Goal: Task Accomplishment & Management: Use online tool/utility

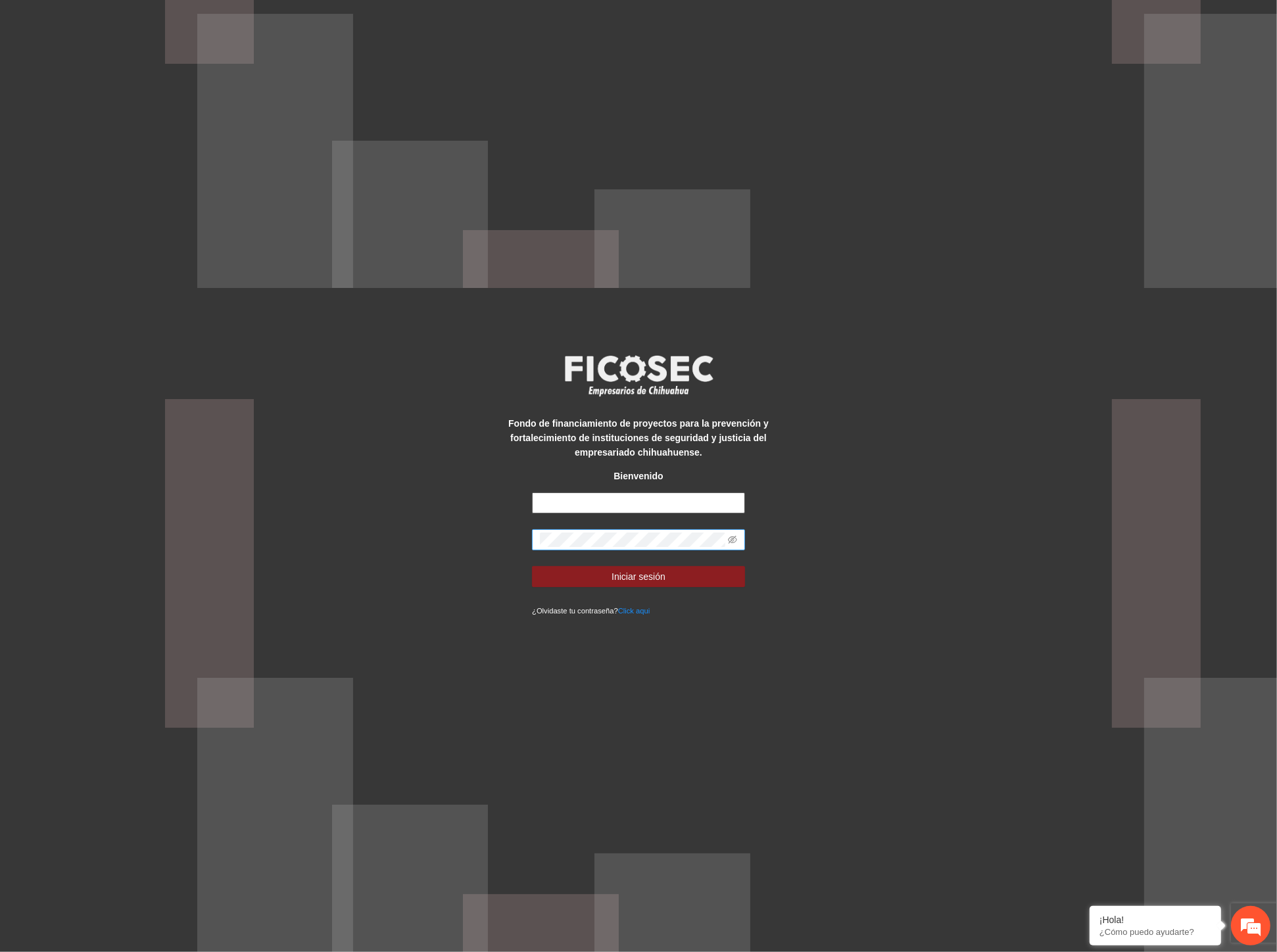
type input "**********"
click at [456, 552] on div "**********" at bounding box center [638, 476] width 1277 height 952
click at [532, 566] on button "Iniciar sesión" at bounding box center [639, 577] width 213 height 21
click at [728, 537] on icon "eye-invisible" at bounding box center [732, 539] width 9 height 9
click at [557, 577] on button "Iniciar sesión" at bounding box center [639, 577] width 213 height 21
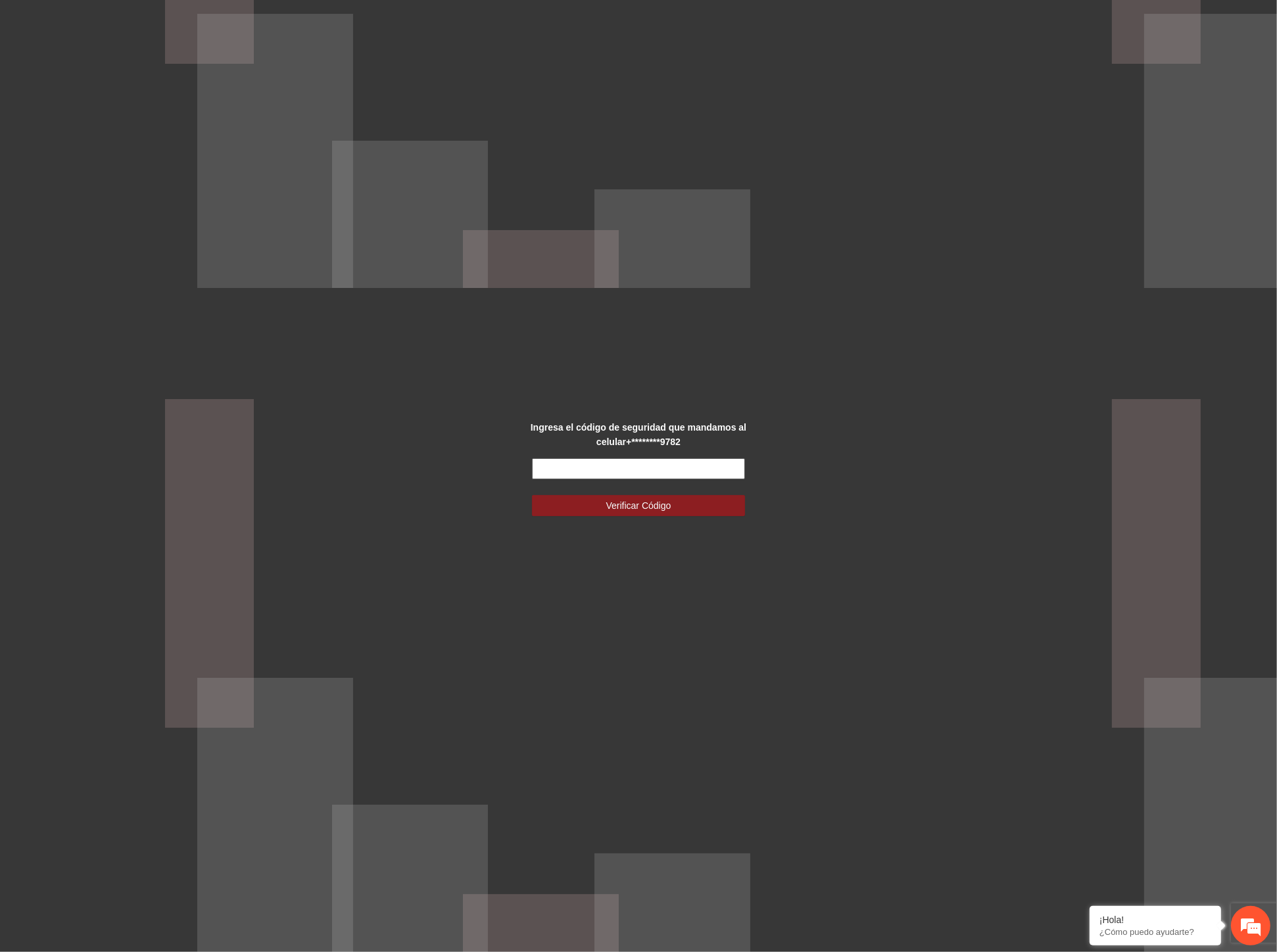
click at [632, 465] on input "text" at bounding box center [639, 469] width 213 height 21
type input "******"
click at [636, 500] on span "Verificar Código" at bounding box center [639, 505] width 65 height 15
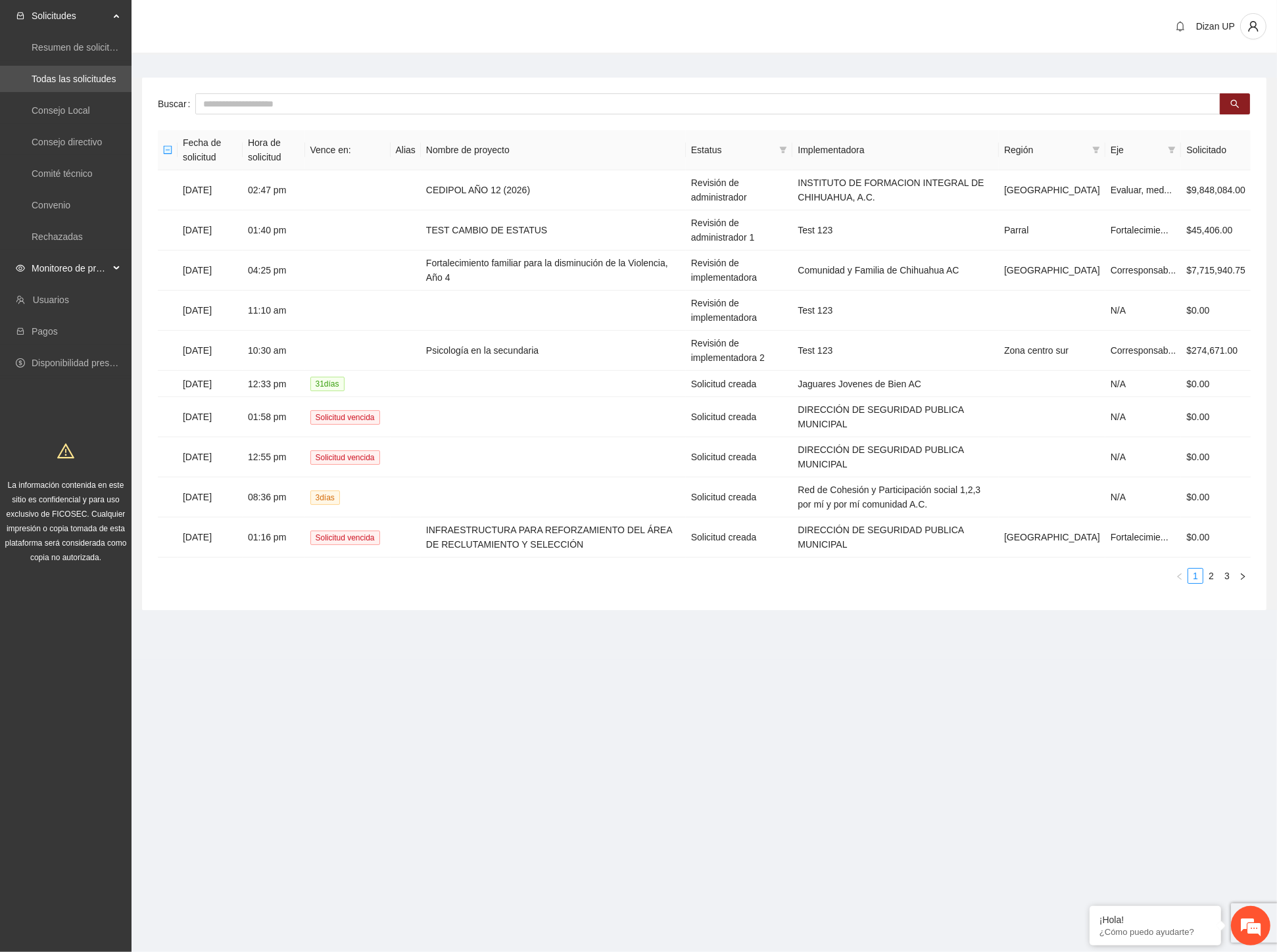
click at [90, 273] on span "Monitoreo de proyectos" at bounding box center [70, 269] width 77 height 26
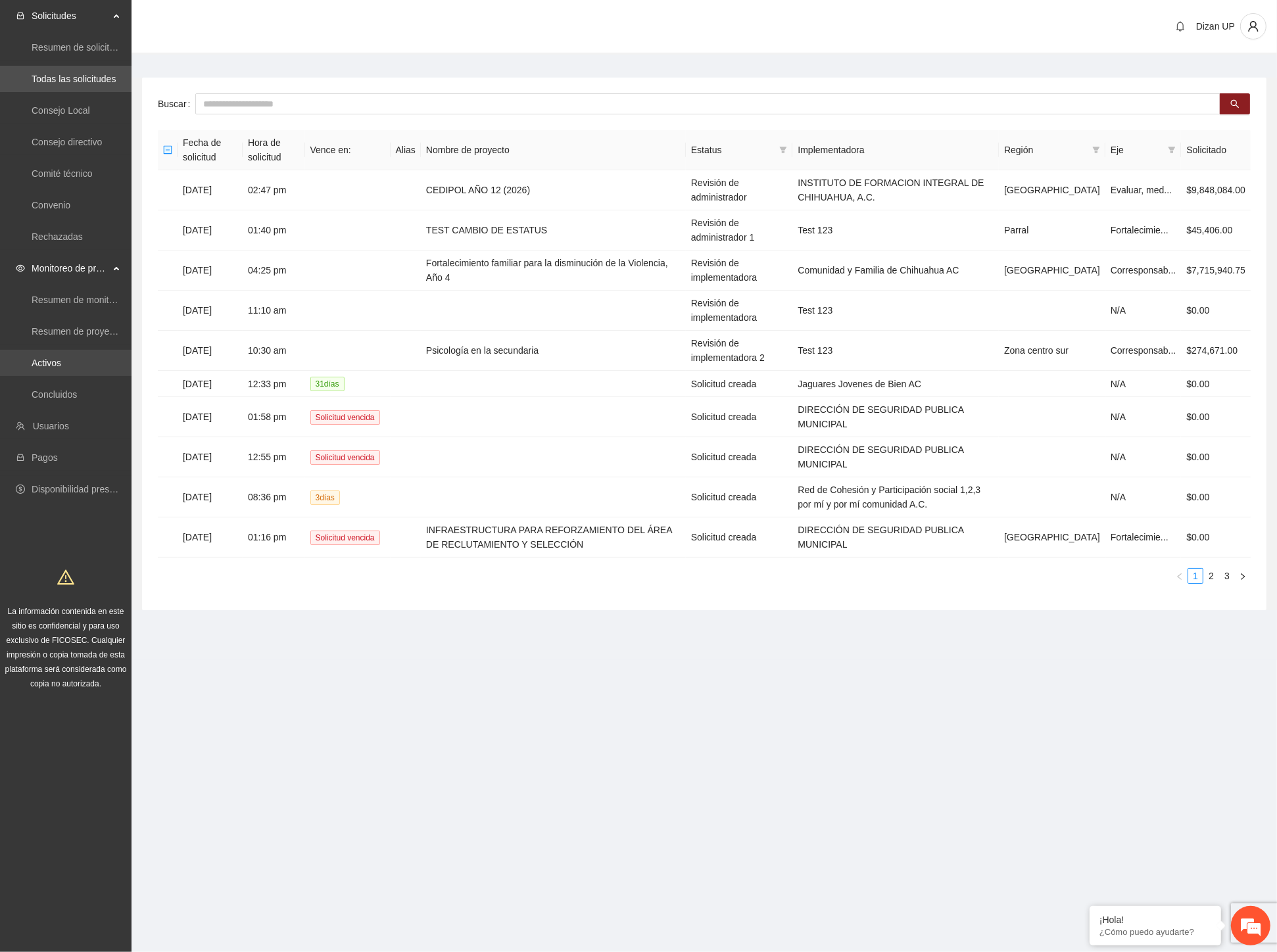
click at [55, 362] on link "Activos" at bounding box center [46, 363] width 29 height 11
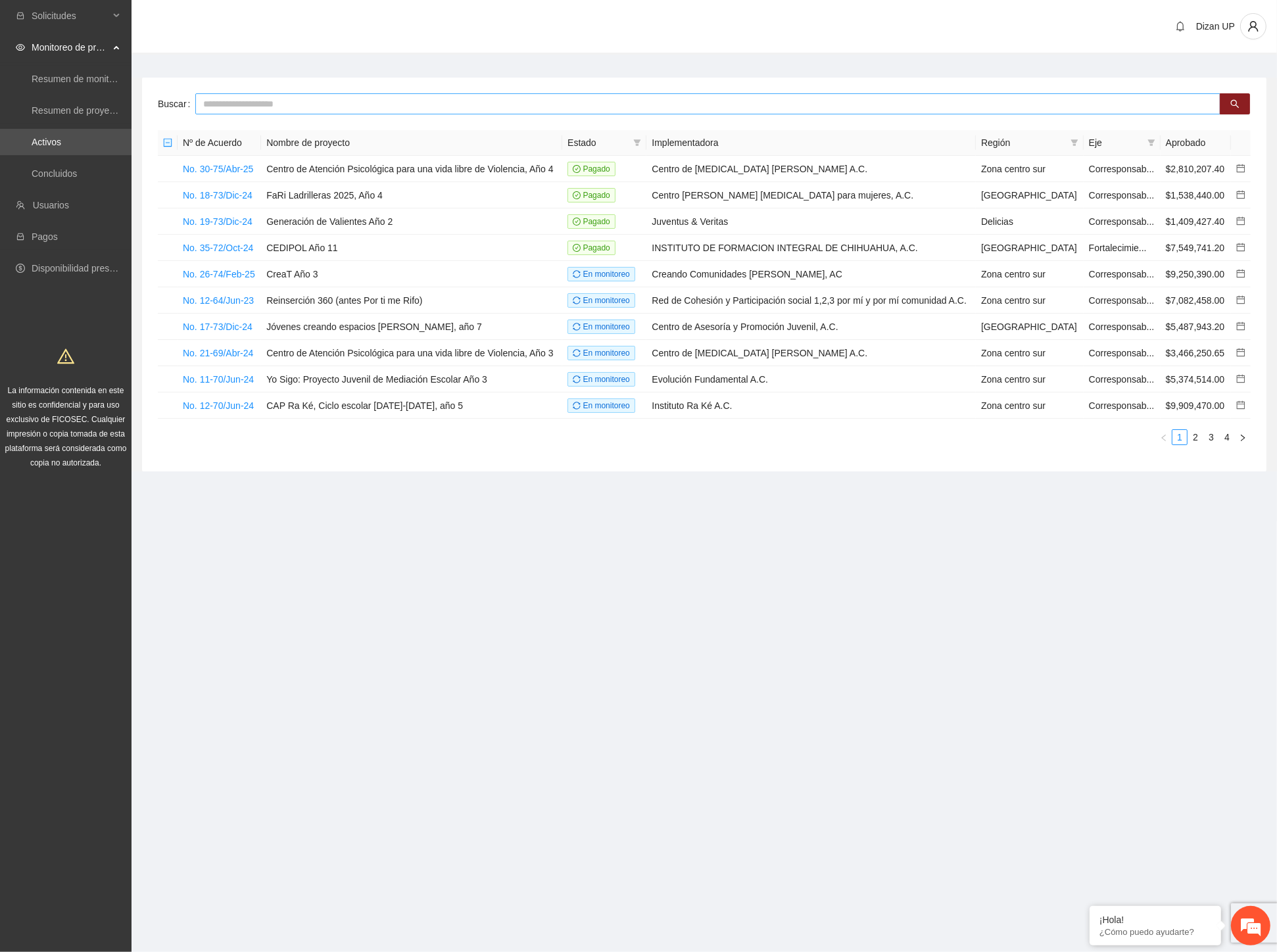
click at [237, 101] on input "text" at bounding box center [708, 104] width 1026 height 21
type input "****"
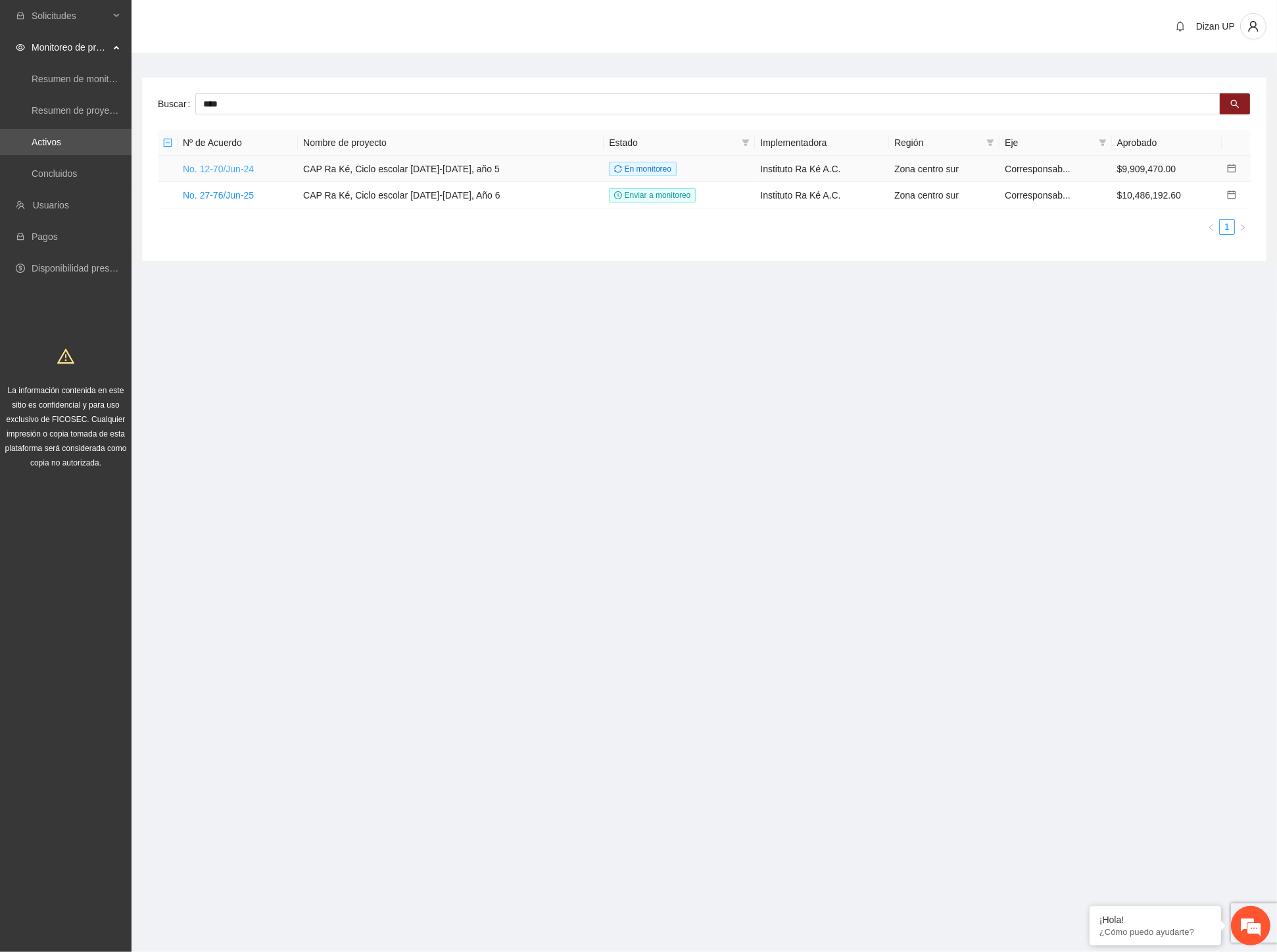
click at [228, 169] on link "No. 12-70/Jun-24" at bounding box center [218, 168] width 71 height 11
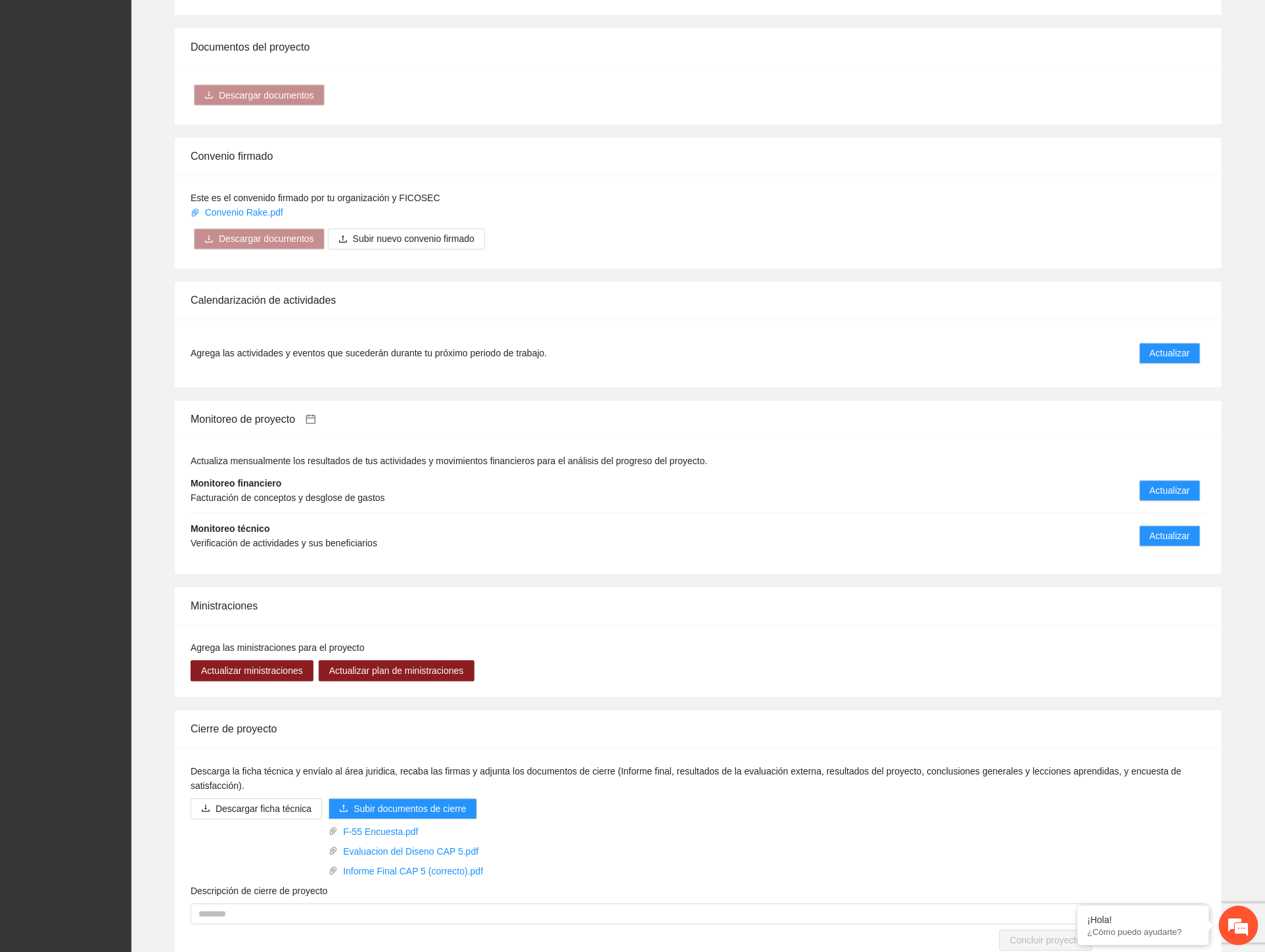
scroll to position [1042, 0]
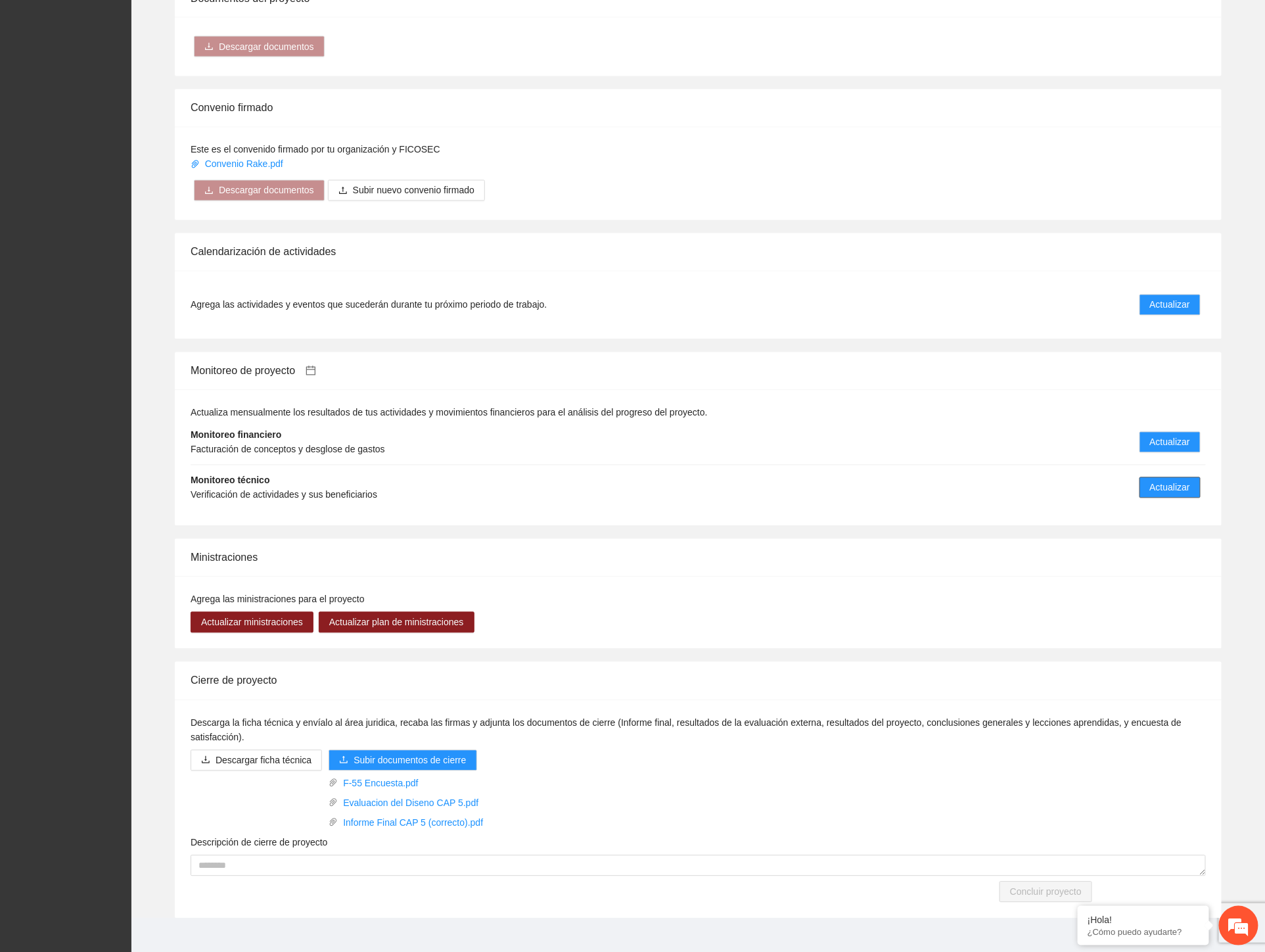
click at [1157, 481] on span "Actualizar" at bounding box center [1170, 488] width 40 height 15
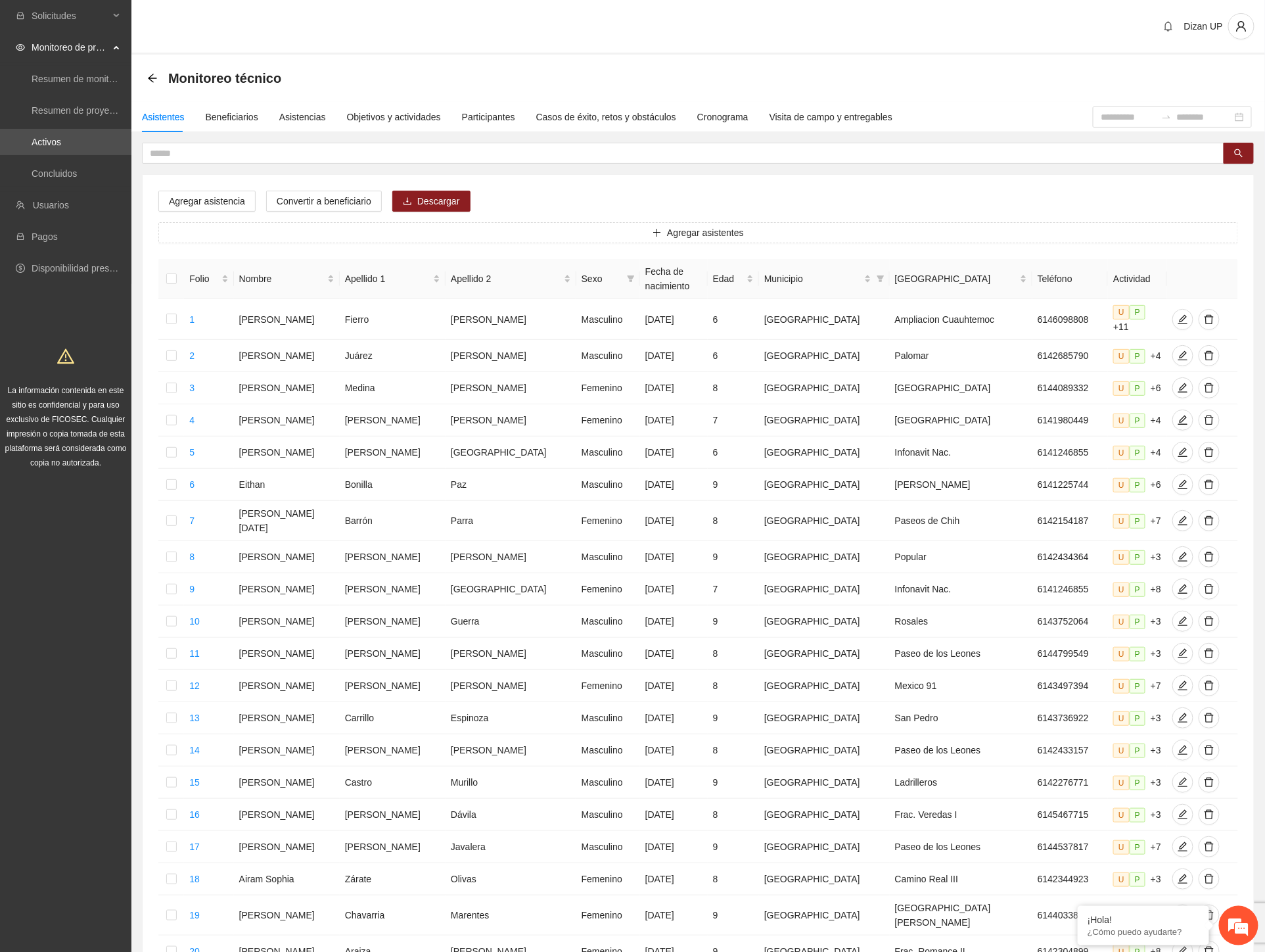
click at [803, 186] on div "Agregar asistencia Convertir a beneficiario Descargar Agregar asistentes Folio …" at bounding box center [698, 597] width 1111 height 845
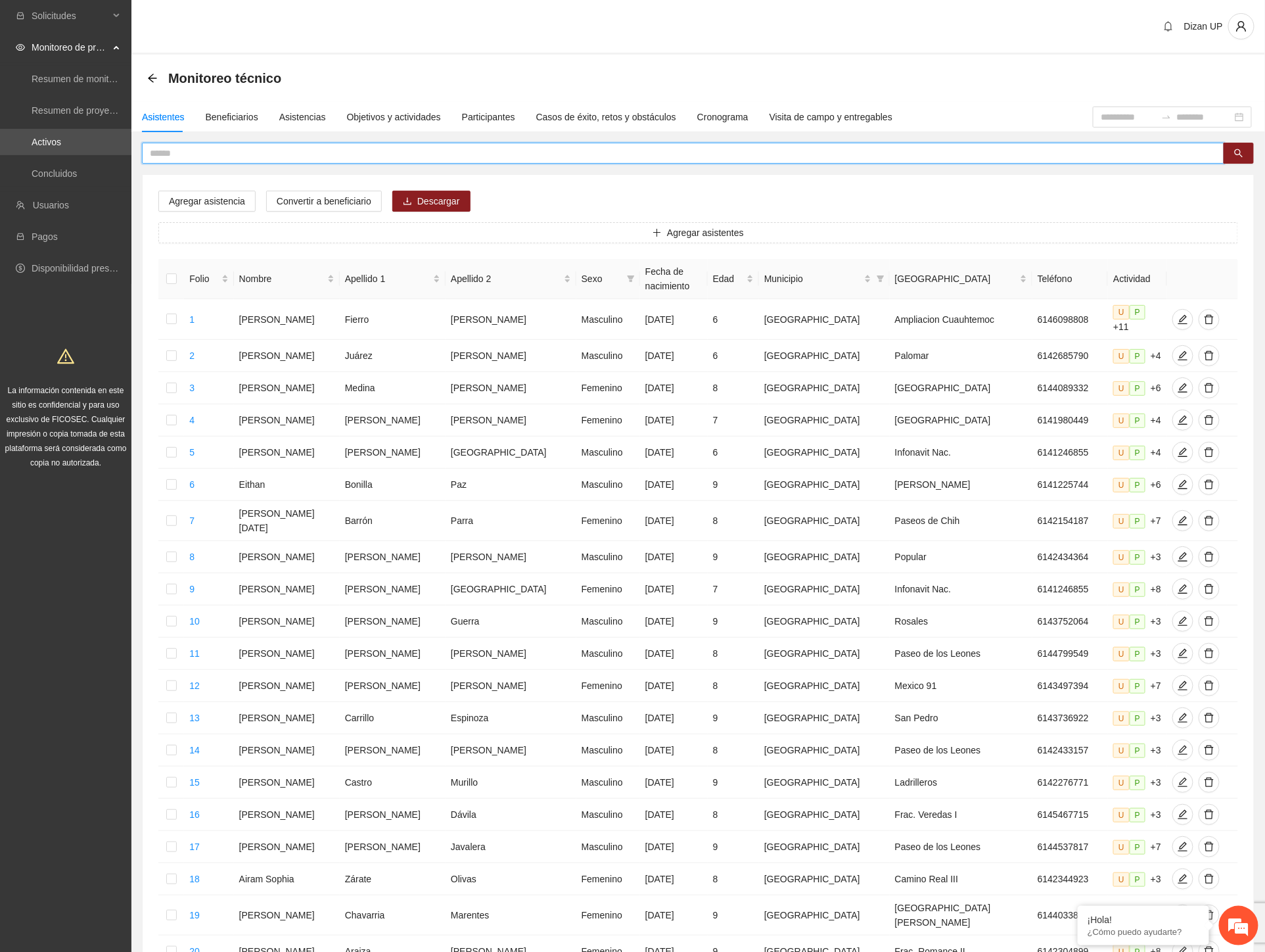
click at [373, 152] on input "text" at bounding box center [678, 153] width 1056 height 15
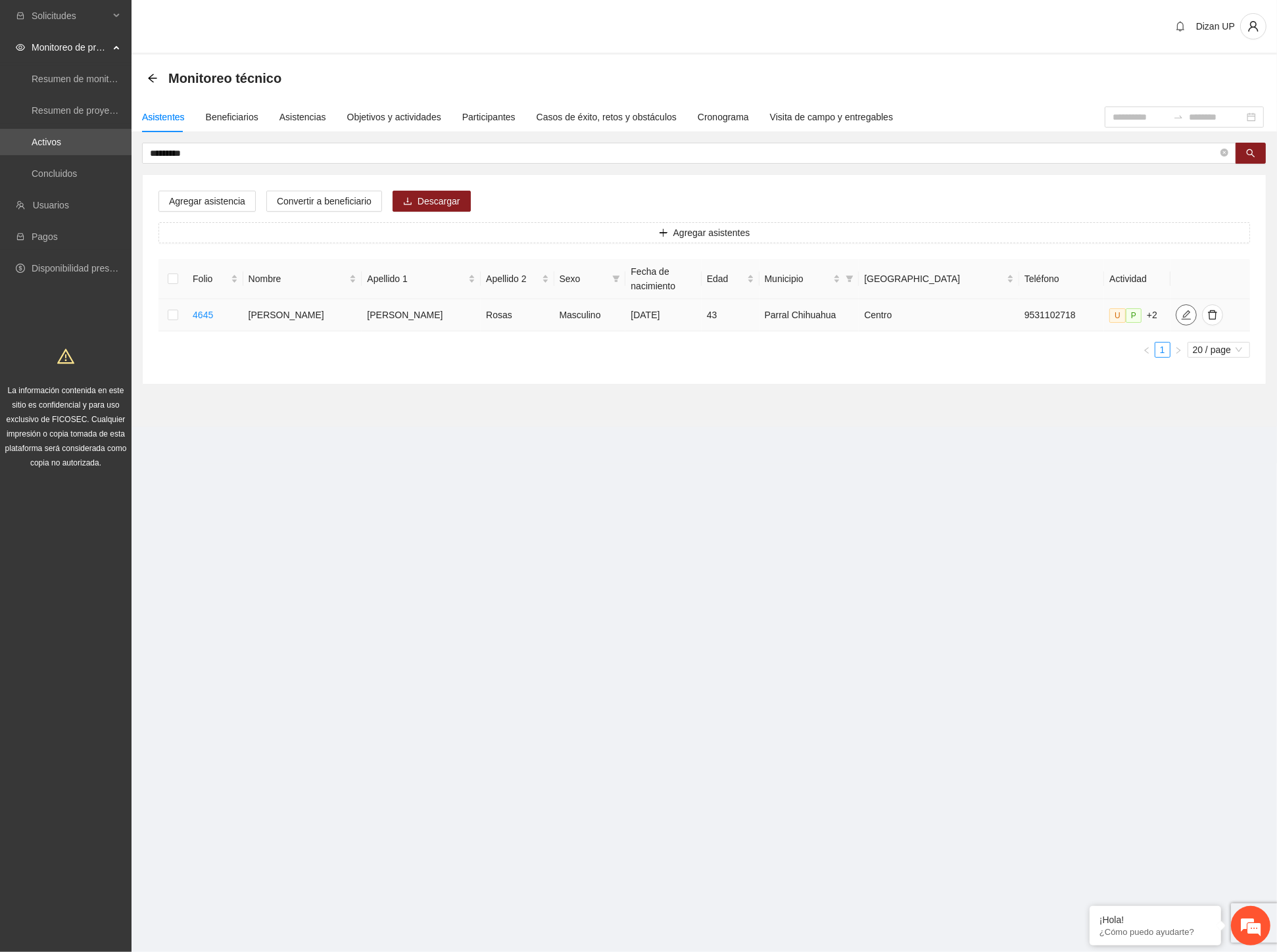
click at [1181, 318] on icon "edit" at bounding box center [1185, 314] width 9 height 9
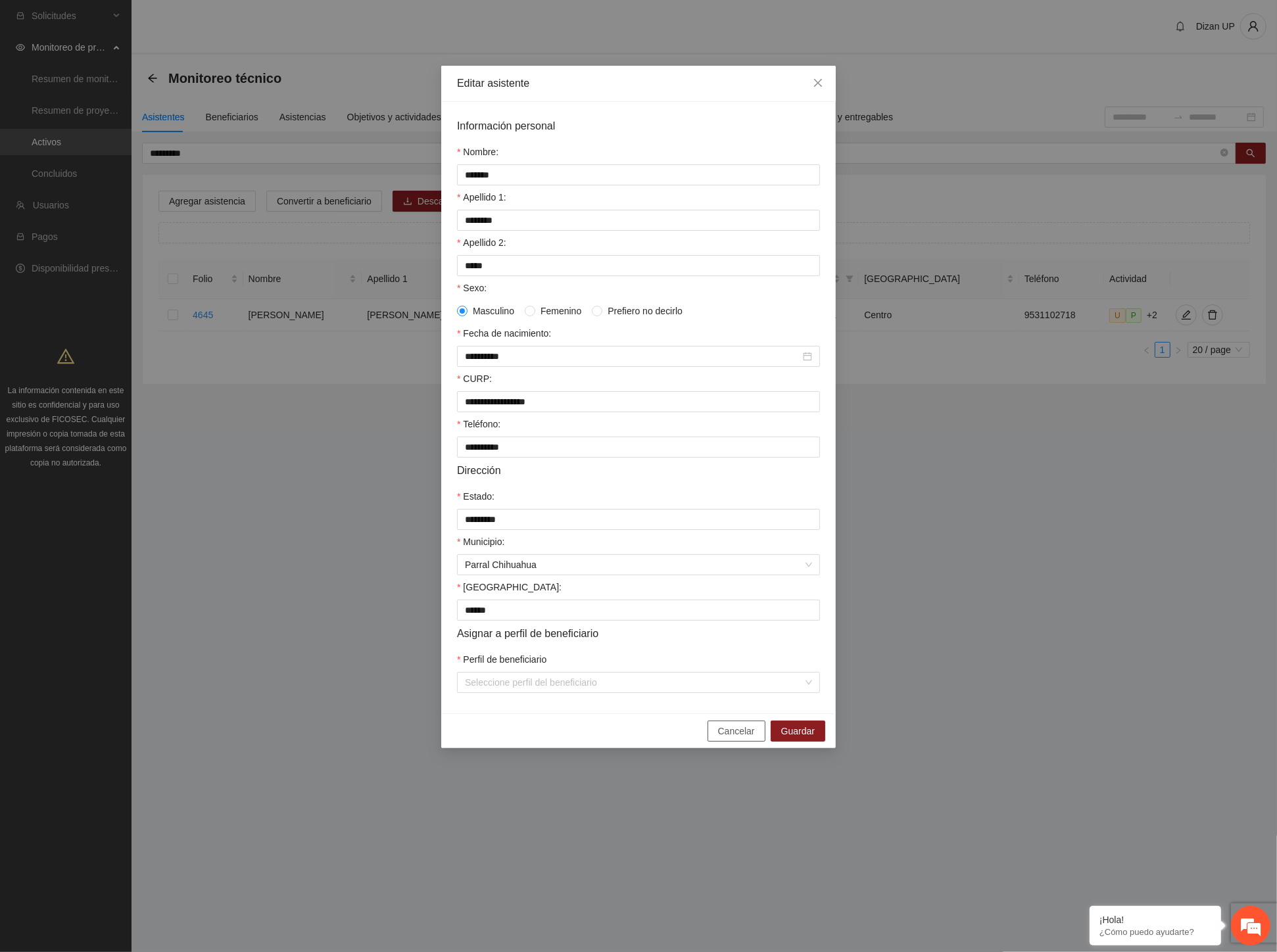
click at [755, 738] on span "Cancelar" at bounding box center [736, 731] width 37 height 15
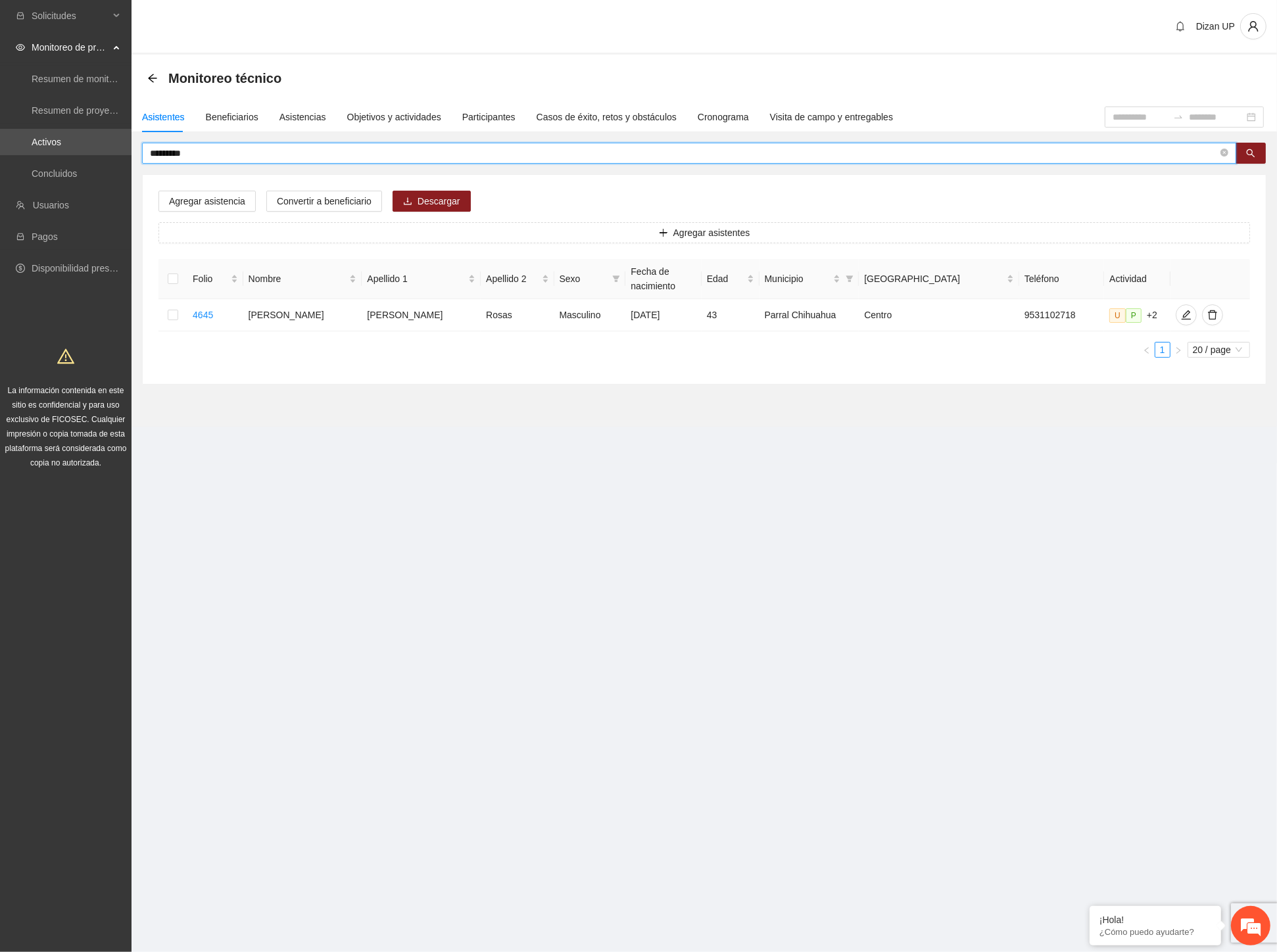
drag, startPoint x: 199, startPoint y: 149, endPoint x: -2, endPoint y: 134, distance: 201.6
click at [0, 134] on html "Solicitudes Monitoreo de proyectos Resumen de monitoreo Resumen de proyectos ap…" at bounding box center [638, 476] width 1277 height 952
type input "********"
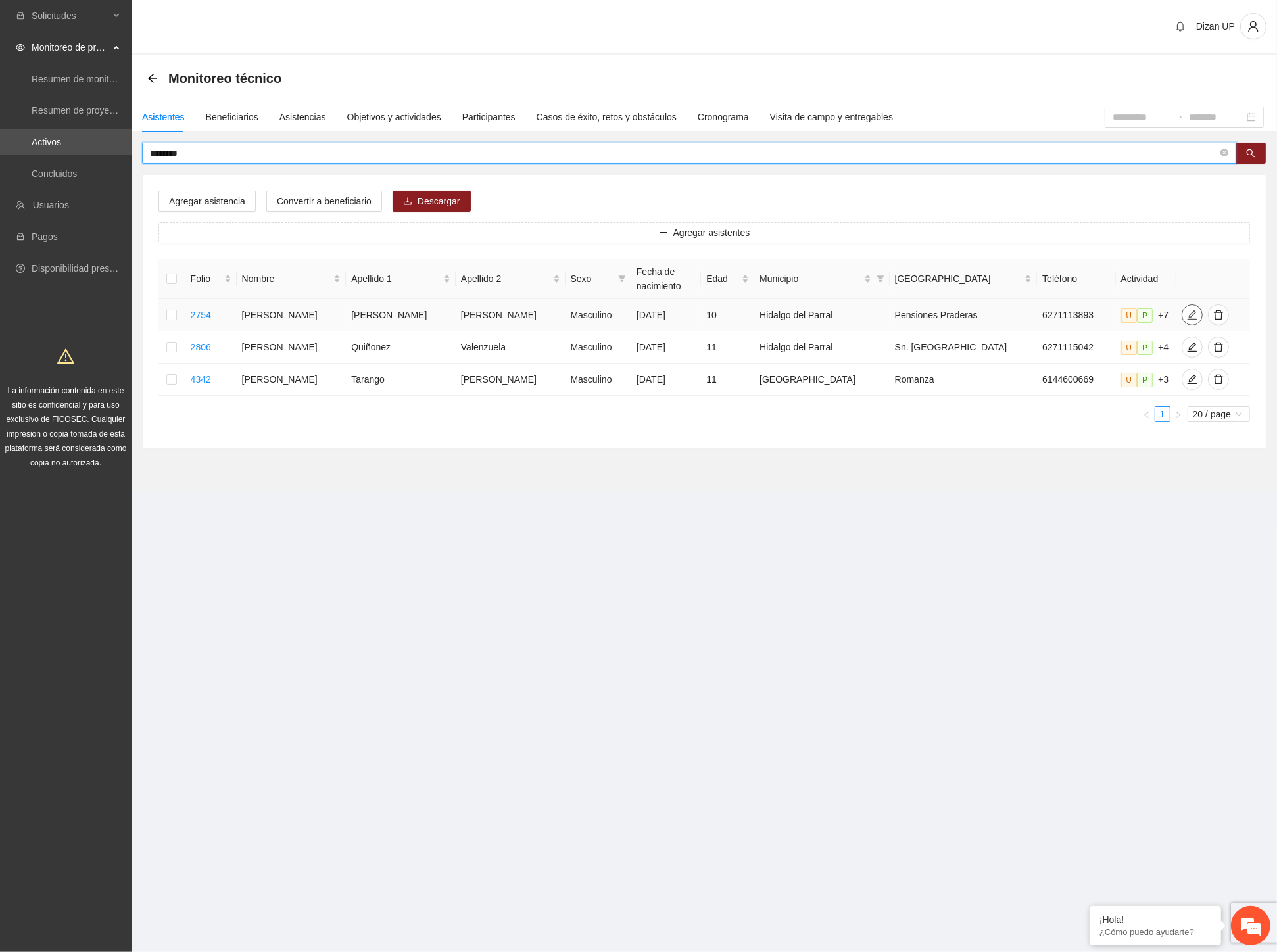
click at [1187, 317] on icon "edit" at bounding box center [1192, 314] width 9 height 9
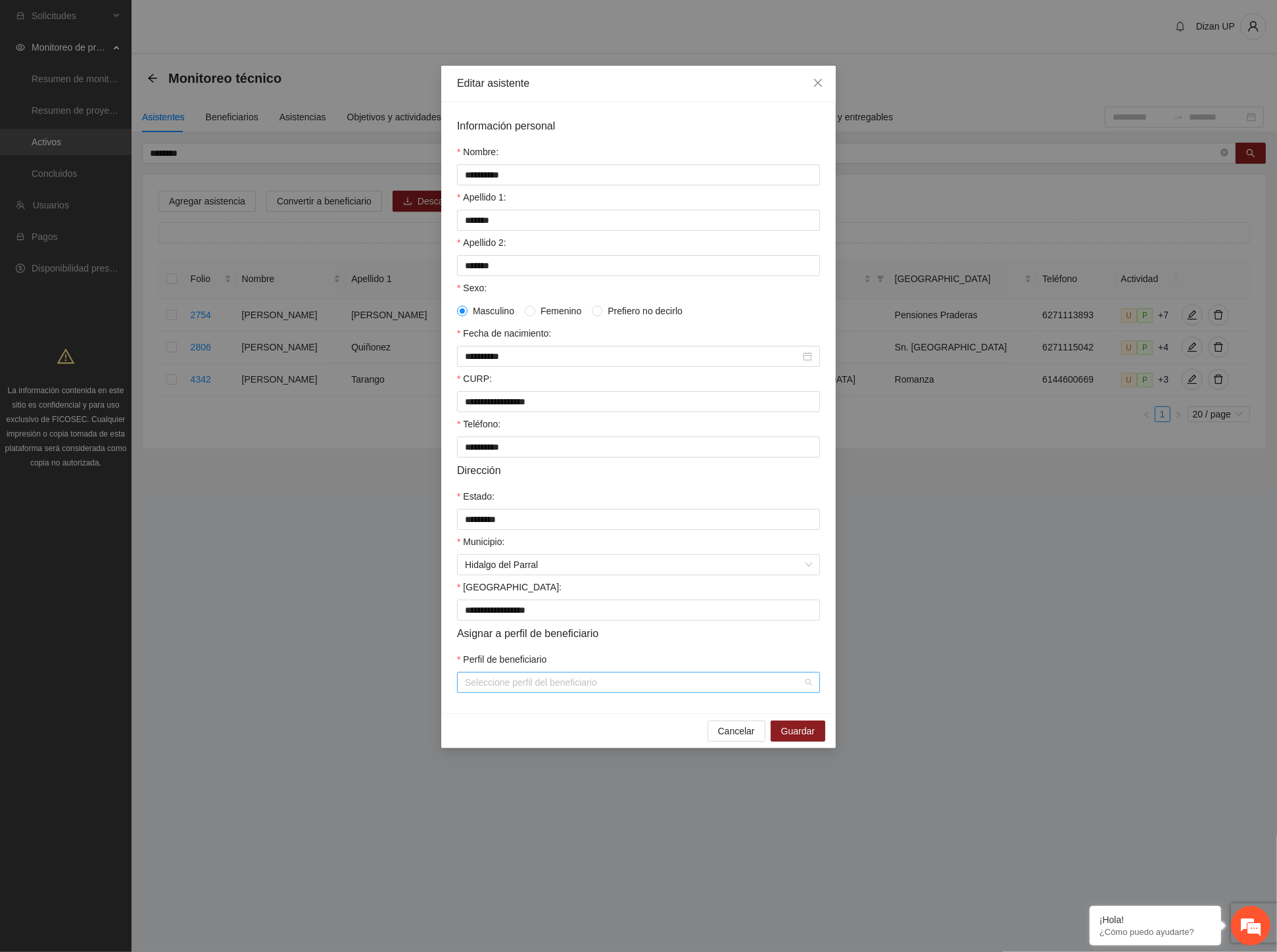
click at [571, 692] on input "Perfil de beneficiario" at bounding box center [633, 683] width 338 height 20
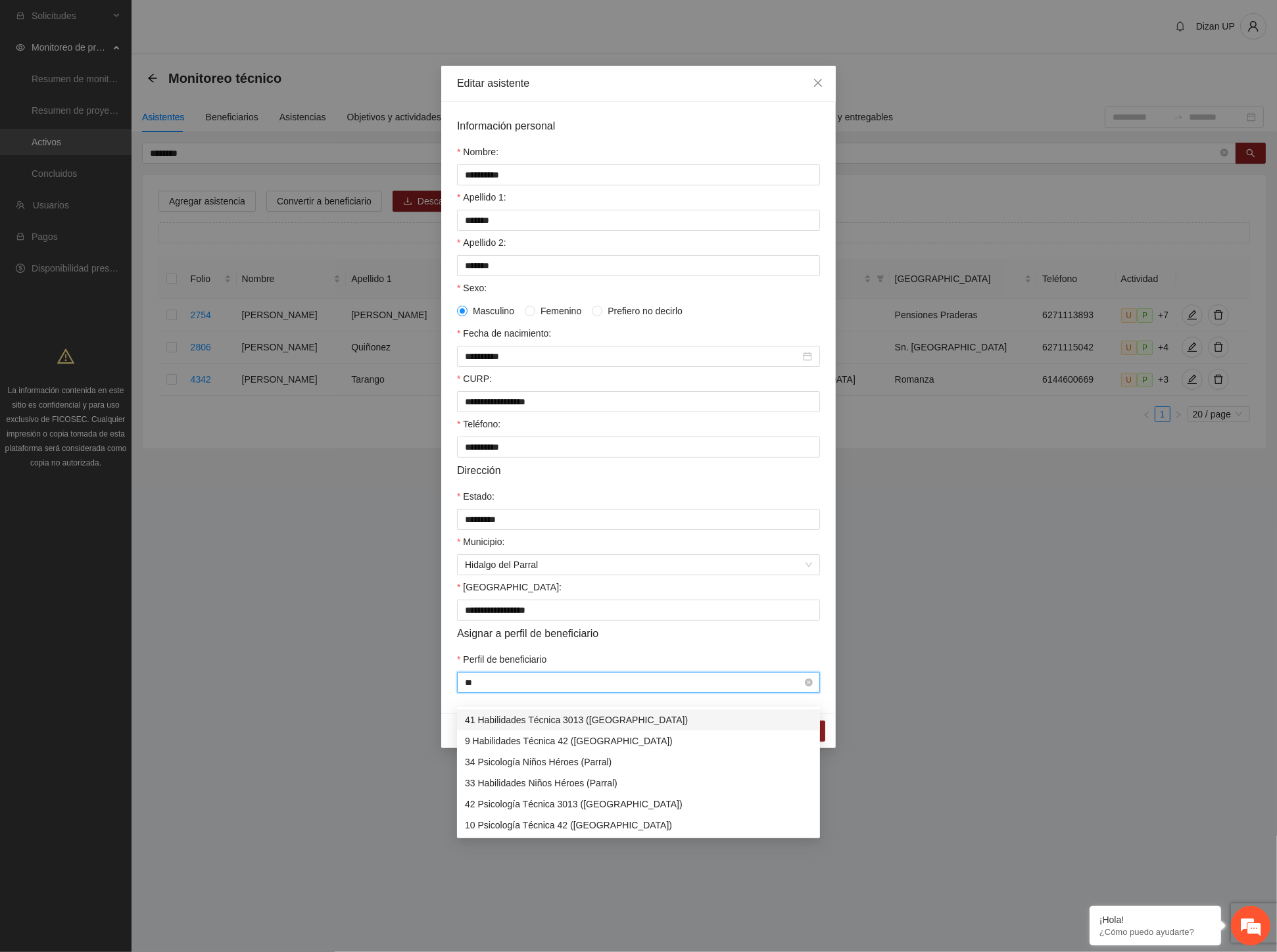
type input "***"
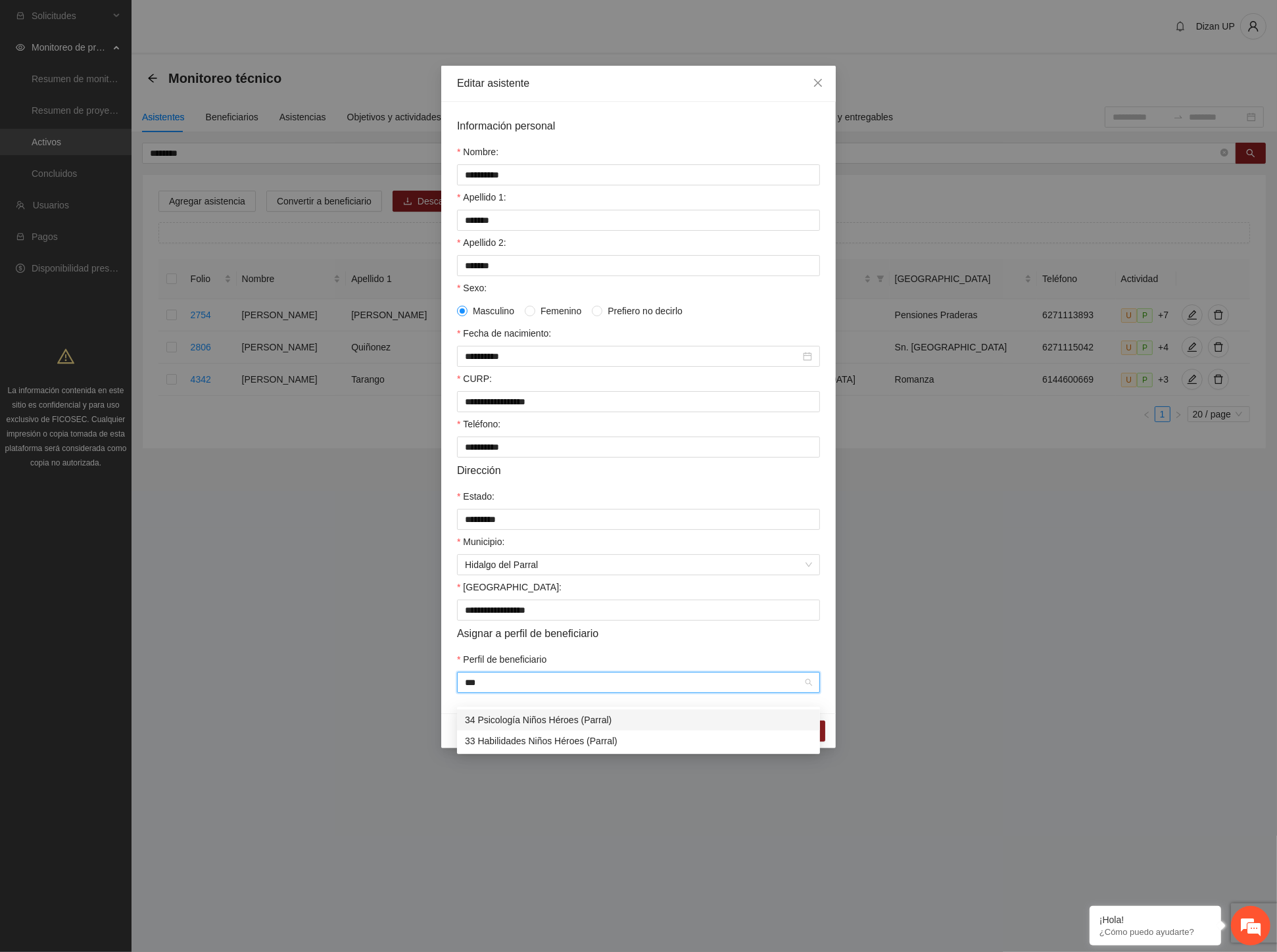
click at [546, 720] on div "34 Psicología Niños Héroes (Parral)" at bounding box center [638, 720] width 348 height 15
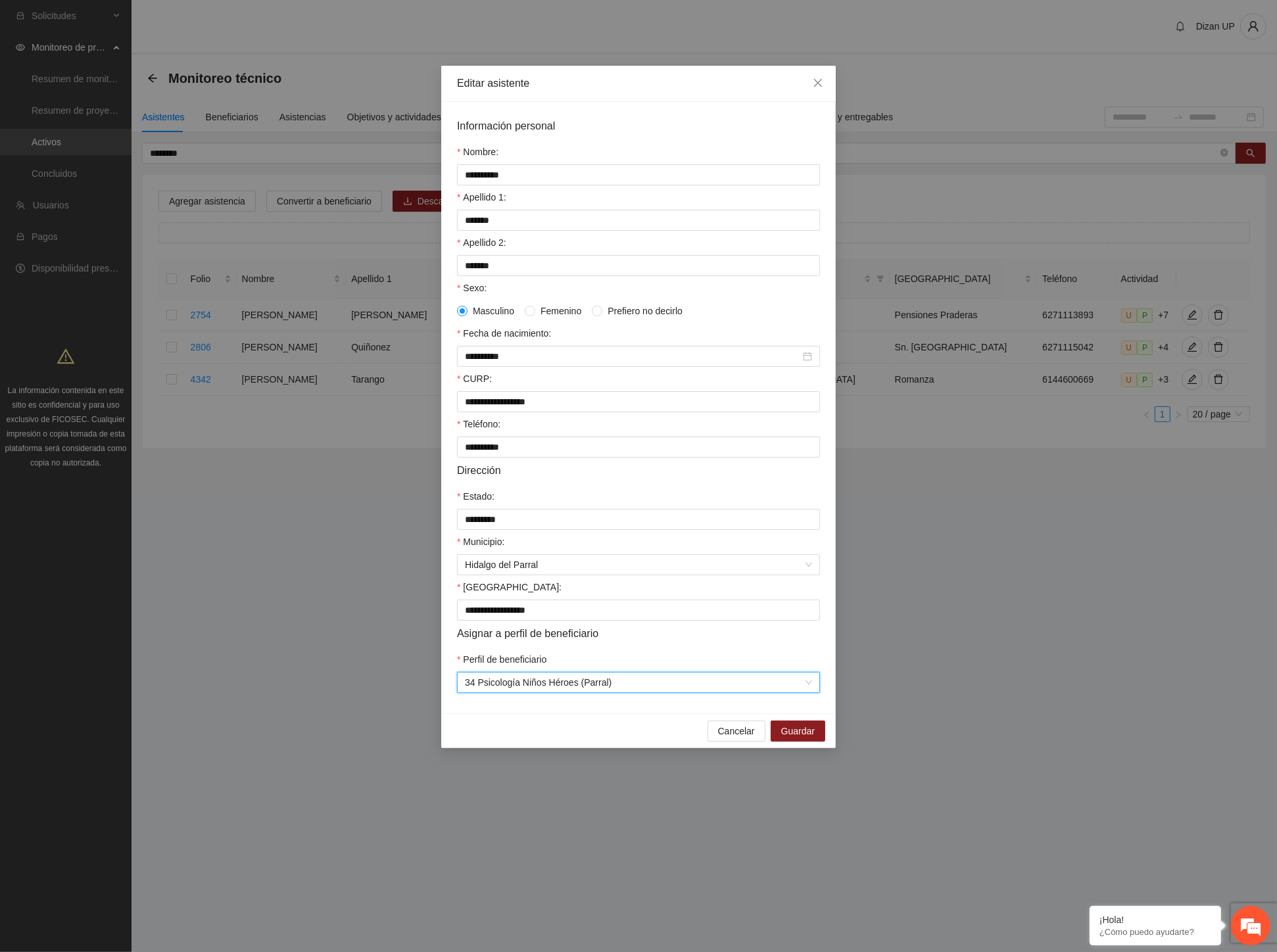
click at [616, 656] on form "**********" at bounding box center [639, 405] width 363 height 575
click at [783, 738] on span "Guardar" at bounding box center [798, 731] width 33 height 15
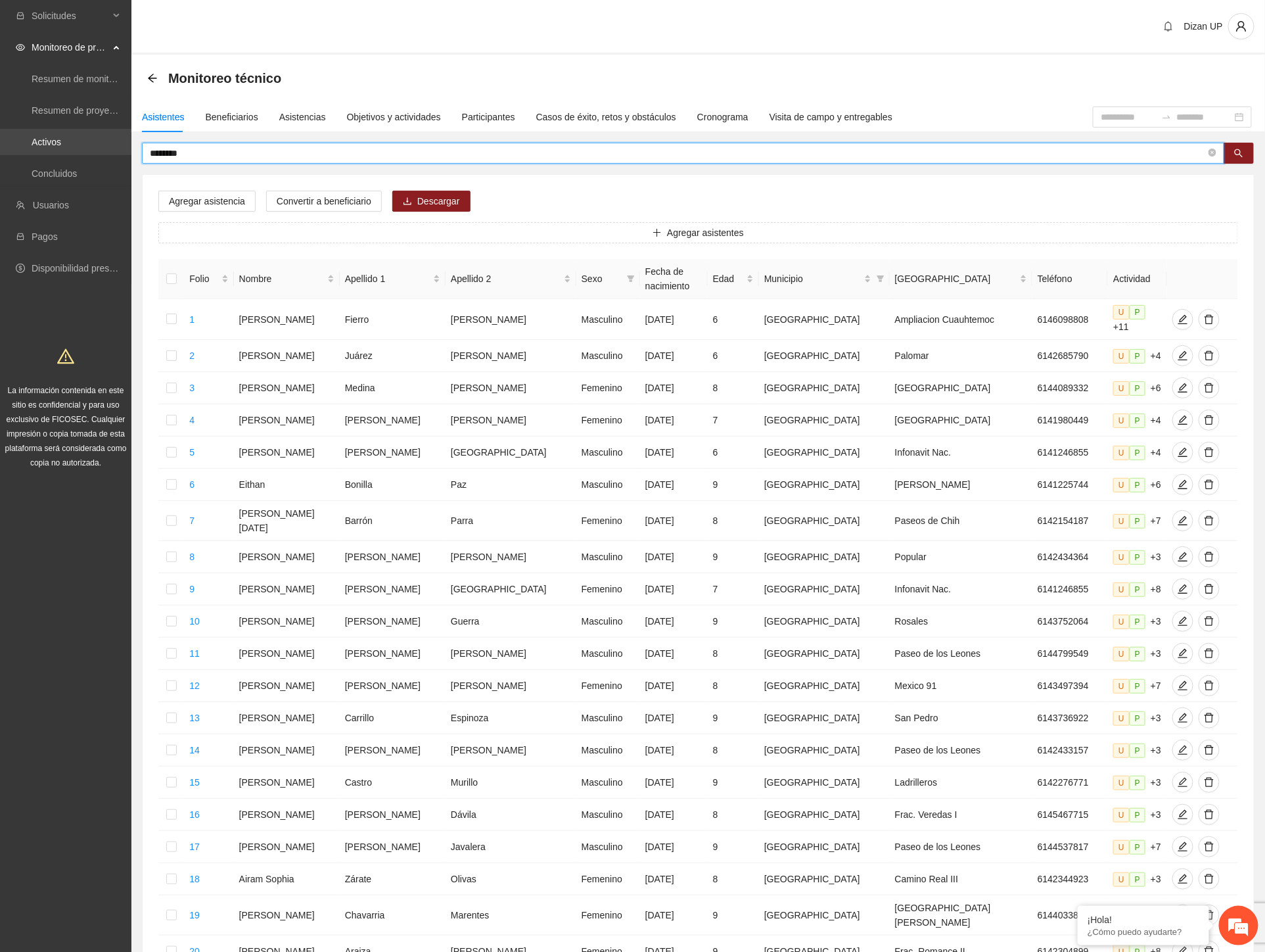
drag, startPoint x: 207, startPoint y: 152, endPoint x: 111, endPoint y: 152, distance: 96.0
click at [111, 152] on section "Solicitudes Monitoreo de proyectos Resumen de monitoreo Resumen de proyectos ap…" at bounding box center [632, 550] width 1265 height 1100
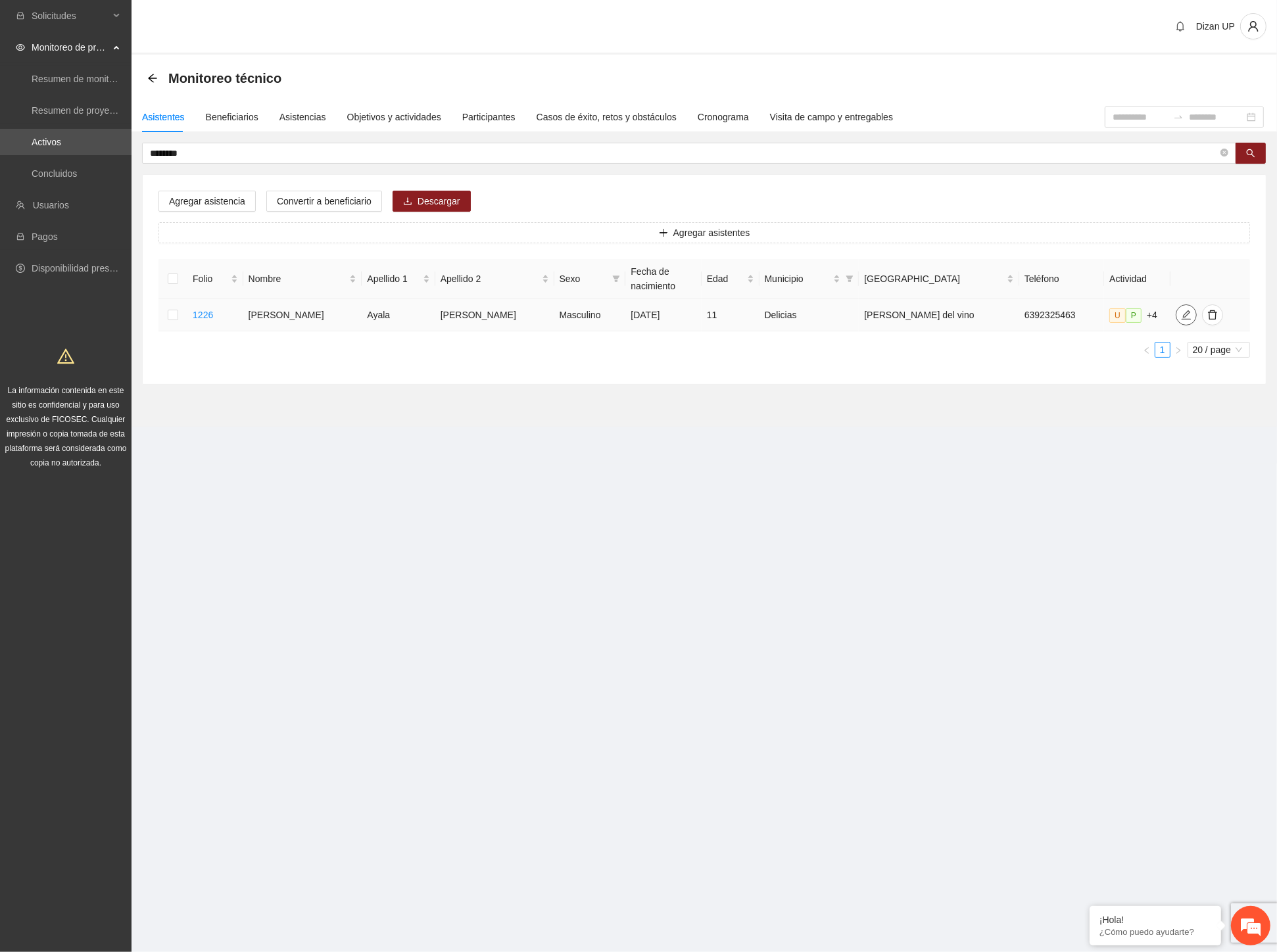
click at [1181, 319] on icon "edit" at bounding box center [1186, 315] width 11 height 11
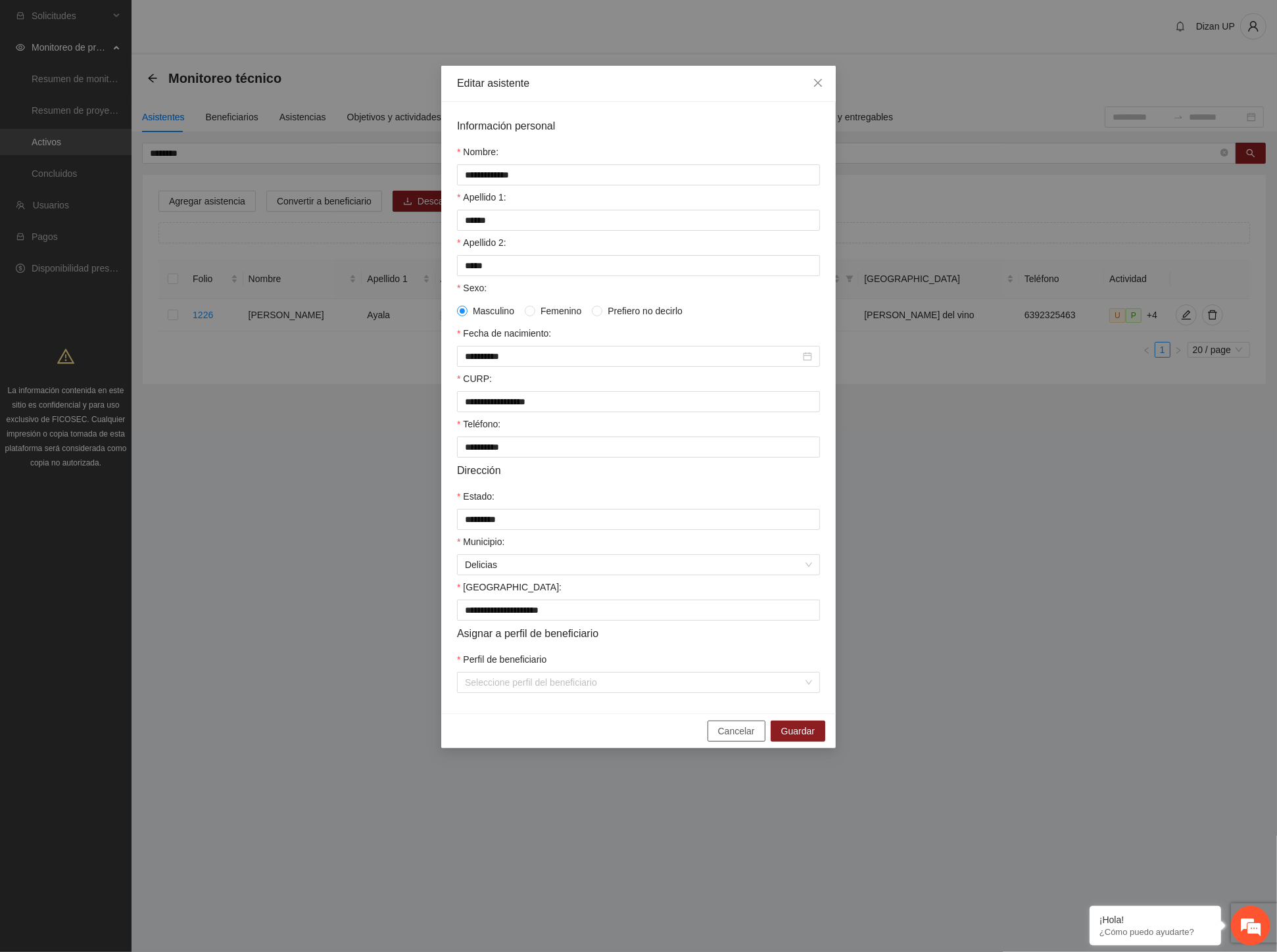
click at [730, 738] on span "Cancelar" at bounding box center [736, 731] width 37 height 15
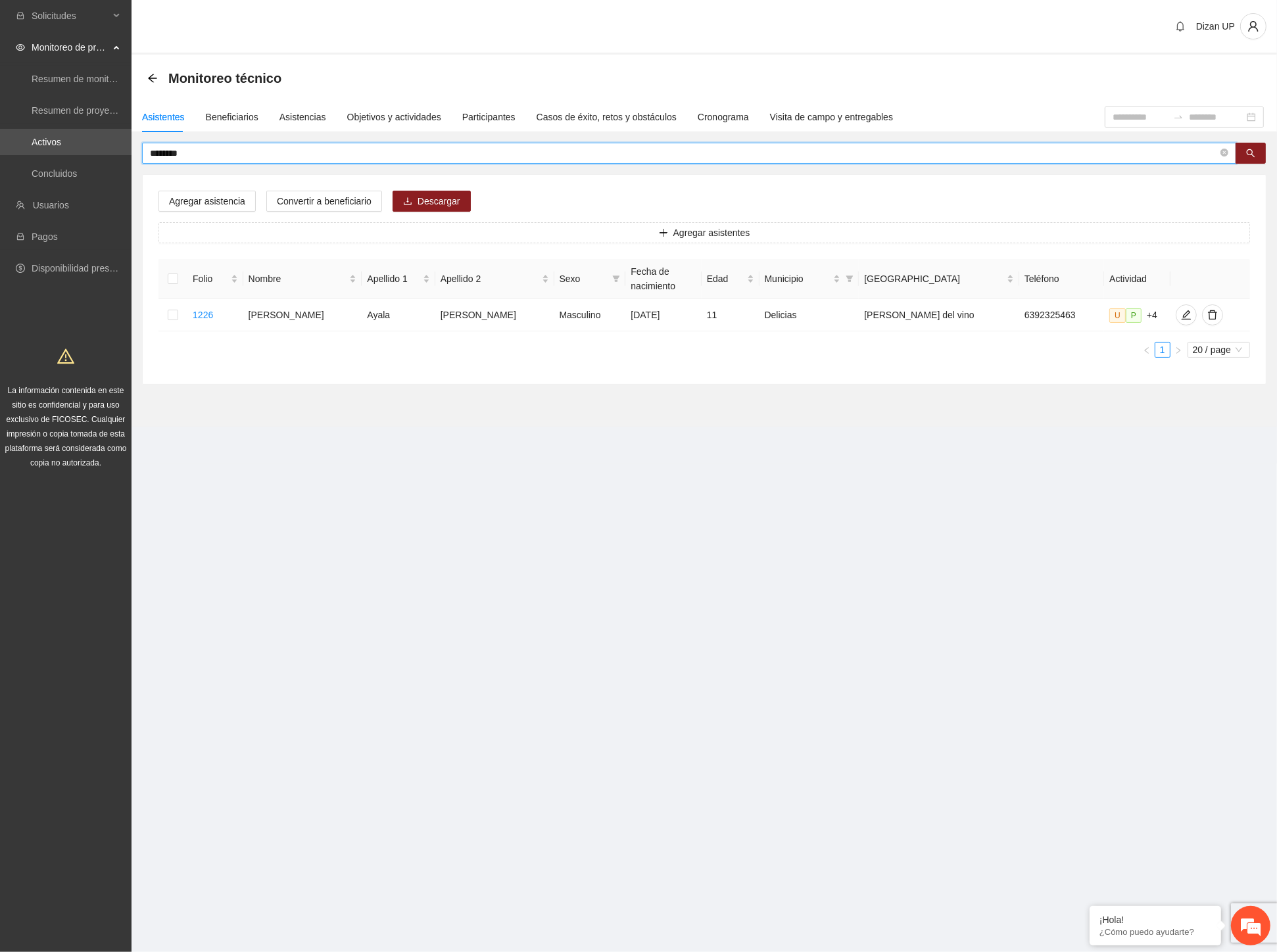
click at [194, 149] on input "********" at bounding box center [684, 153] width 1068 height 15
click at [1181, 317] on icon "edit" at bounding box center [1186, 315] width 11 height 11
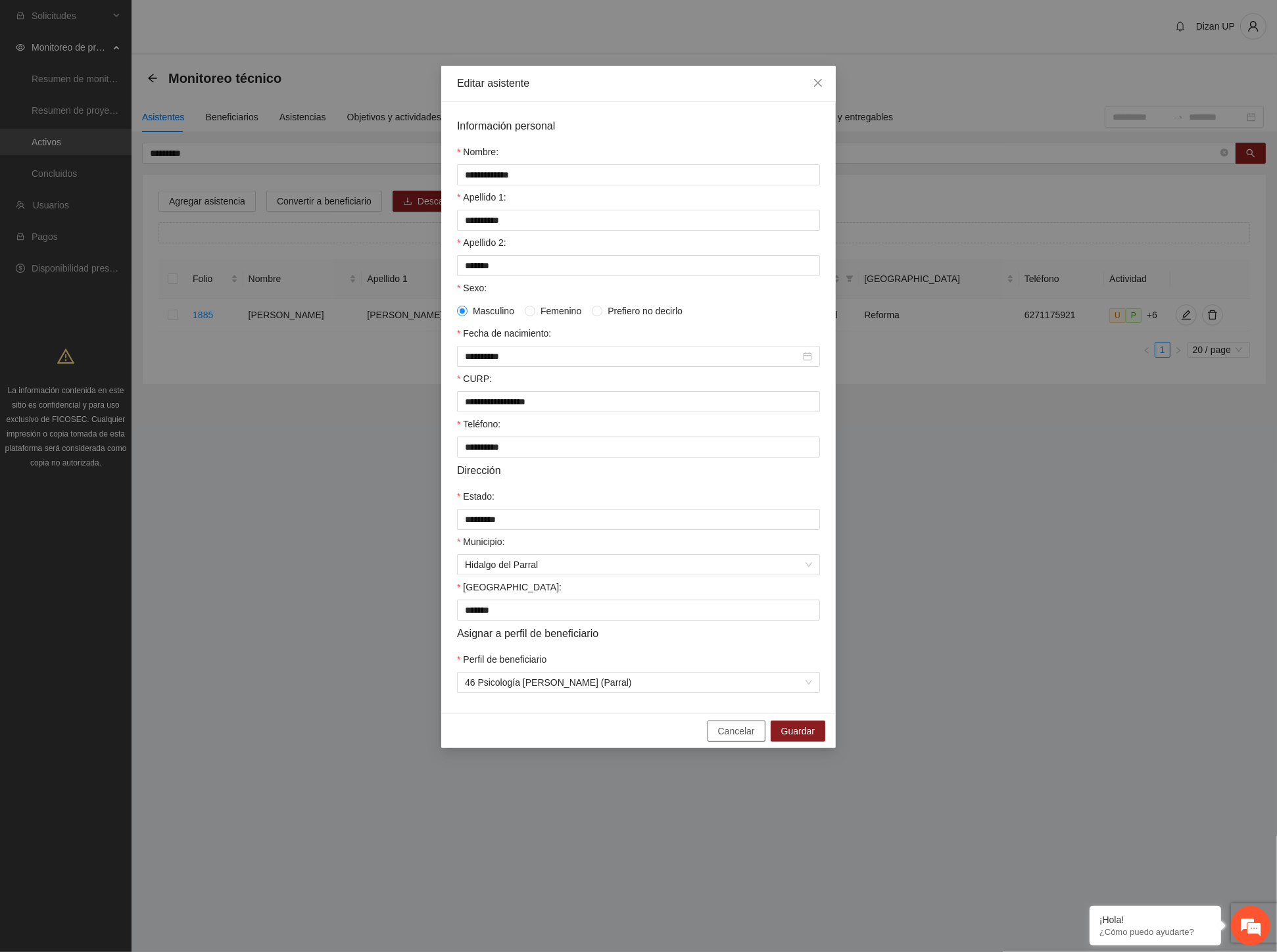
click at [714, 741] on button "Cancelar" at bounding box center [736, 731] width 58 height 21
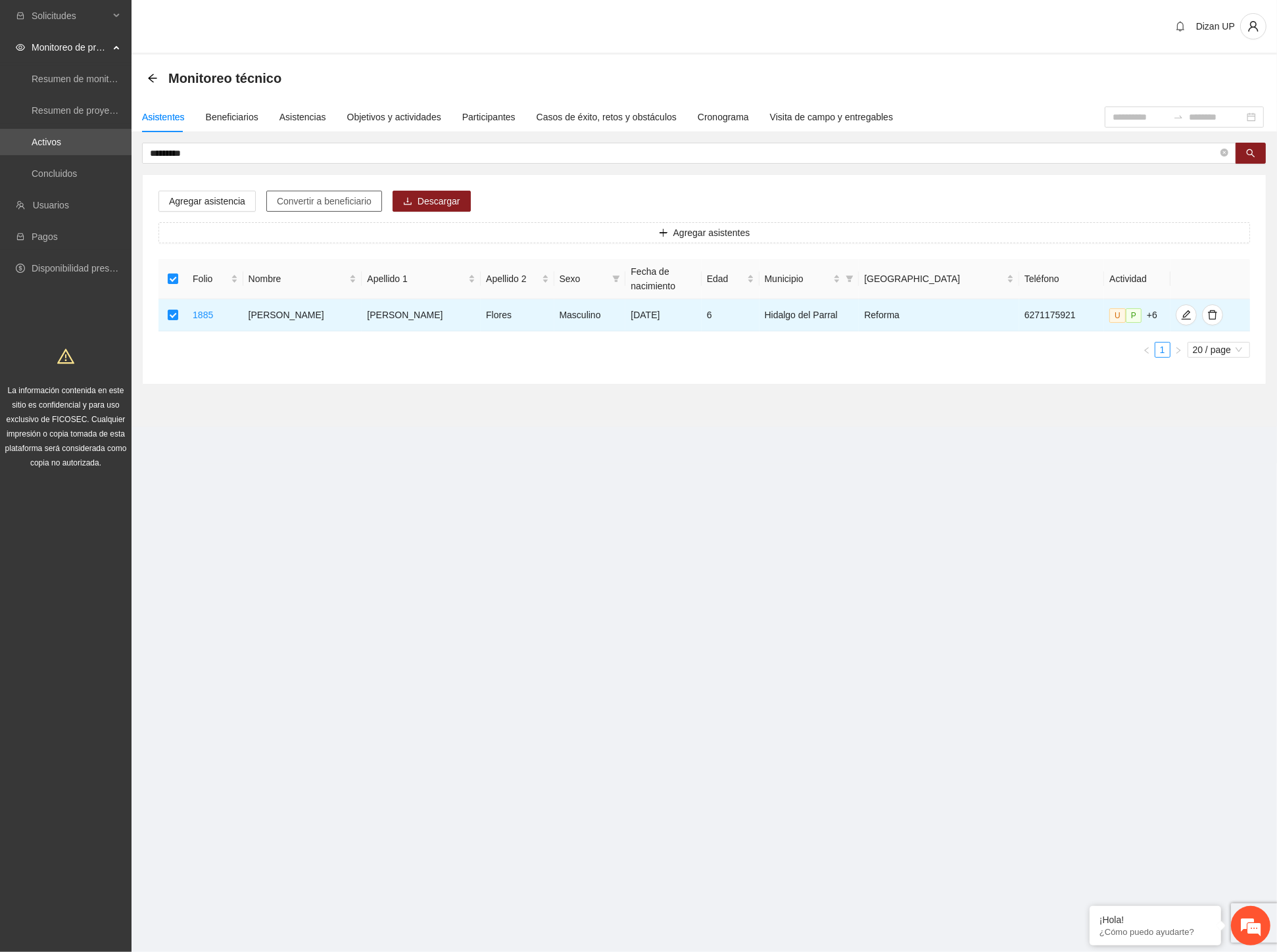
click at [338, 199] on span "Convertir a beneficiario" at bounding box center [324, 201] width 94 height 15
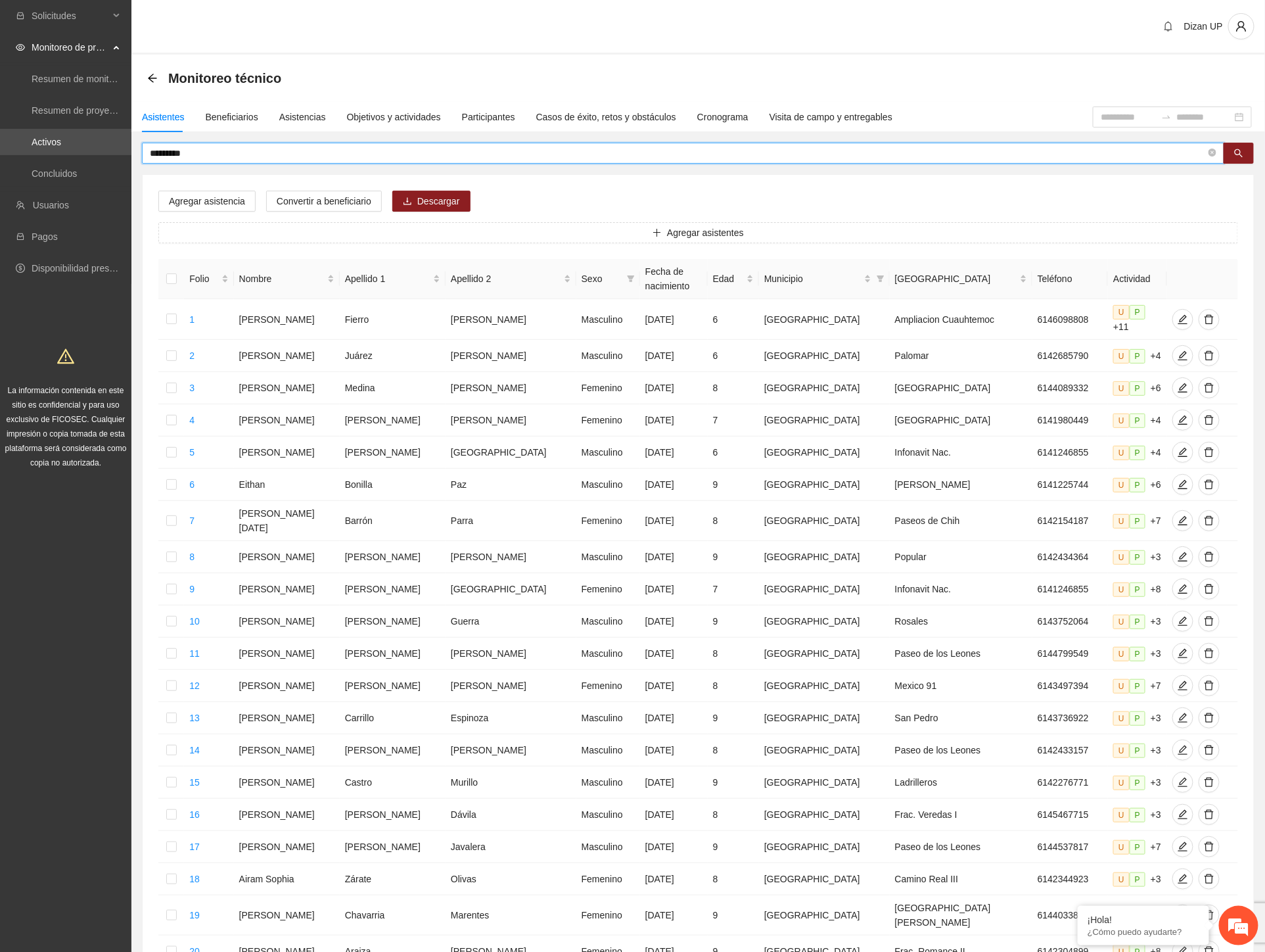
click at [192, 151] on input "*********" at bounding box center [678, 153] width 1056 height 15
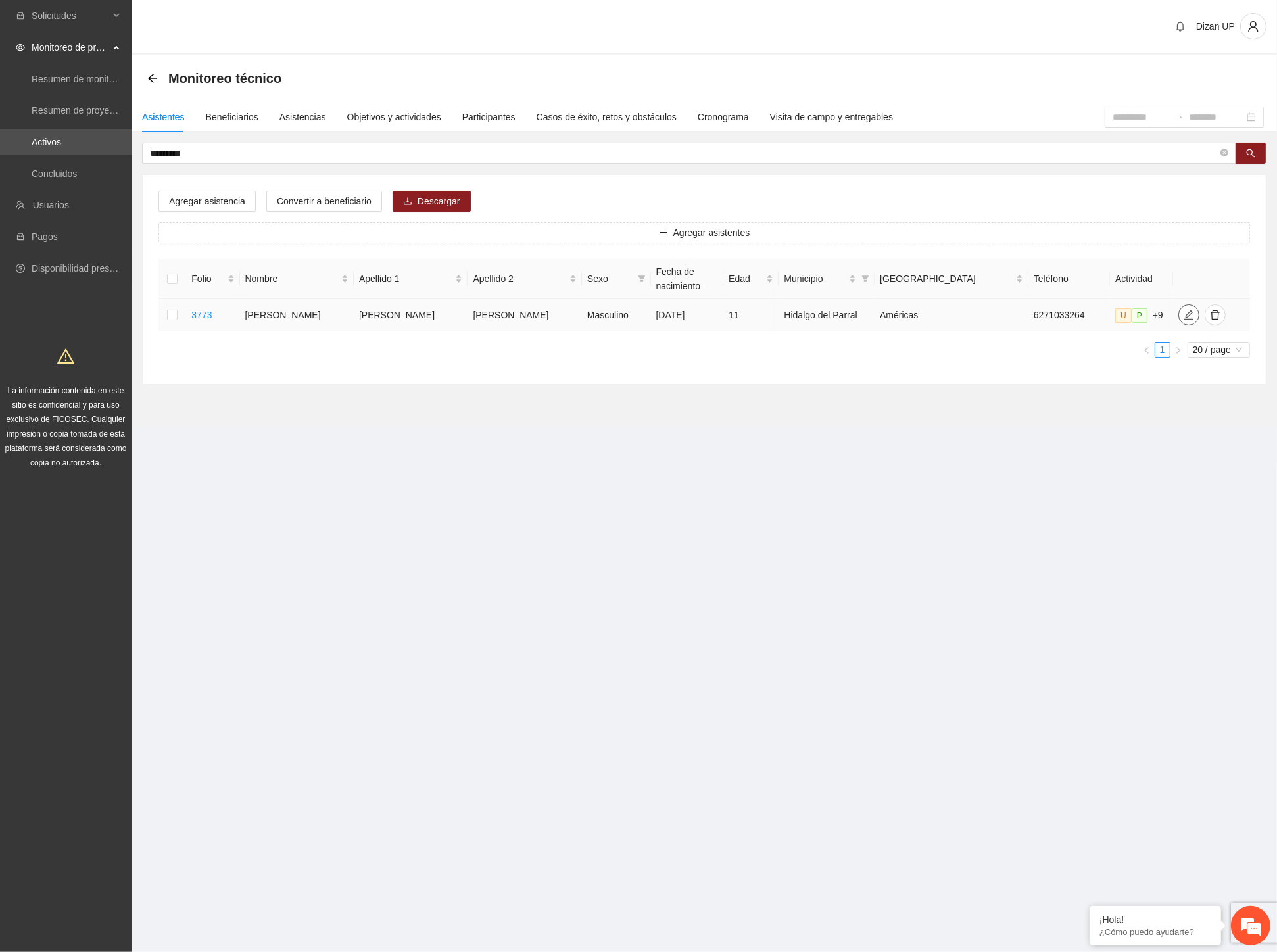
click at [1183, 313] on icon "edit" at bounding box center [1188, 315] width 11 height 11
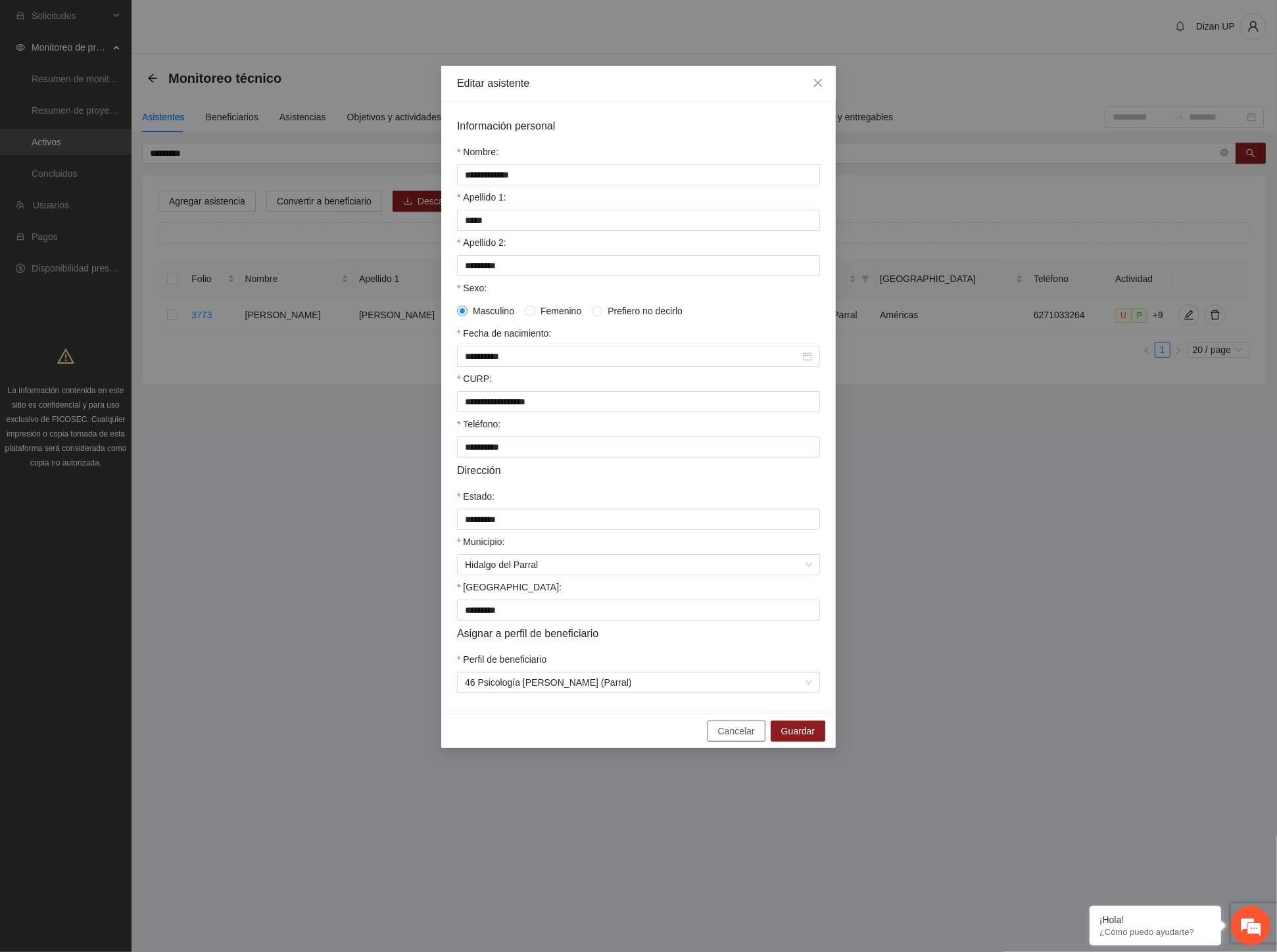
click at [728, 738] on span "Cancelar" at bounding box center [736, 731] width 37 height 15
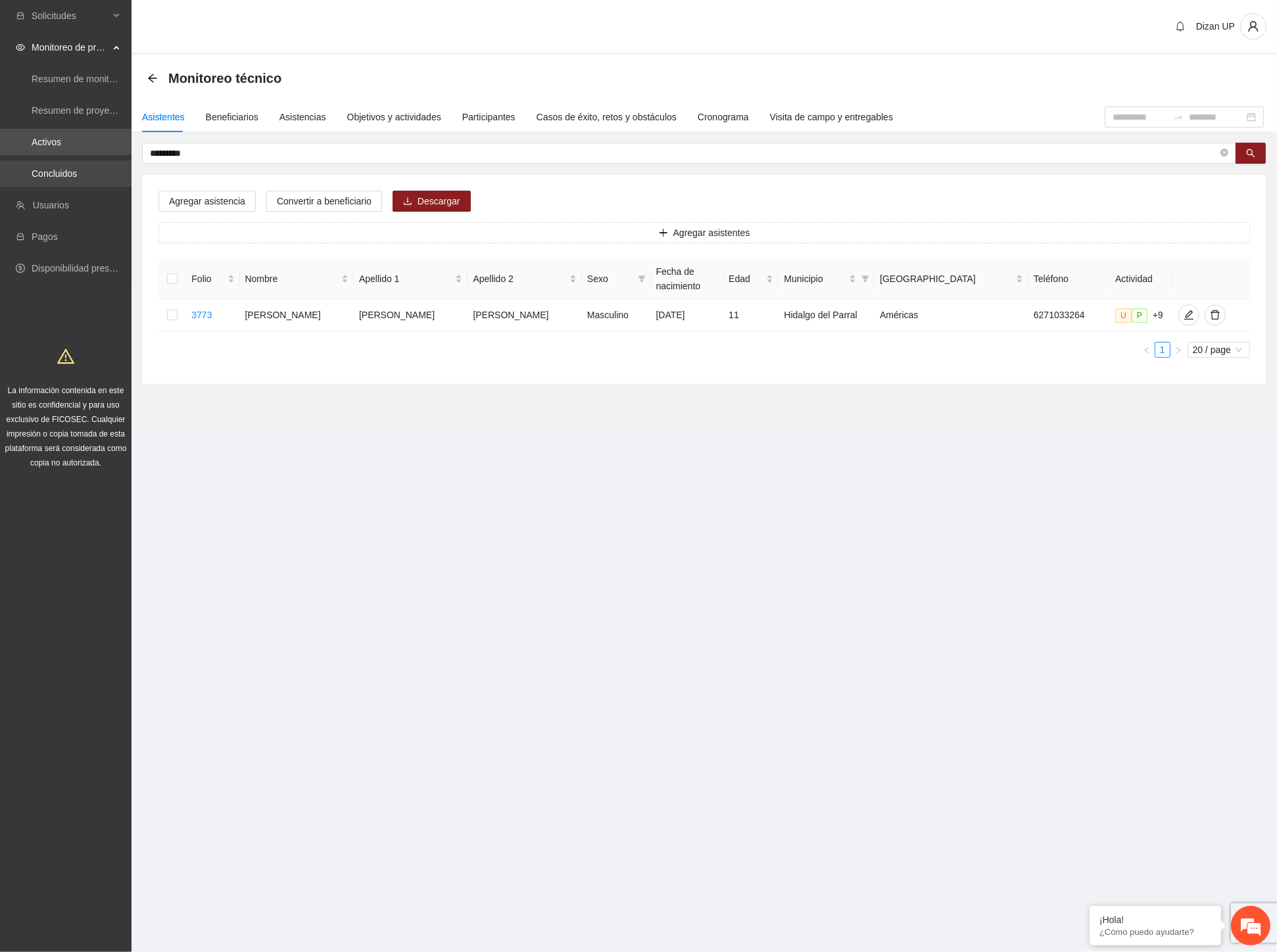
drag, startPoint x: 190, startPoint y: 154, endPoint x: 41, endPoint y: 162, distance: 149.2
click at [41, 162] on section "Solicitudes Monitoreo de proyectos Resumen de monitoreo Resumen de proyectos ap…" at bounding box center [638, 476] width 1277 height 952
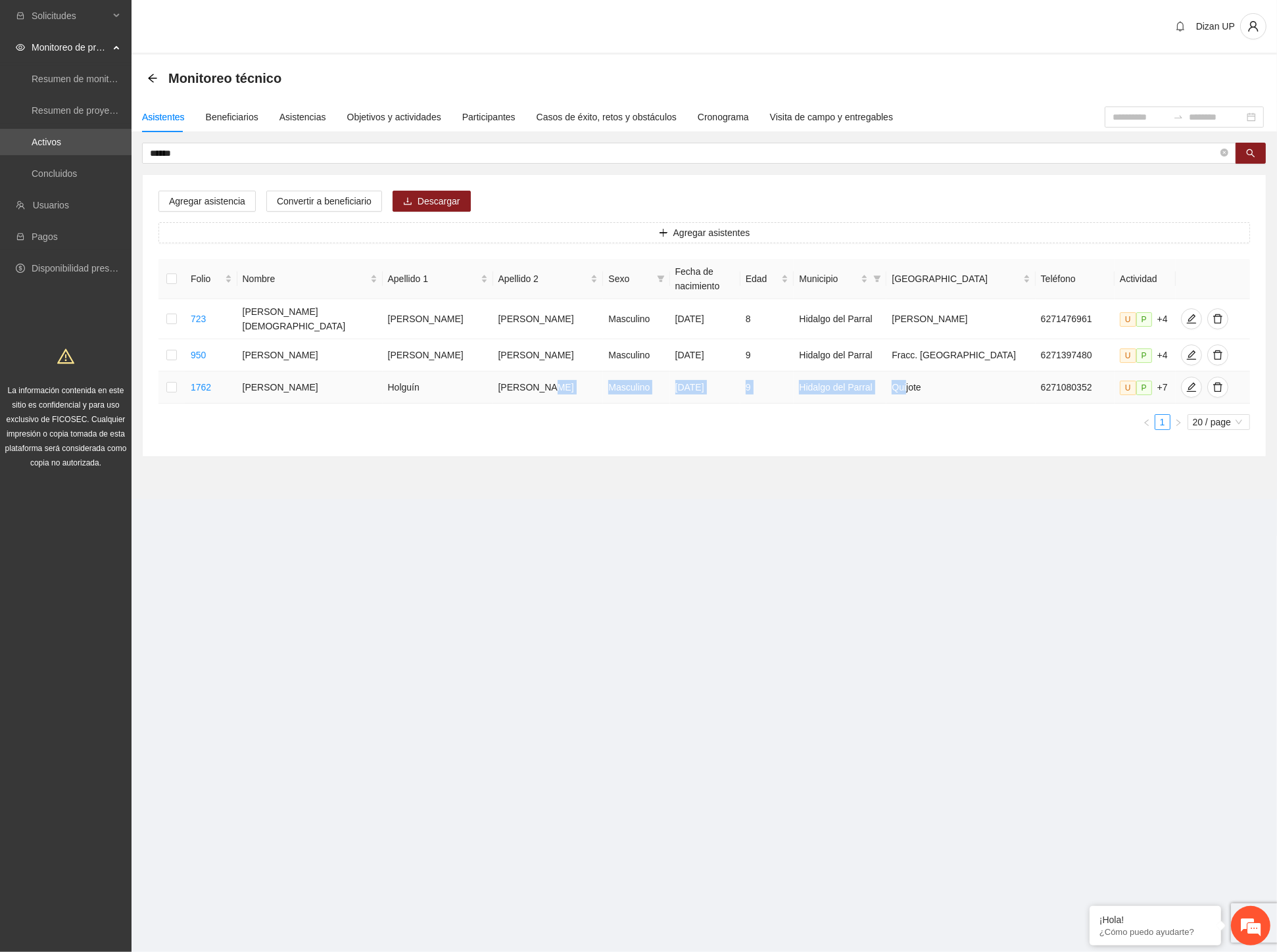
drag, startPoint x: 540, startPoint y: 386, endPoint x: 899, endPoint y: 380, distance: 359.1
click at [914, 384] on tr "1762 [PERSON_NAME] Masculino [DATE] 9 Hidalgo del Parral Quijote 6271080352 U P…" at bounding box center [704, 388] width 1091 height 33
click at [1187, 382] on icon "edit" at bounding box center [1192, 386] width 11 height 11
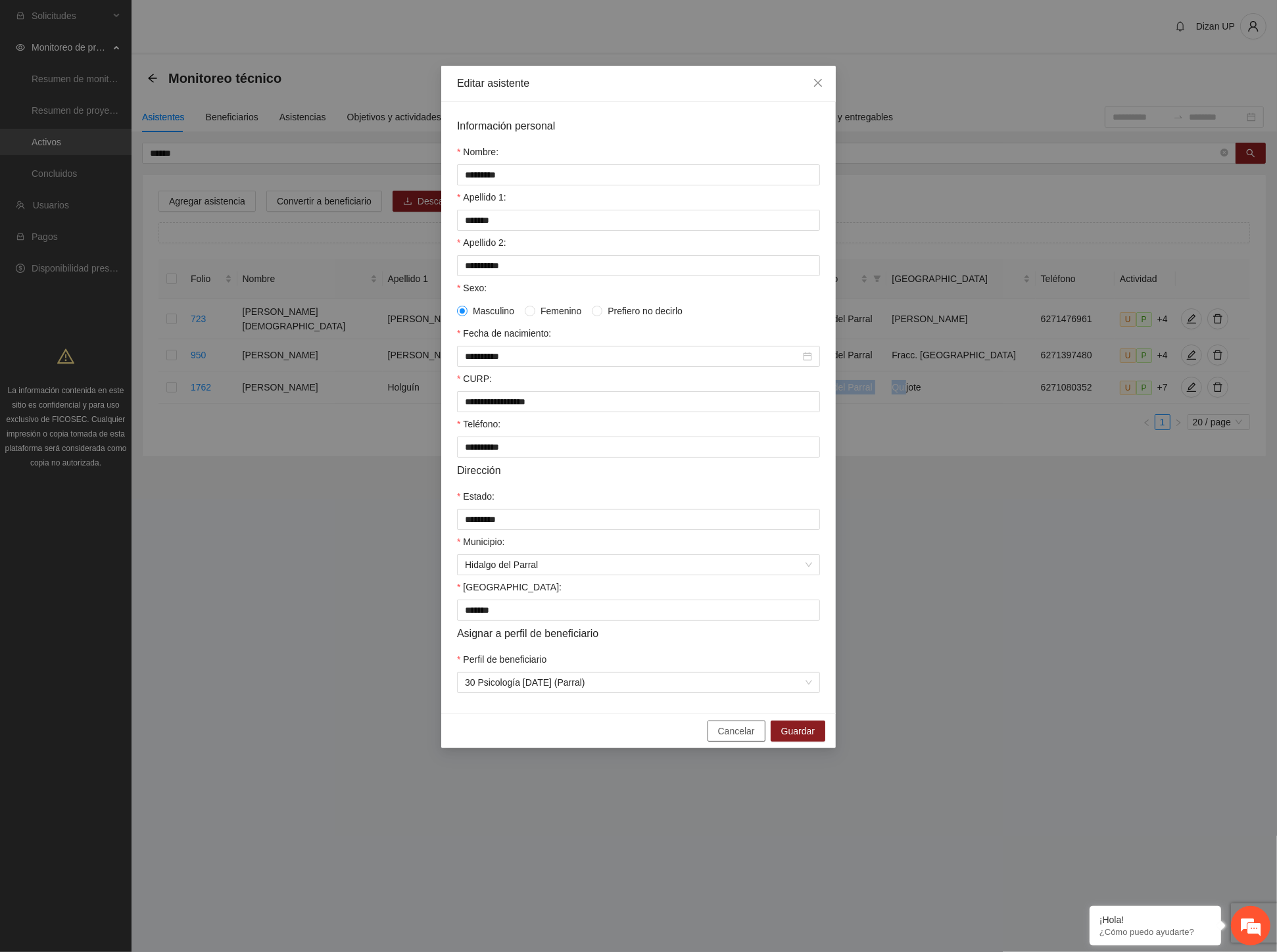
click at [740, 738] on span "Cancelar" at bounding box center [736, 731] width 37 height 15
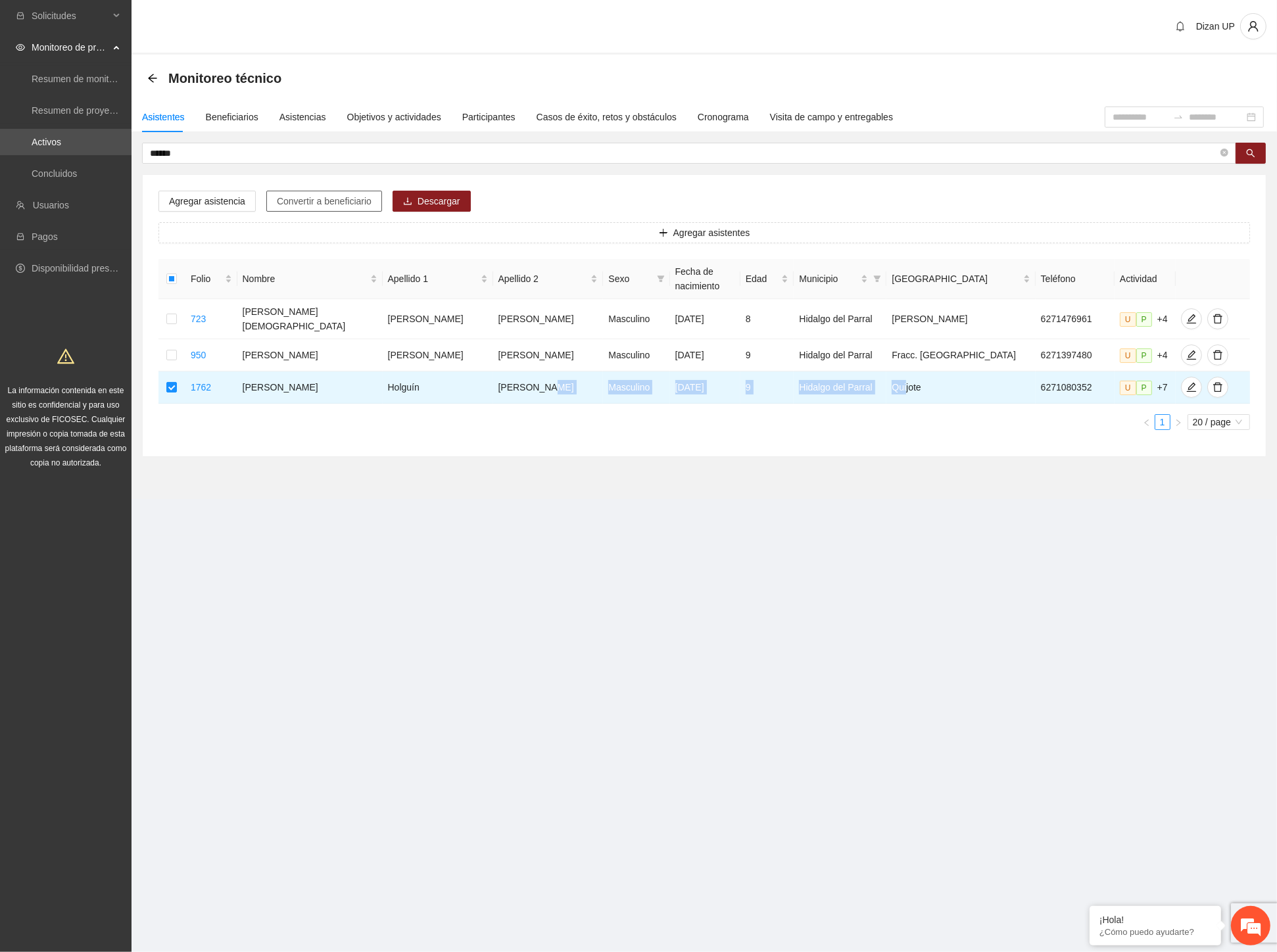
drag, startPoint x: 334, startPoint y: 199, endPoint x: 768, endPoint y: 217, distance: 434.4
click at [334, 199] on span "Convertir a beneficiario" at bounding box center [324, 201] width 94 height 15
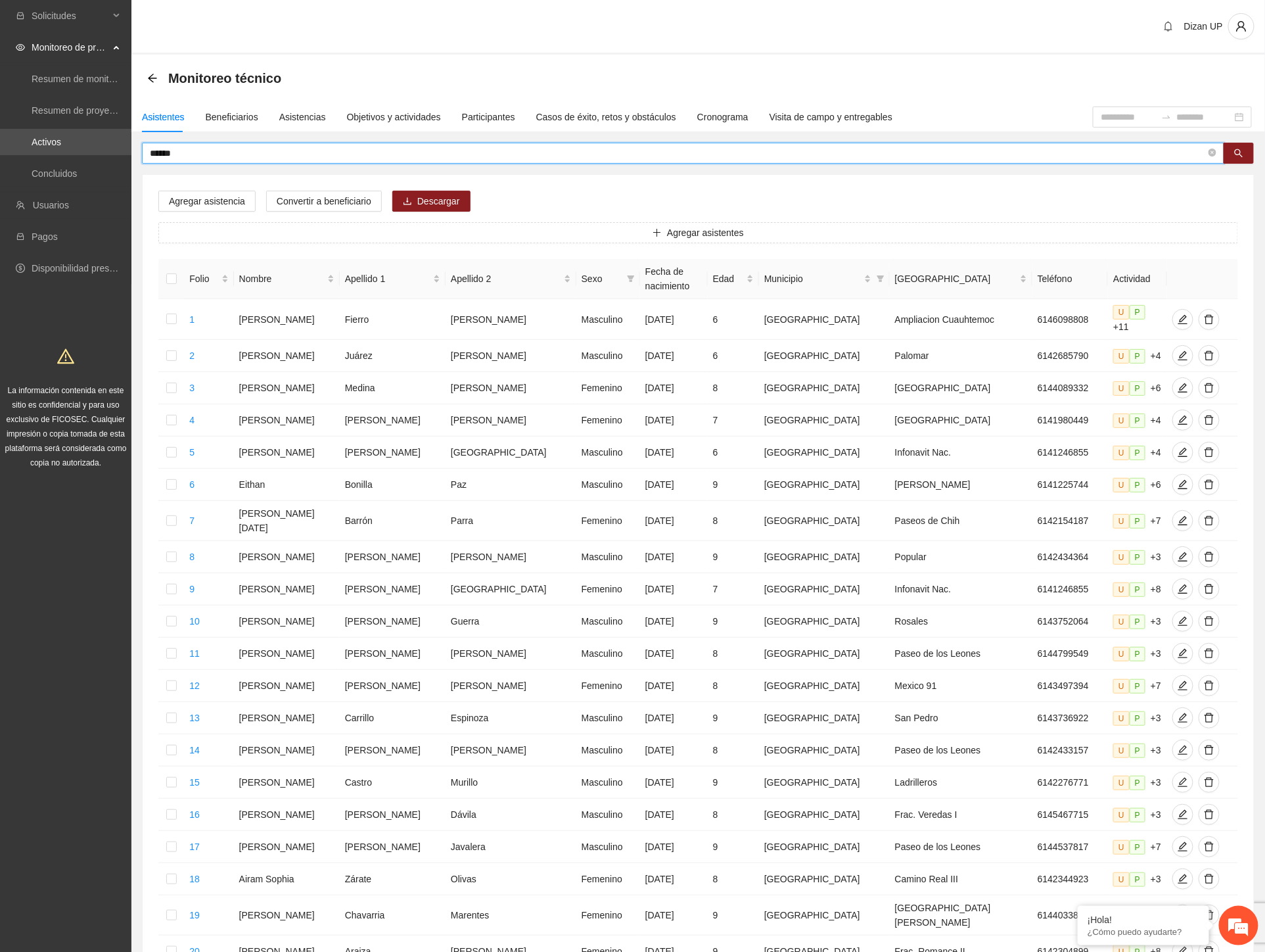
click at [199, 150] on input "******" at bounding box center [678, 153] width 1056 height 15
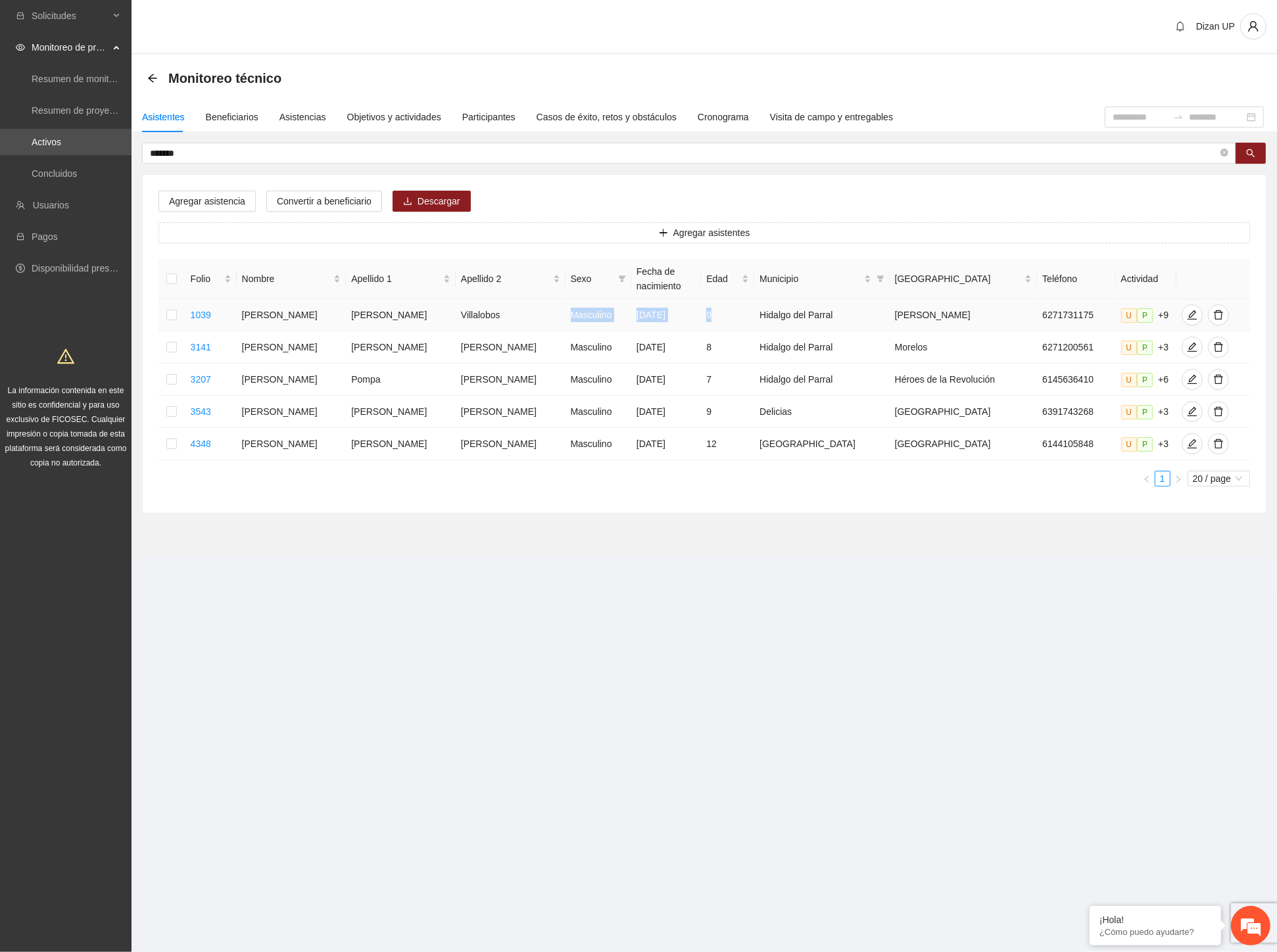
drag, startPoint x: 482, startPoint y: 323, endPoint x: 743, endPoint y: 312, distance: 261.2
click at [735, 312] on tr "1039 [PERSON_NAME] Masculino [DATE] 9 Hidalgo del Parral [PERSON_NAME] 62717311…" at bounding box center [704, 316] width 1091 height 33
click at [1187, 313] on icon "edit" at bounding box center [1192, 315] width 11 height 11
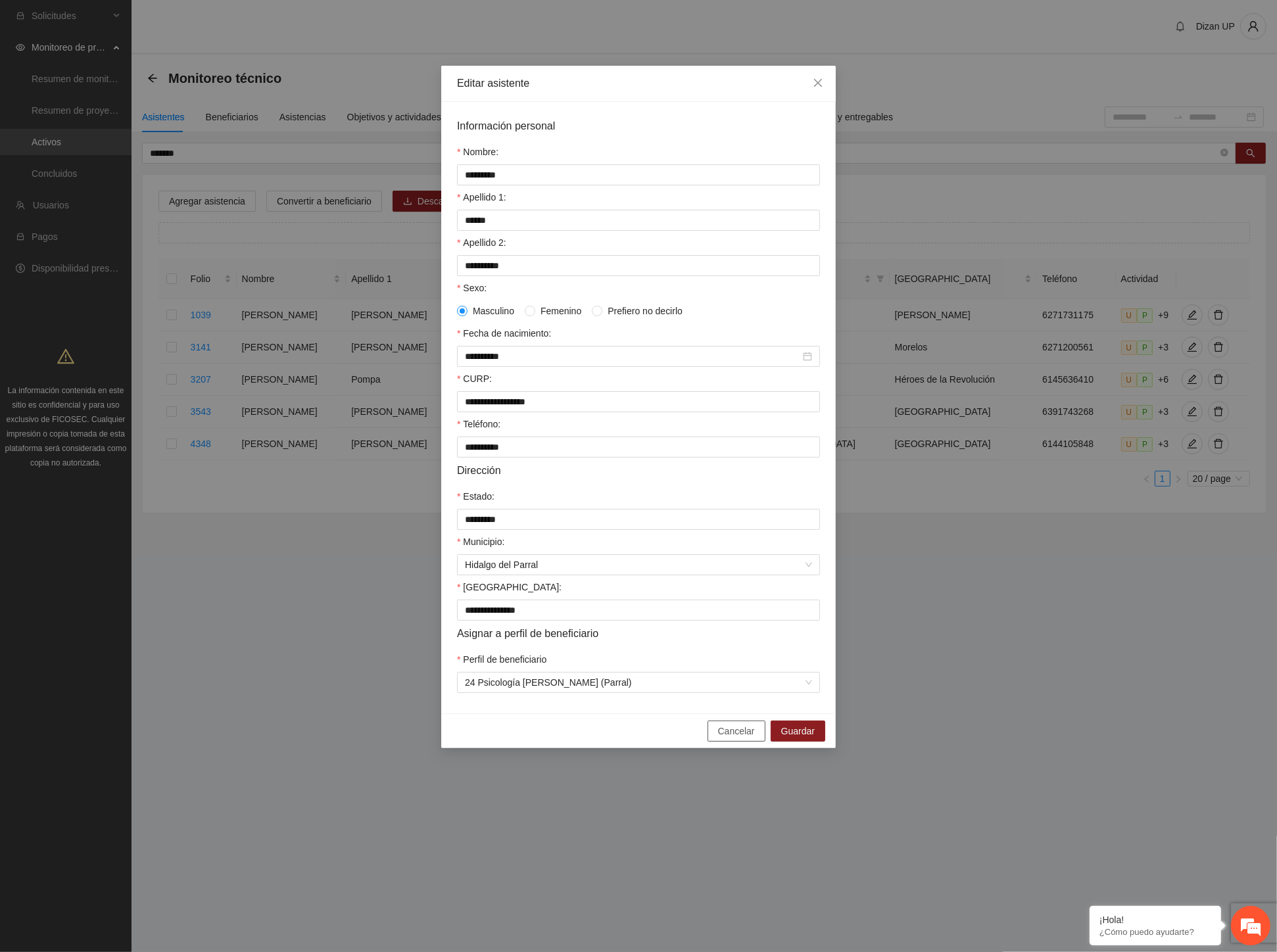
click at [735, 738] on span "Cancelar" at bounding box center [736, 731] width 37 height 15
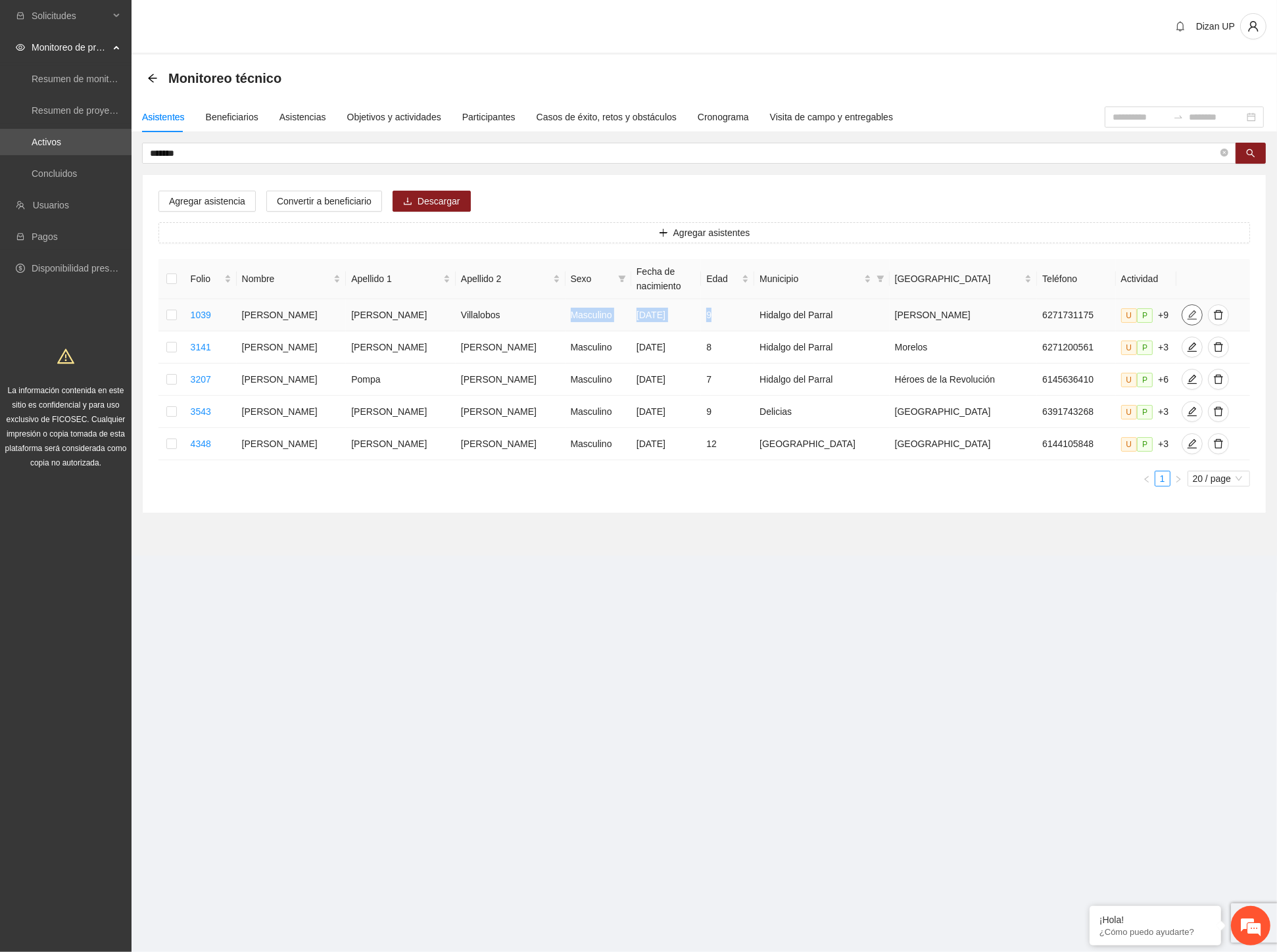
click at [1187, 312] on icon "edit" at bounding box center [1192, 315] width 11 height 11
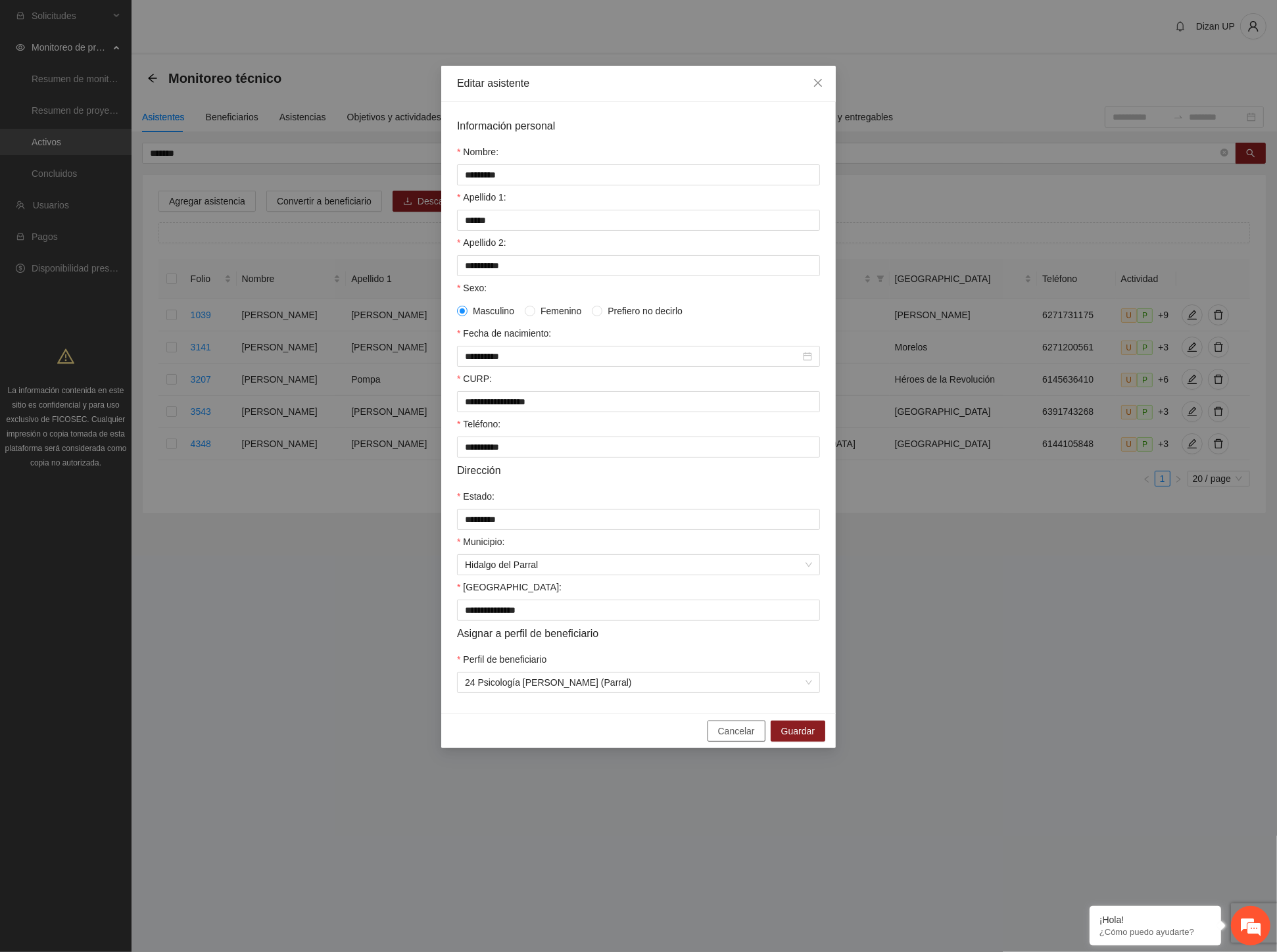
drag, startPoint x: 731, startPoint y: 748, endPoint x: 737, endPoint y: 743, distance: 7.8
click at [731, 738] on span "Cancelar" at bounding box center [736, 731] width 37 height 15
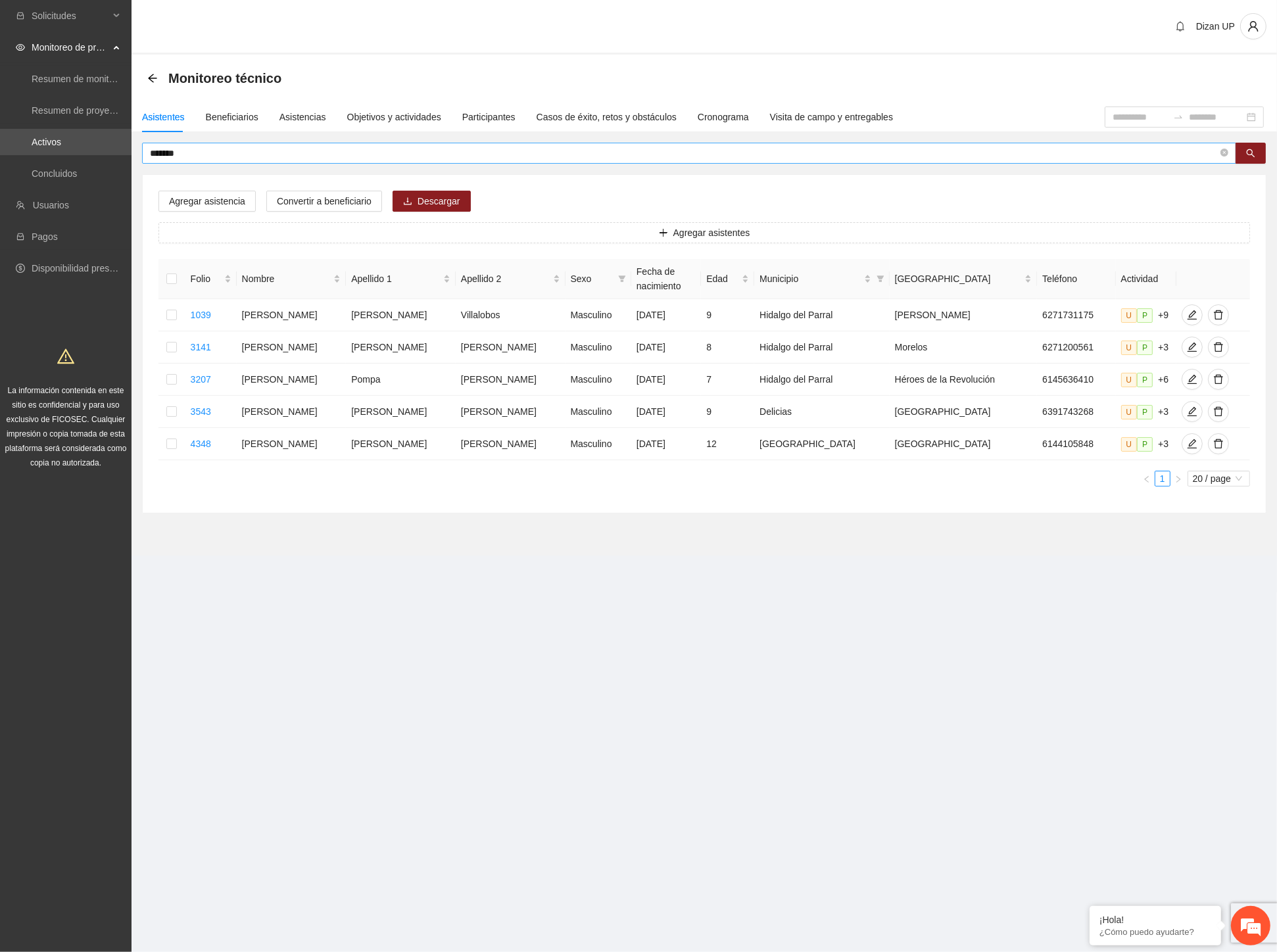
click at [189, 153] on input "*******" at bounding box center [684, 153] width 1068 height 15
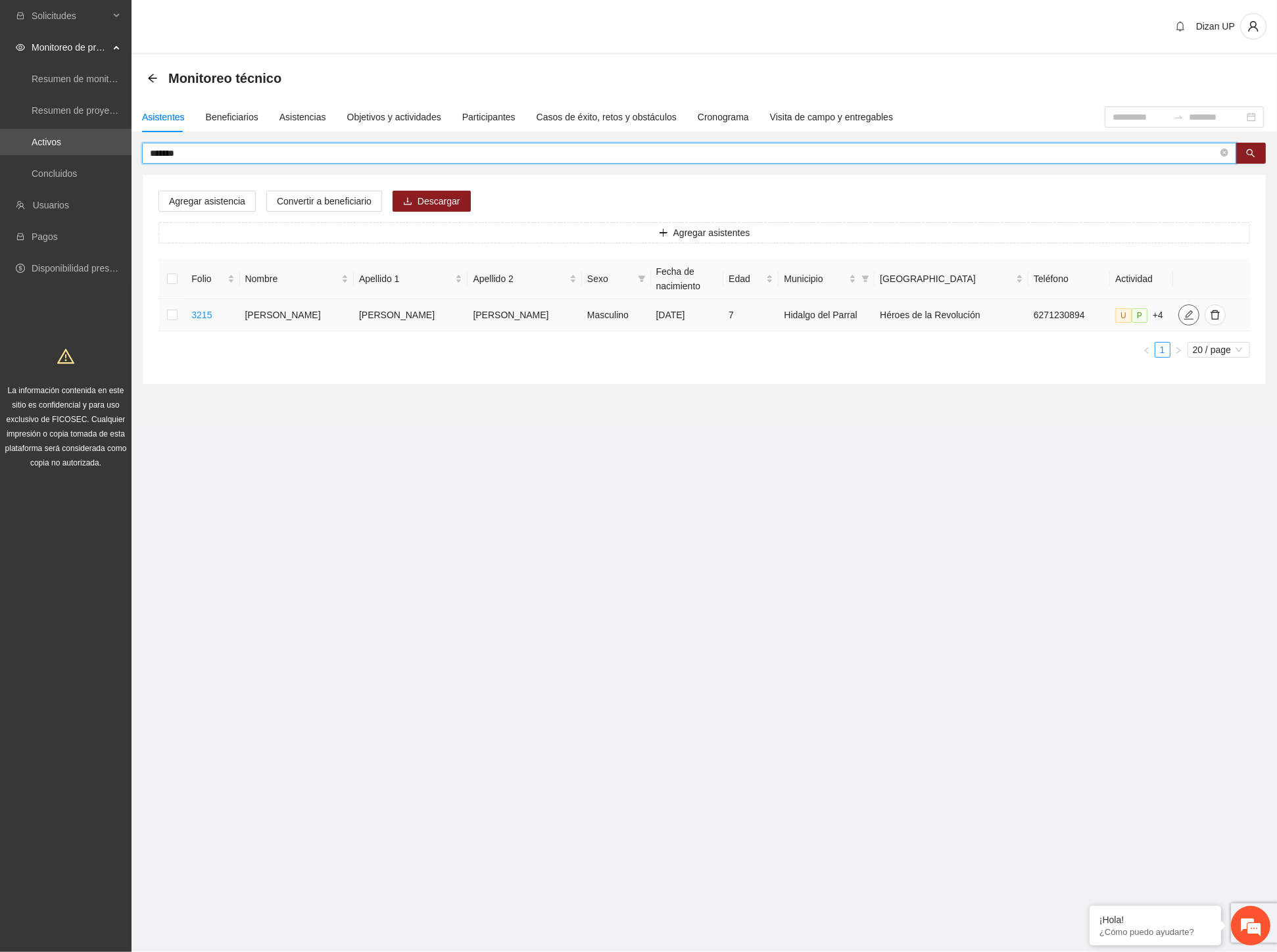
click at [1183, 320] on icon "edit" at bounding box center [1188, 315] width 11 height 11
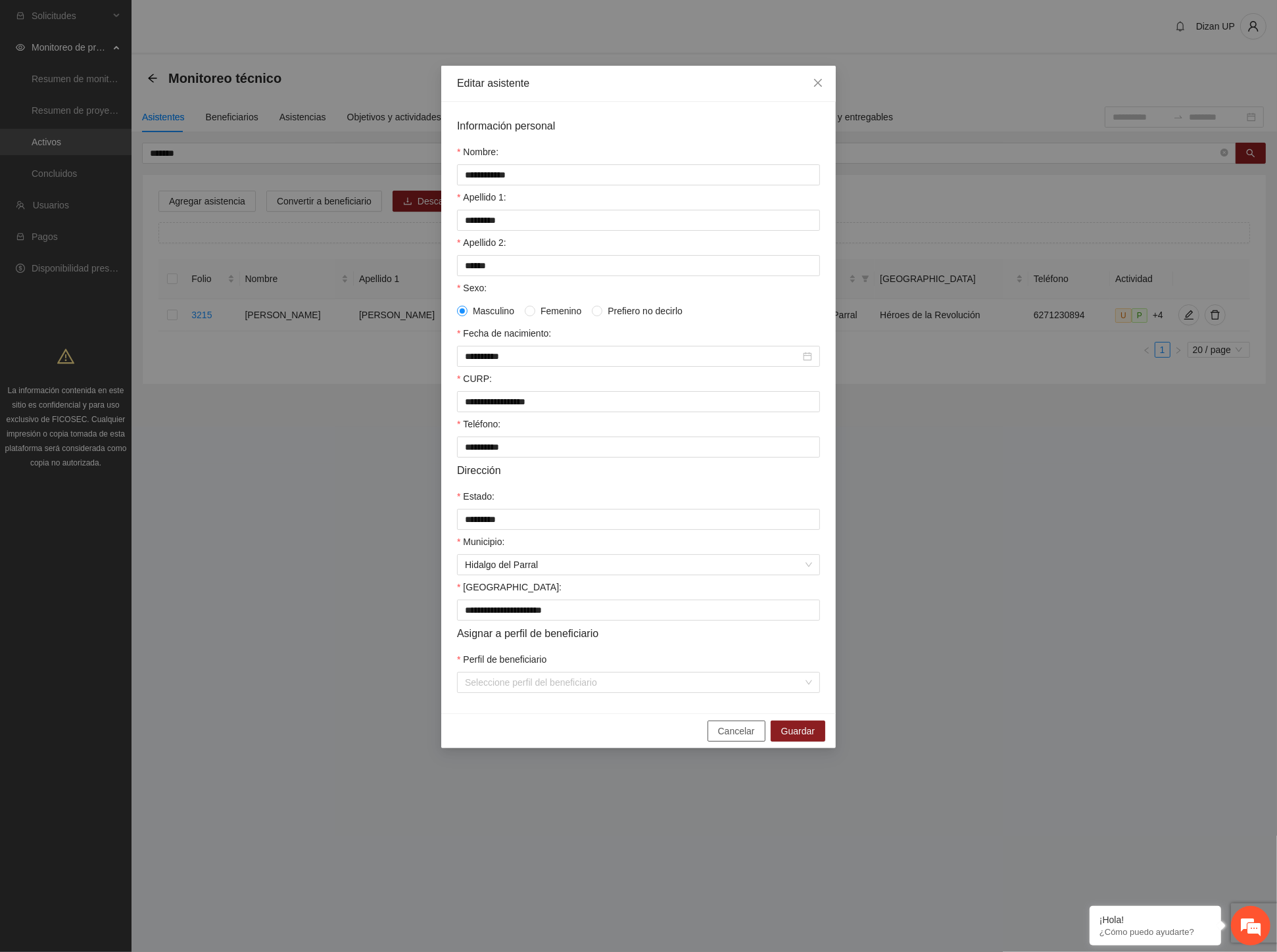
click at [731, 738] on span "Cancelar" at bounding box center [736, 731] width 37 height 15
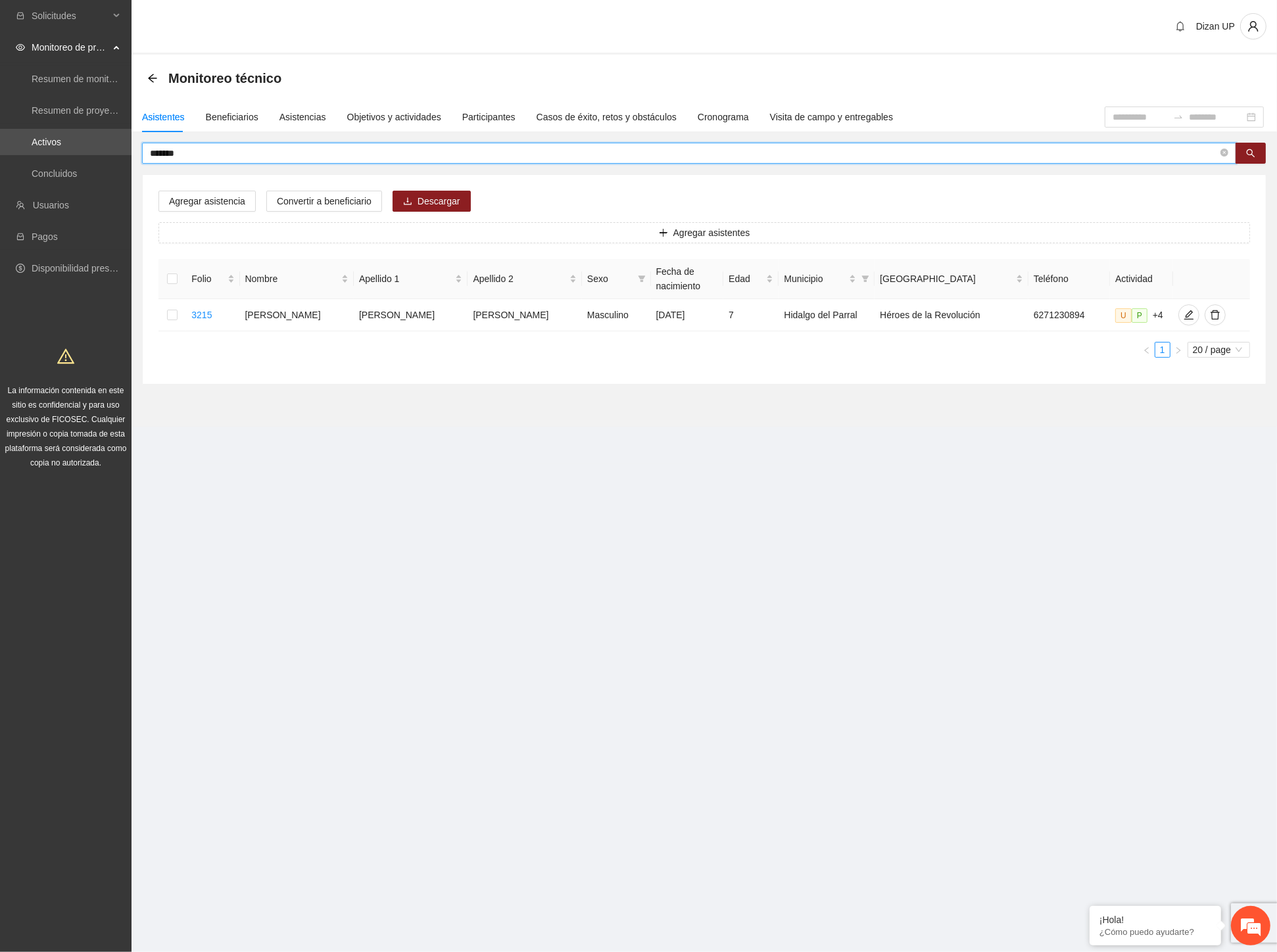
click at [216, 155] on input "*******" at bounding box center [684, 153] width 1068 height 15
type input "*******"
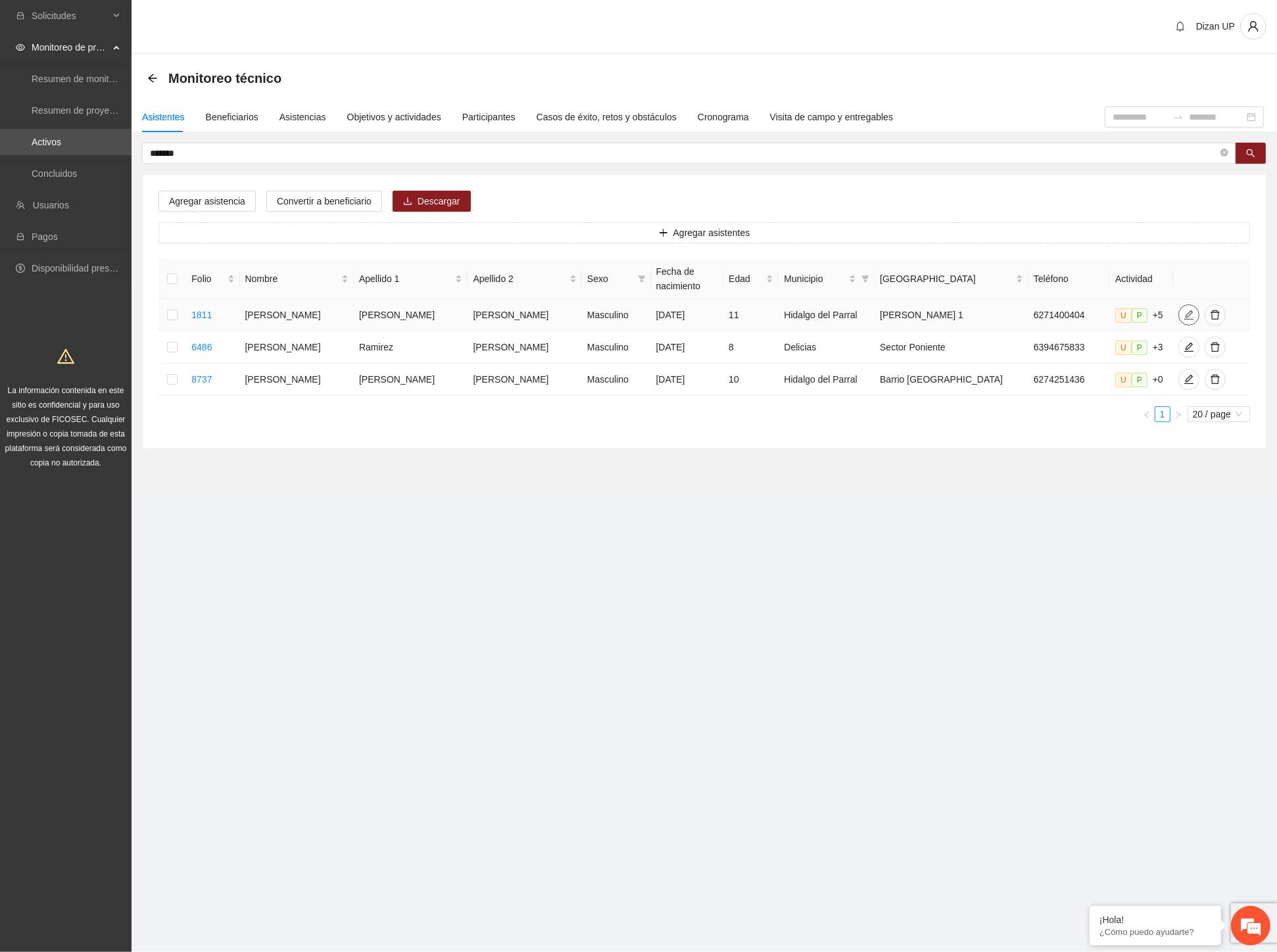
click at [1184, 312] on icon "edit" at bounding box center [1188, 314] width 9 height 9
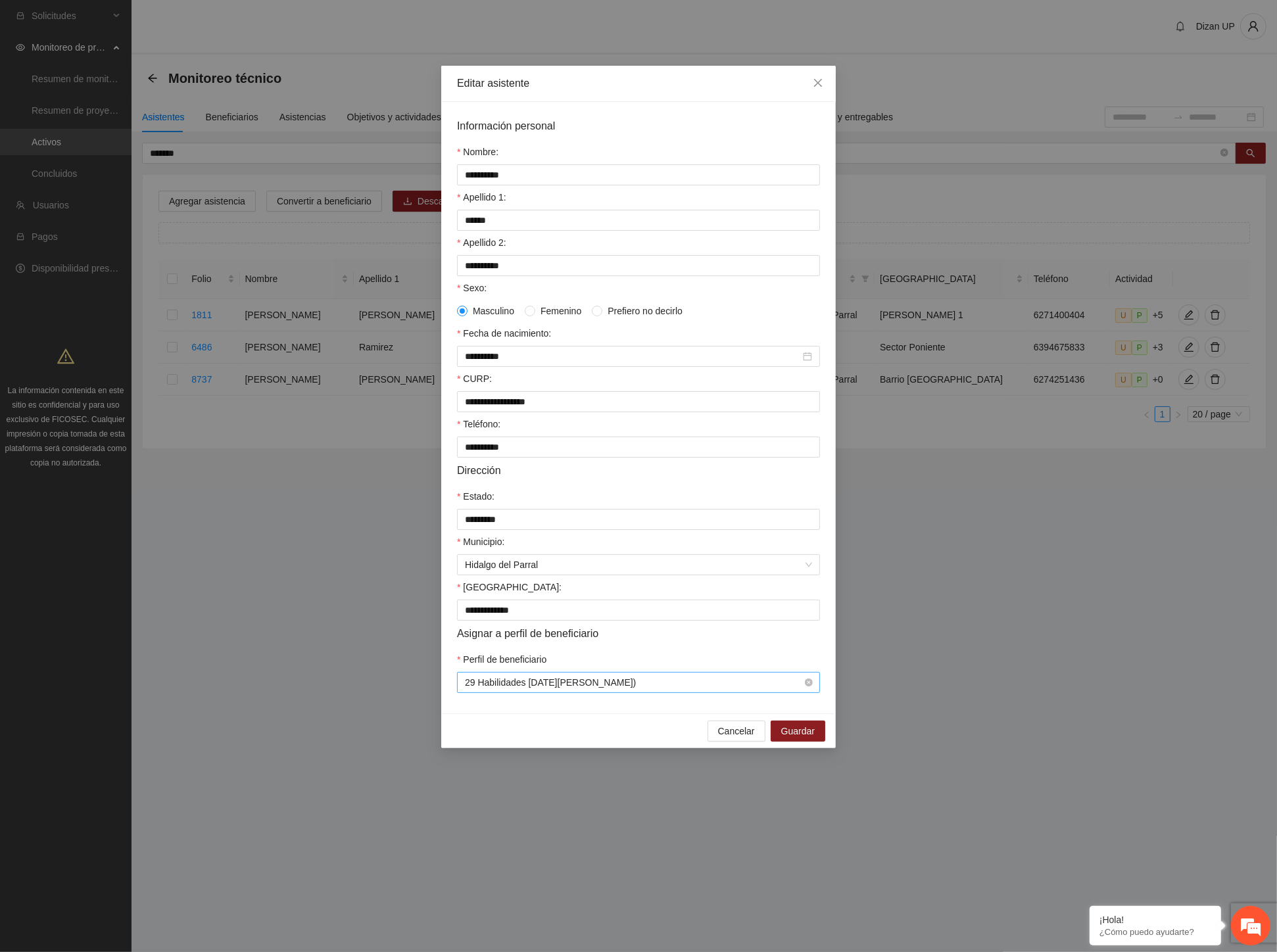
click at [730, 692] on span "29 Habilidades [DATE][PERSON_NAME])" at bounding box center [638, 683] width 348 height 20
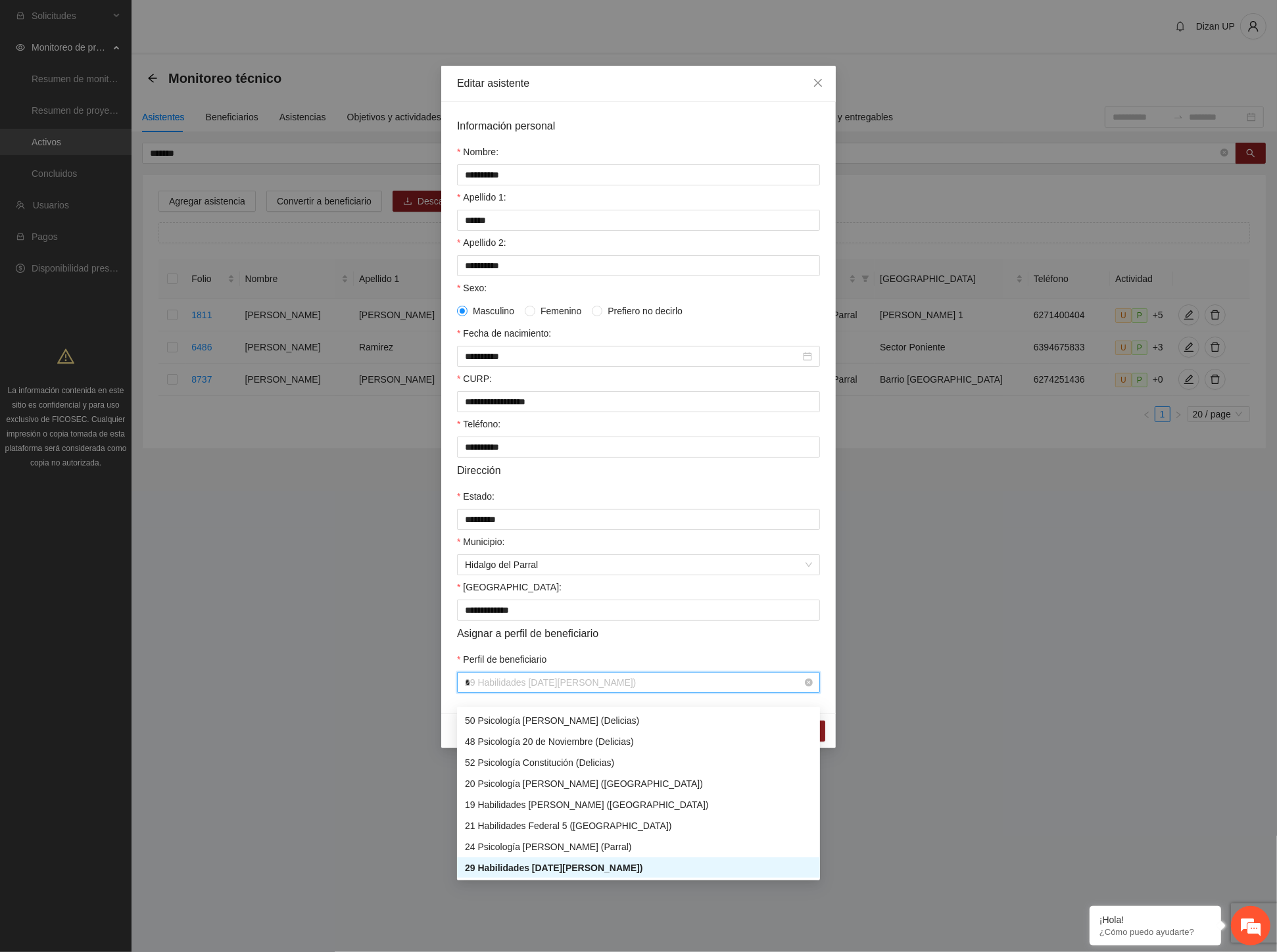
scroll to position [63, 0]
type input "**"
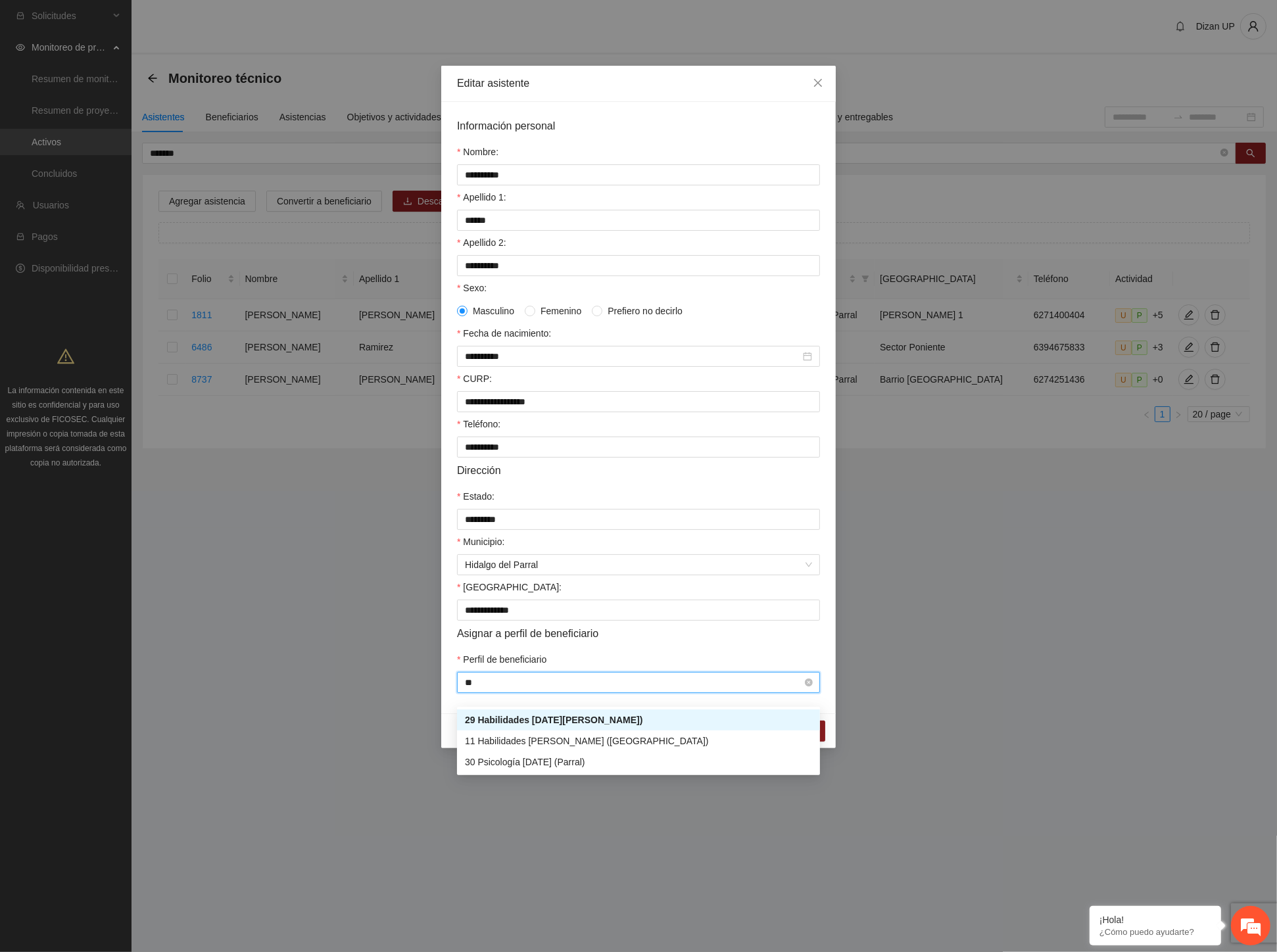
scroll to position [0, 0]
click at [521, 763] on div "30 Psicología [DATE] (Parral)" at bounding box center [638, 762] width 348 height 15
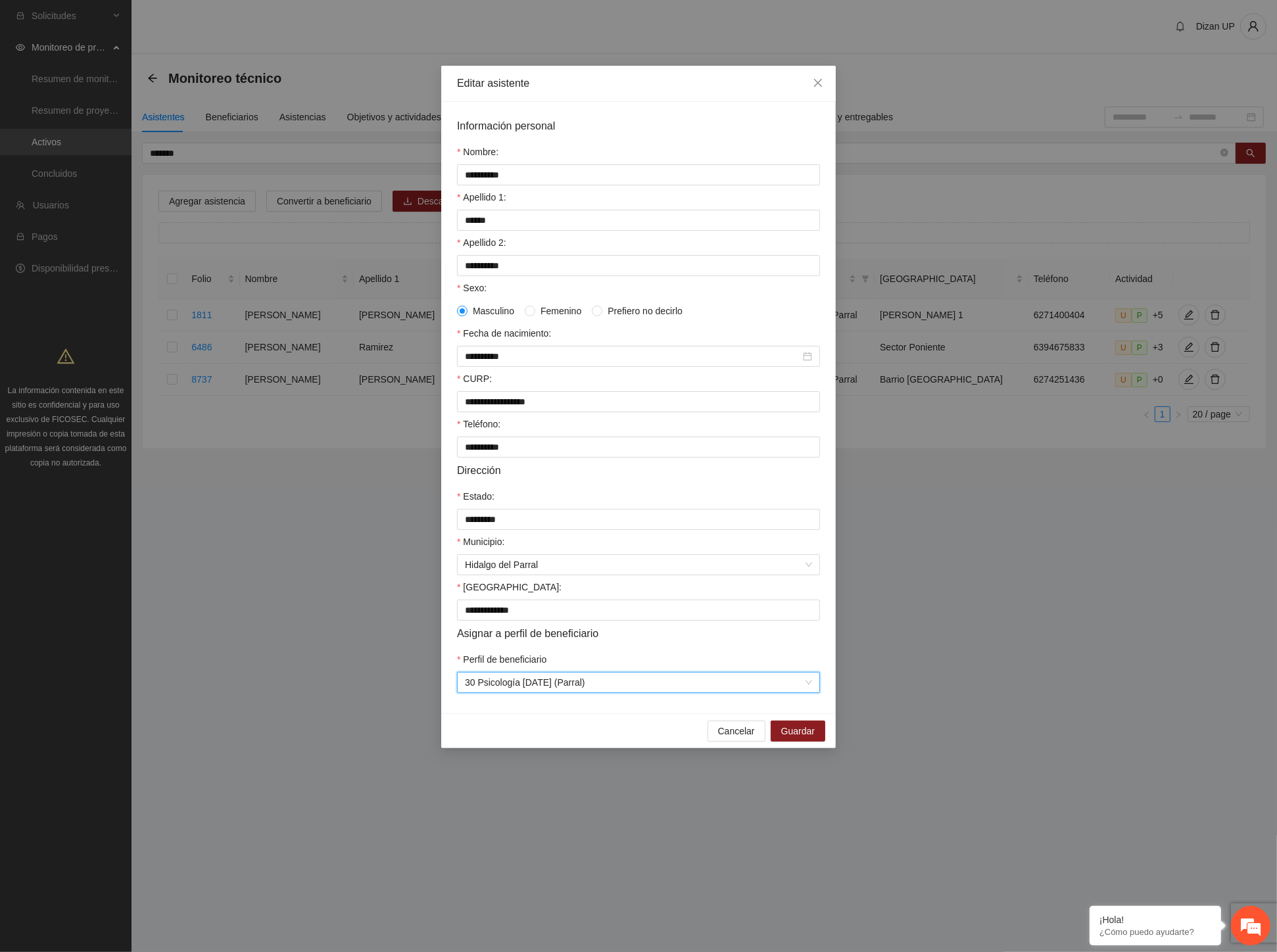
click at [628, 642] on div "Asignar a perfil de beneficiario" at bounding box center [639, 633] width 363 height 16
click at [802, 738] on span "Guardar" at bounding box center [798, 731] width 33 height 15
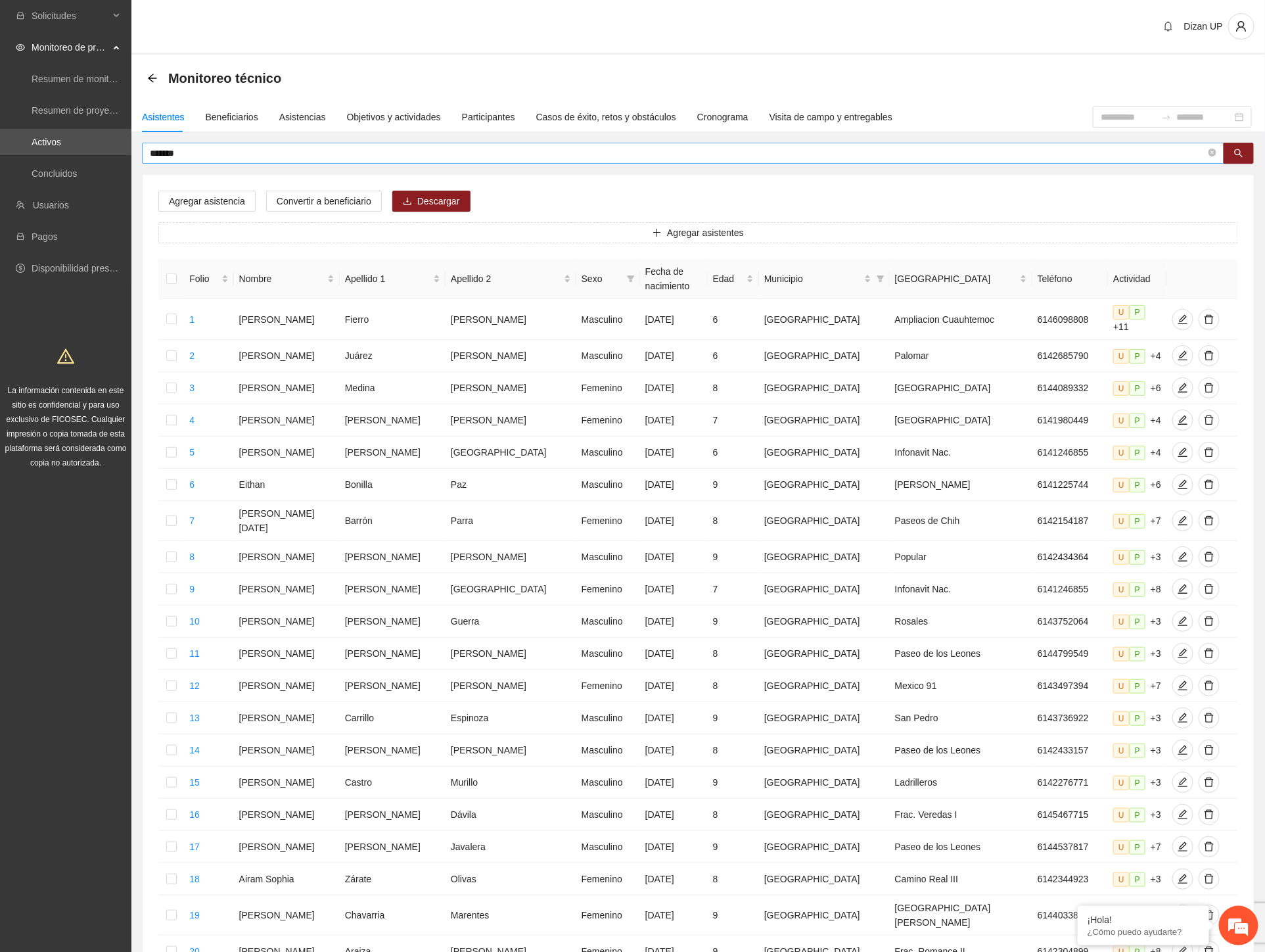
click at [203, 155] on input "*******" at bounding box center [678, 153] width 1056 height 15
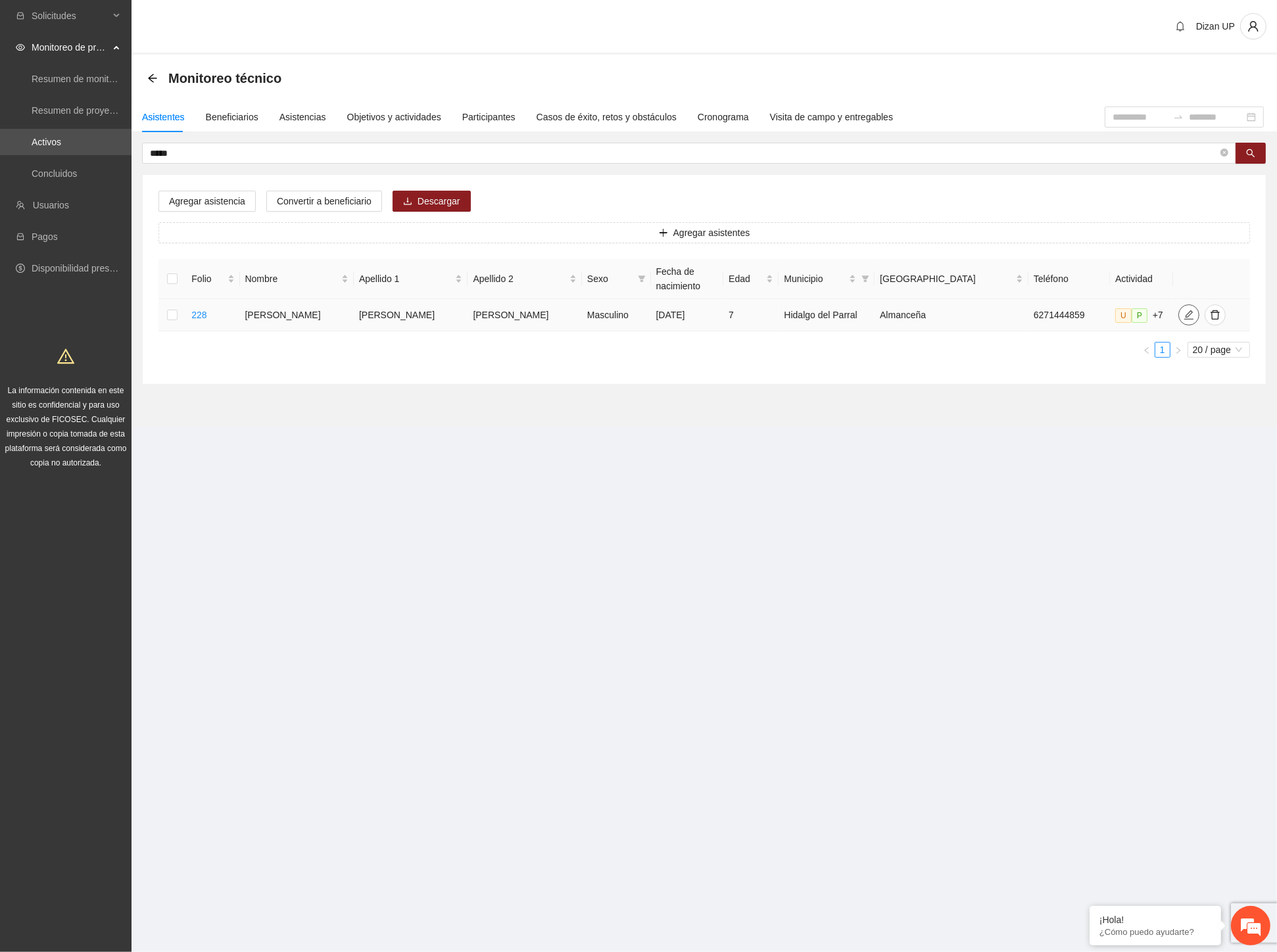
click at [1183, 316] on icon "edit" at bounding box center [1188, 315] width 11 height 11
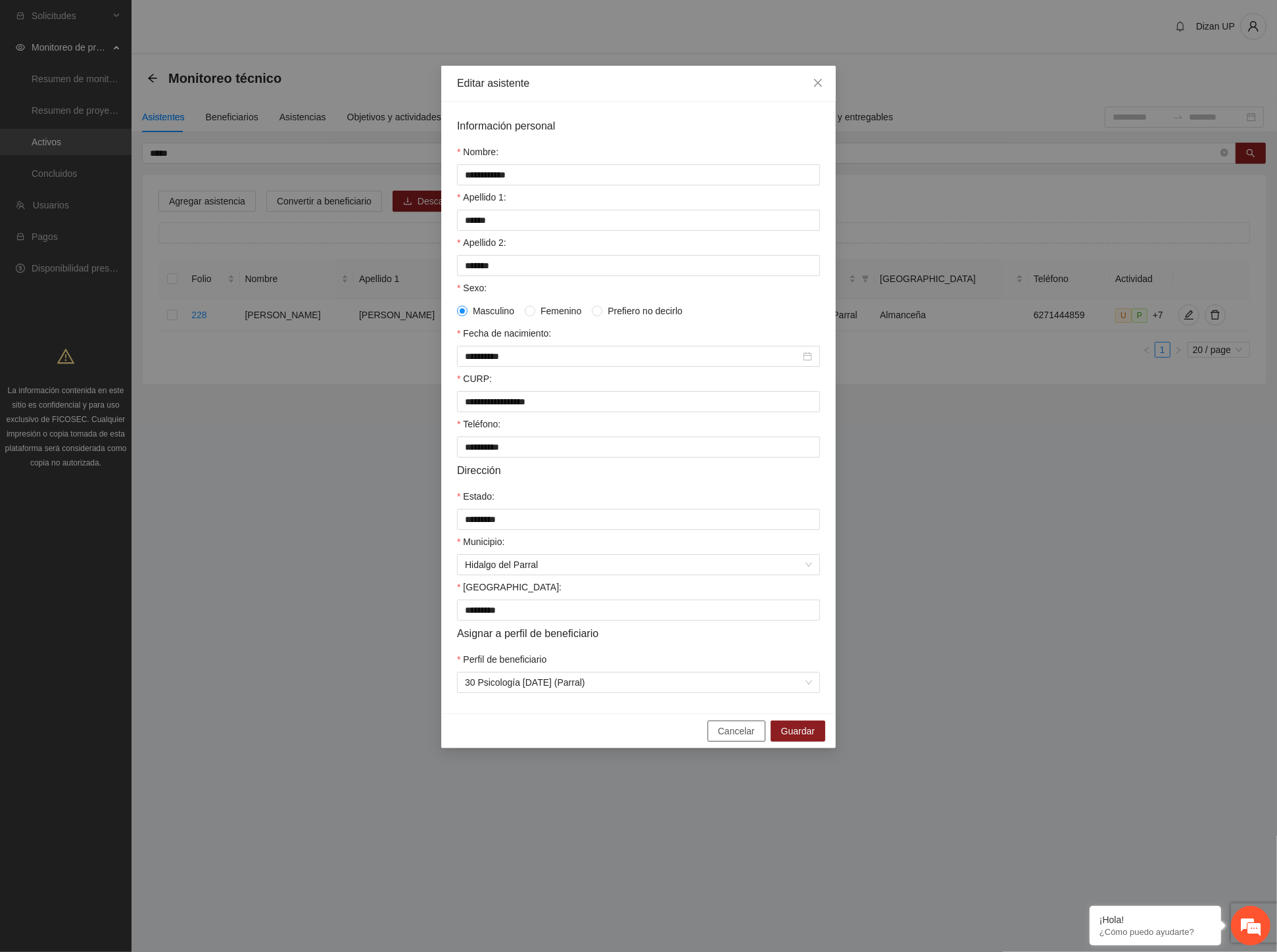
click at [726, 738] on span "Cancelar" at bounding box center [736, 731] width 37 height 15
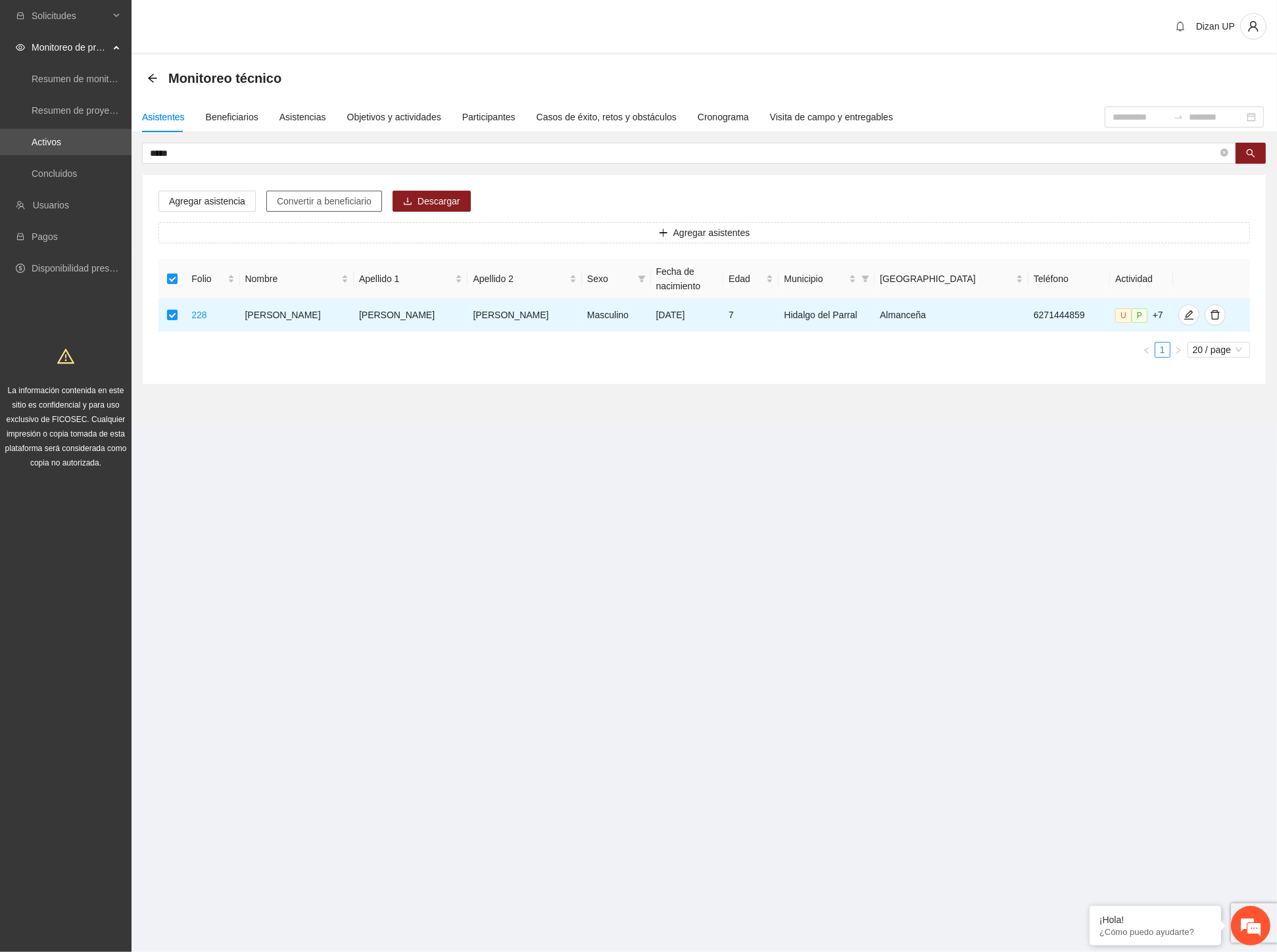
click at [325, 201] on span "Convertir a beneficiario" at bounding box center [324, 201] width 94 height 15
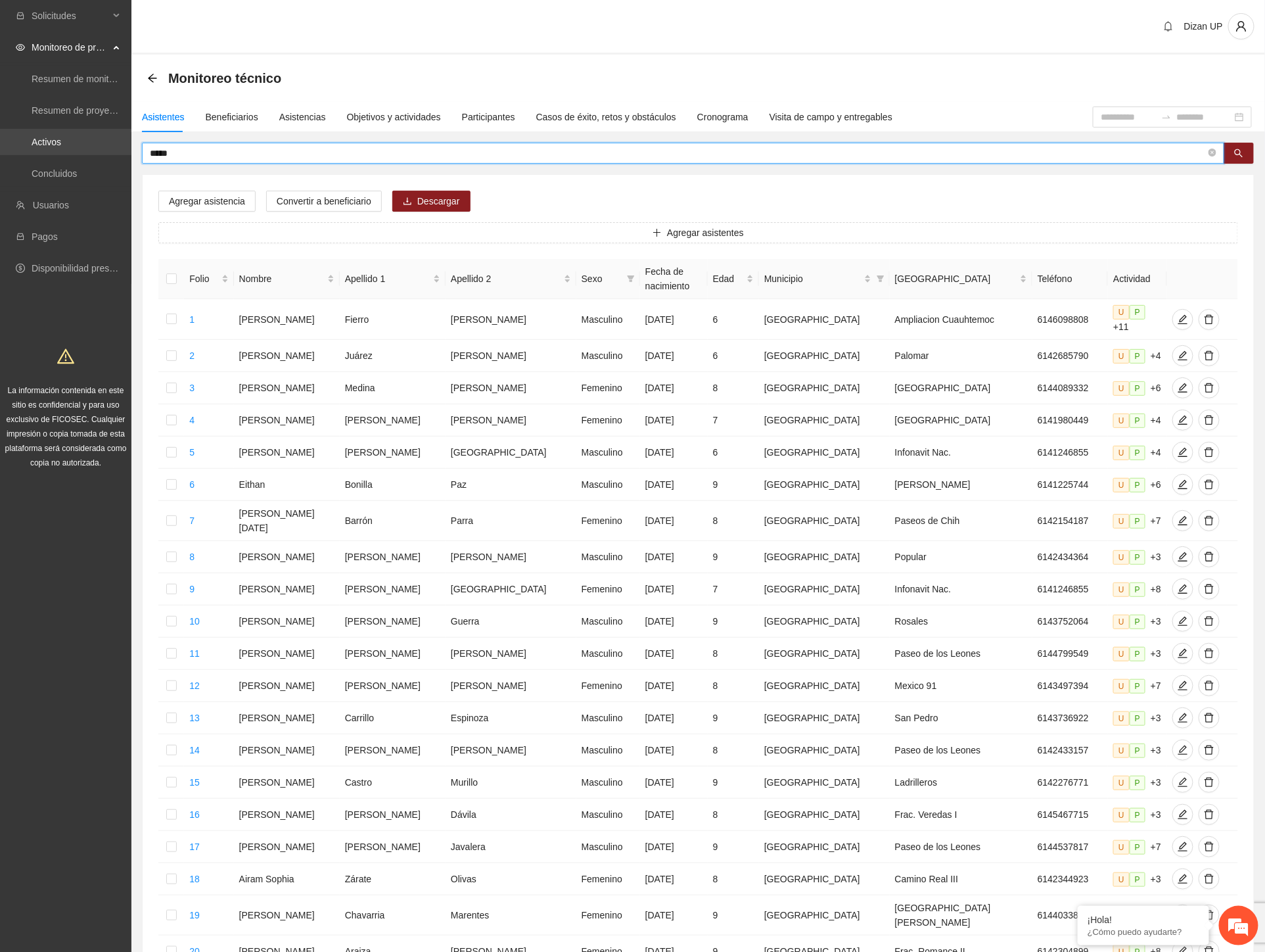
drag, startPoint x: 173, startPoint y: 147, endPoint x: 113, endPoint y: 150, distance: 60.1
click at [113, 150] on section "Solicitudes Monitoreo de proyectos Resumen de monitoreo Resumen de proyectos ap…" at bounding box center [632, 550] width 1265 height 1100
type input "*"
click at [195, 155] on input "*" at bounding box center [678, 153] width 1056 height 15
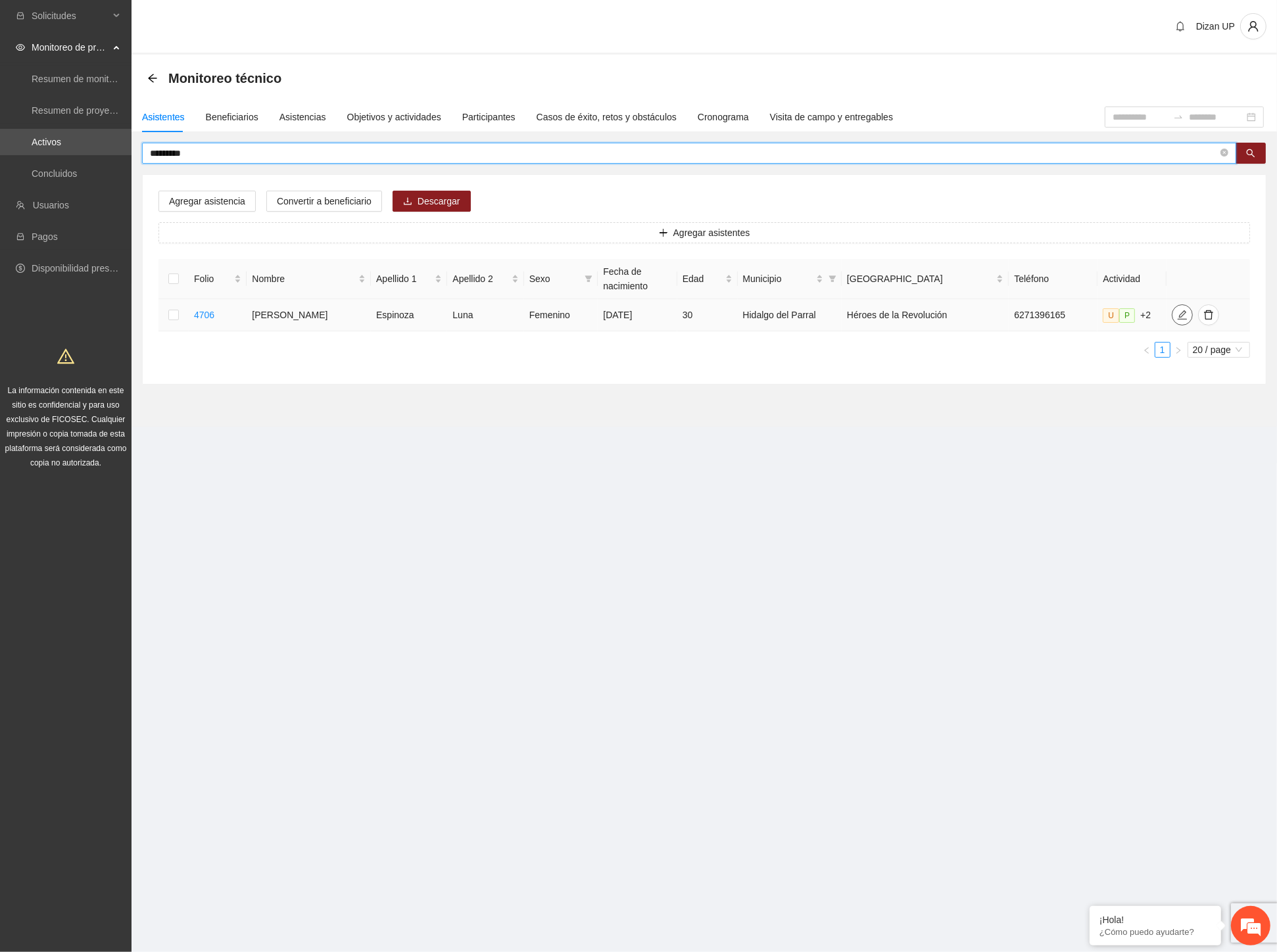
click at [1173, 325] on button "button" at bounding box center [1183, 315] width 21 height 21
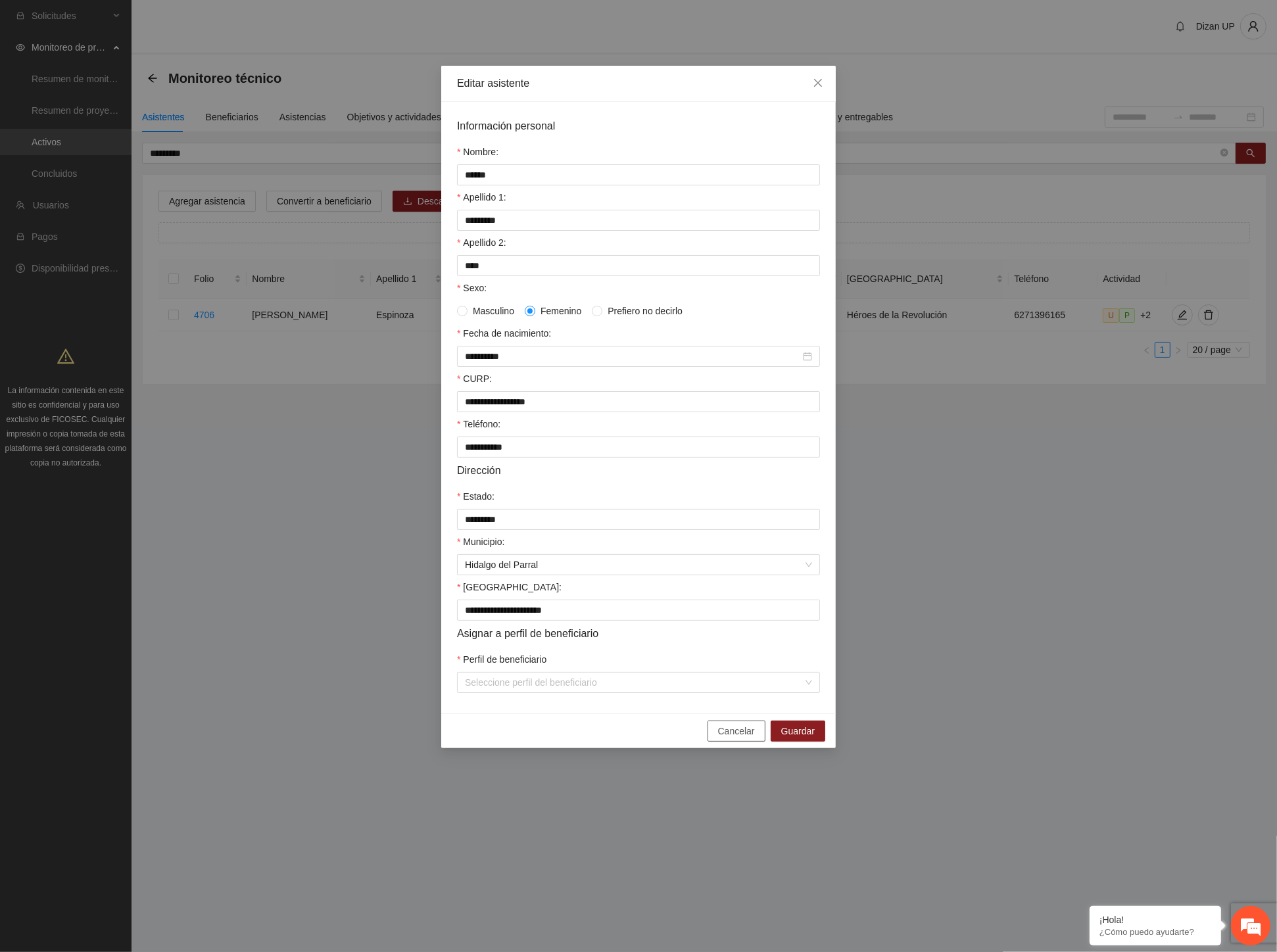
click at [731, 738] on span "Cancelar" at bounding box center [736, 731] width 37 height 15
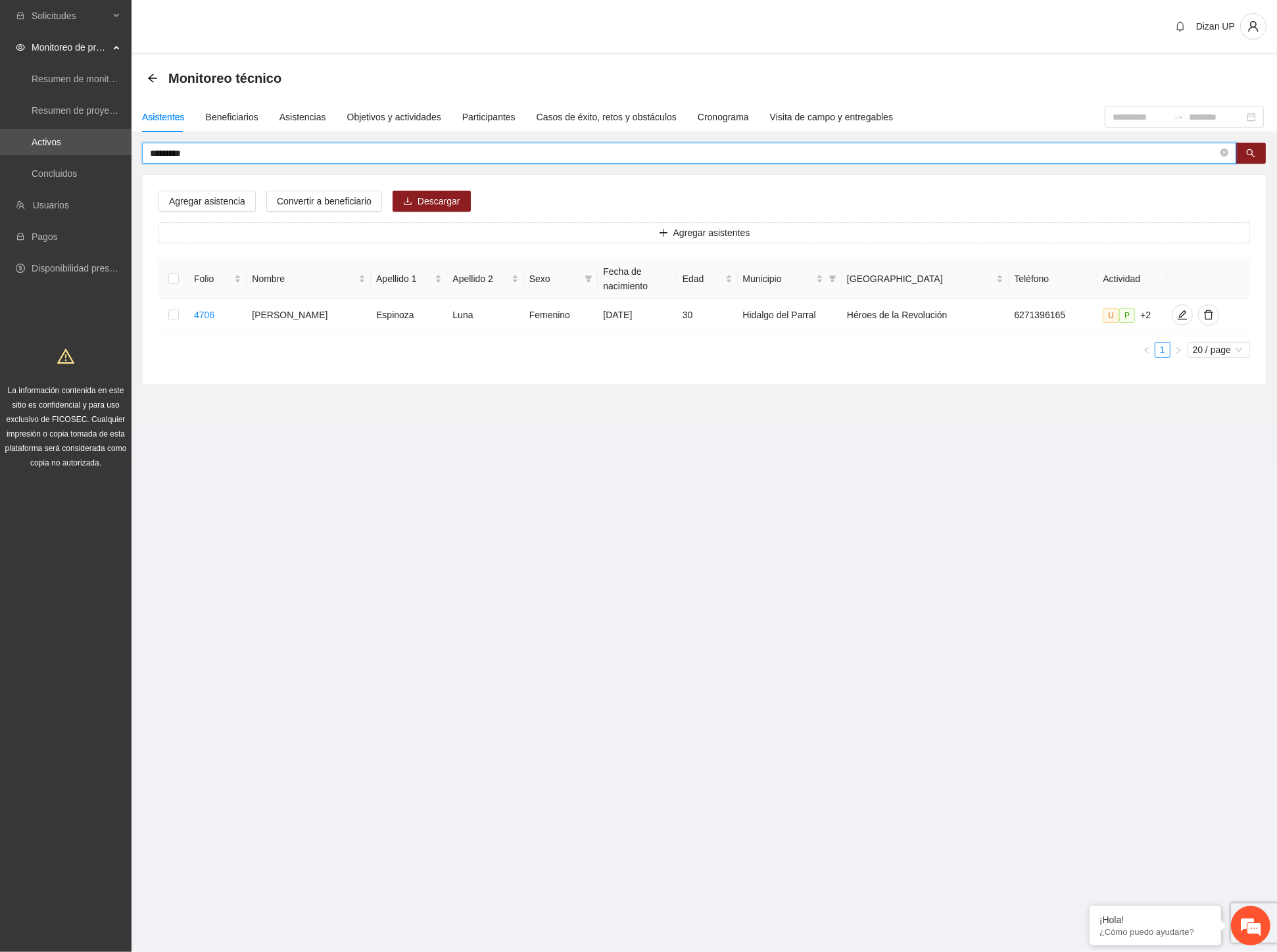
drag, startPoint x: 36, startPoint y: 158, endPoint x: 15, endPoint y: 159, distance: 21.0
click at [15, 159] on section "Solicitudes Monitoreo de proyectos Resumen de monitoreo Resumen de proyectos ap…" at bounding box center [638, 476] width 1277 height 952
type input "*******"
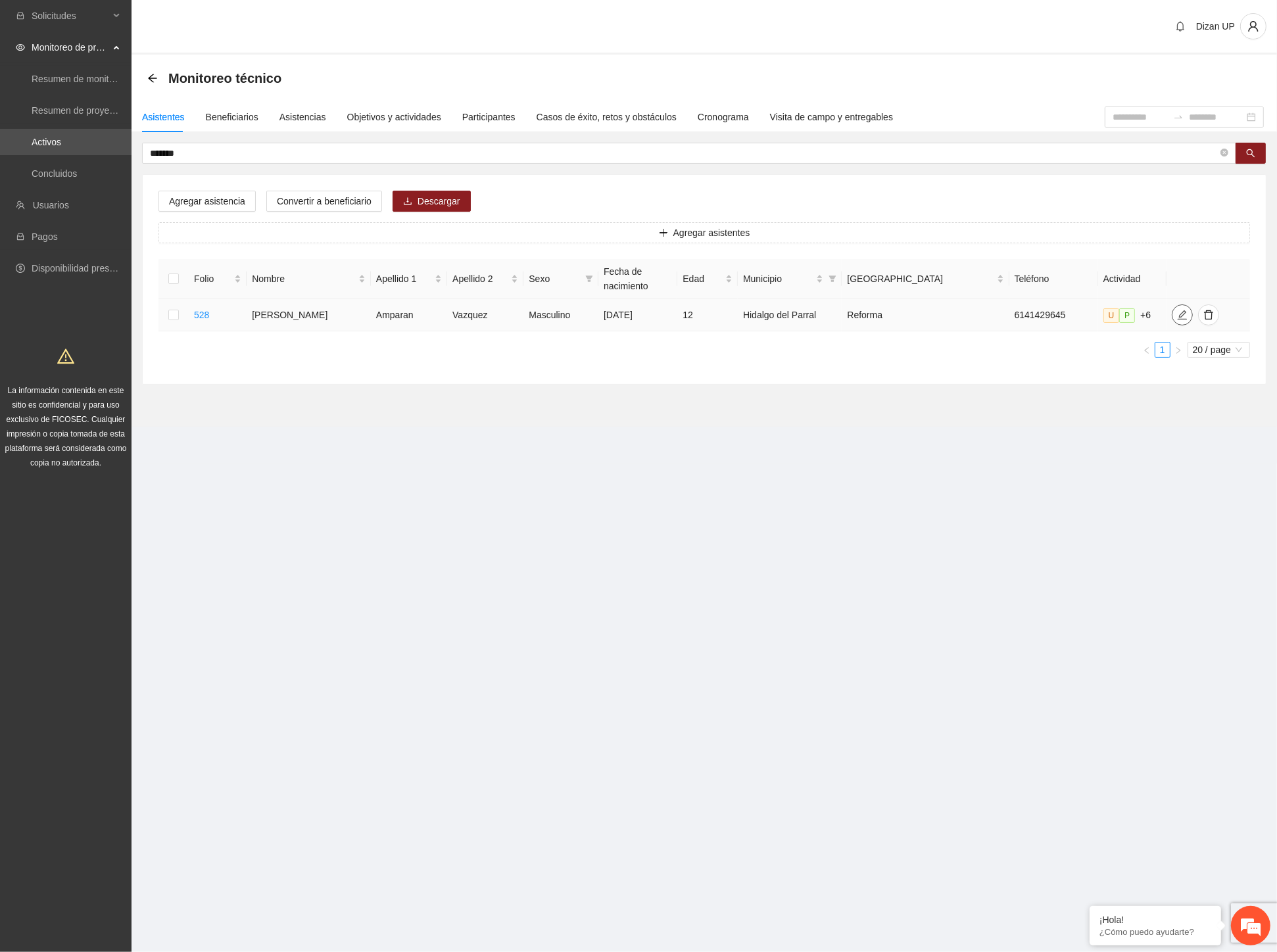
click at [1177, 312] on icon "edit" at bounding box center [1182, 315] width 11 height 11
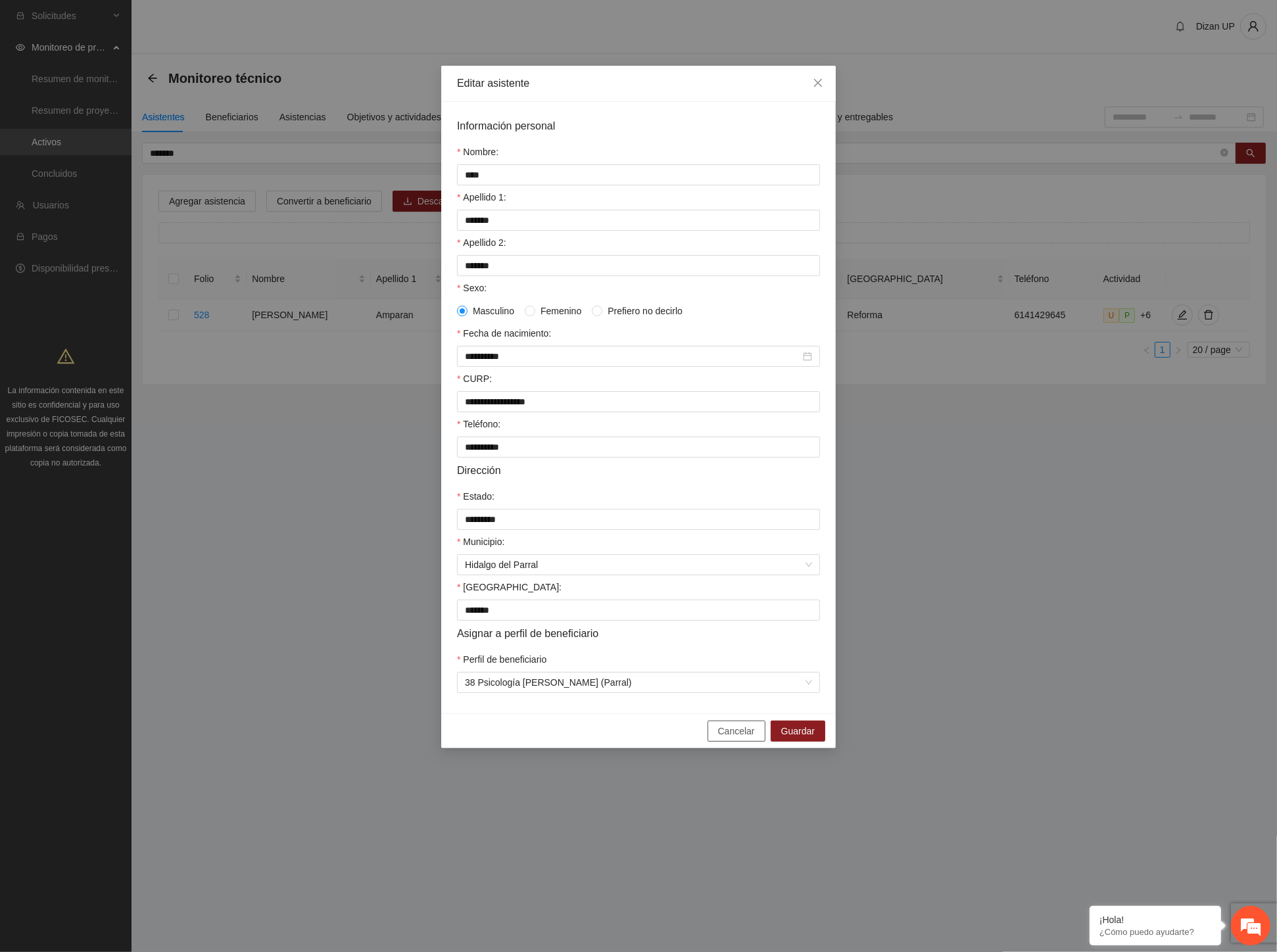
click at [739, 738] on span "Cancelar" at bounding box center [736, 731] width 37 height 15
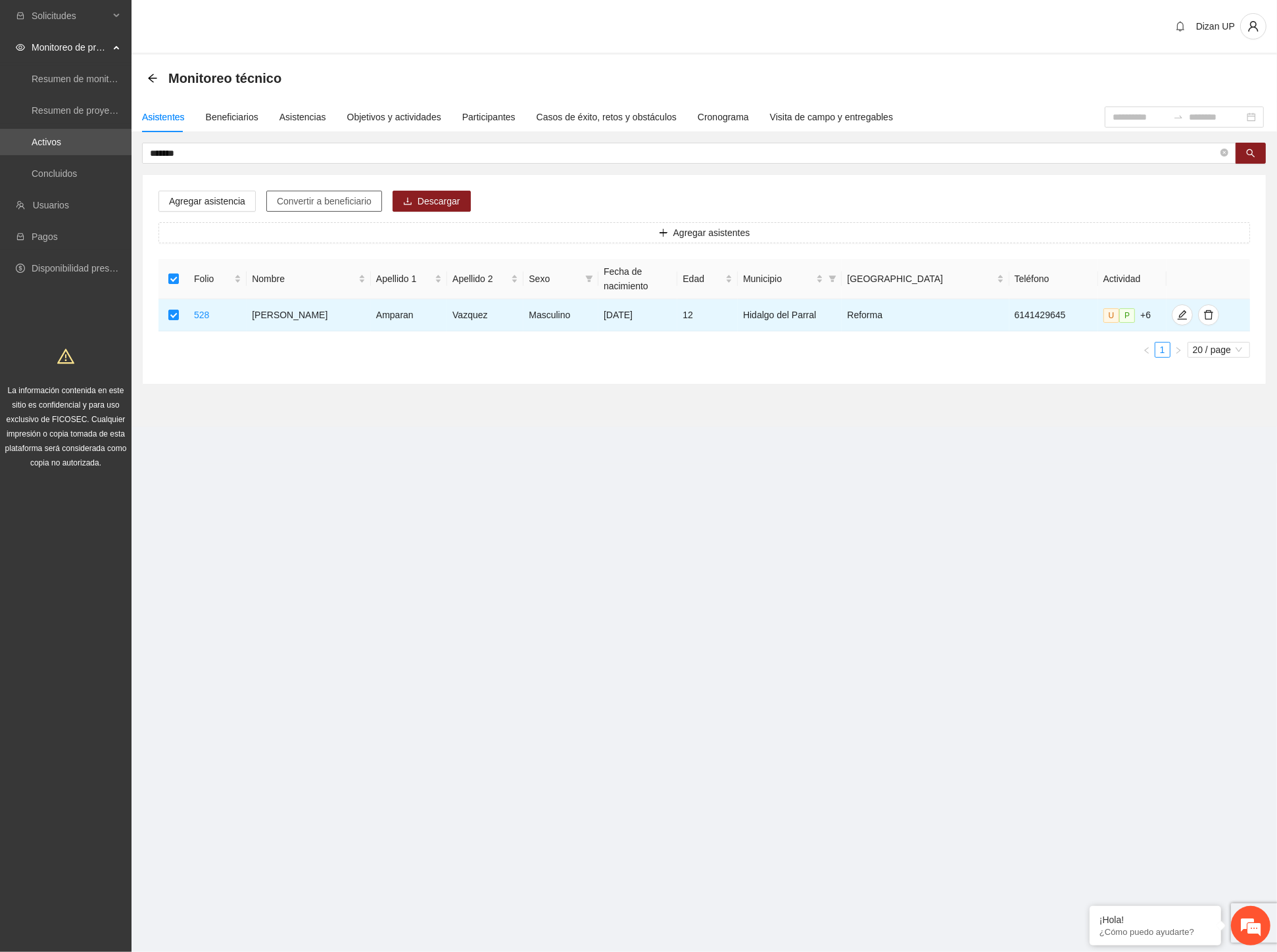
click at [286, 203] on span "Convertir a beneficiario" at bounding box center [324, 201] width 94 height 15
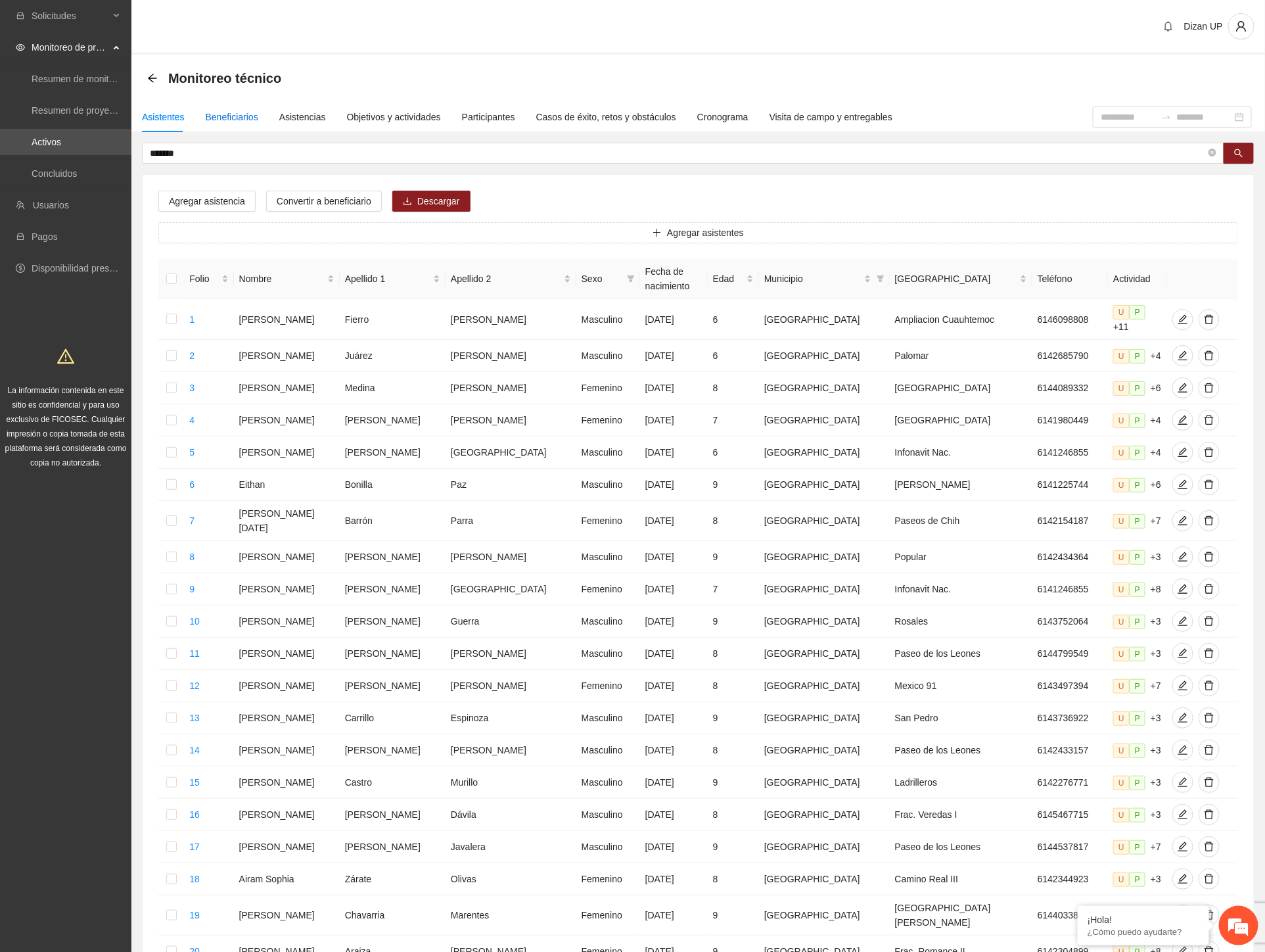
click at [234, 111] on div "Beneficiarios" at bounding box center [232, 117] width 53 height 15
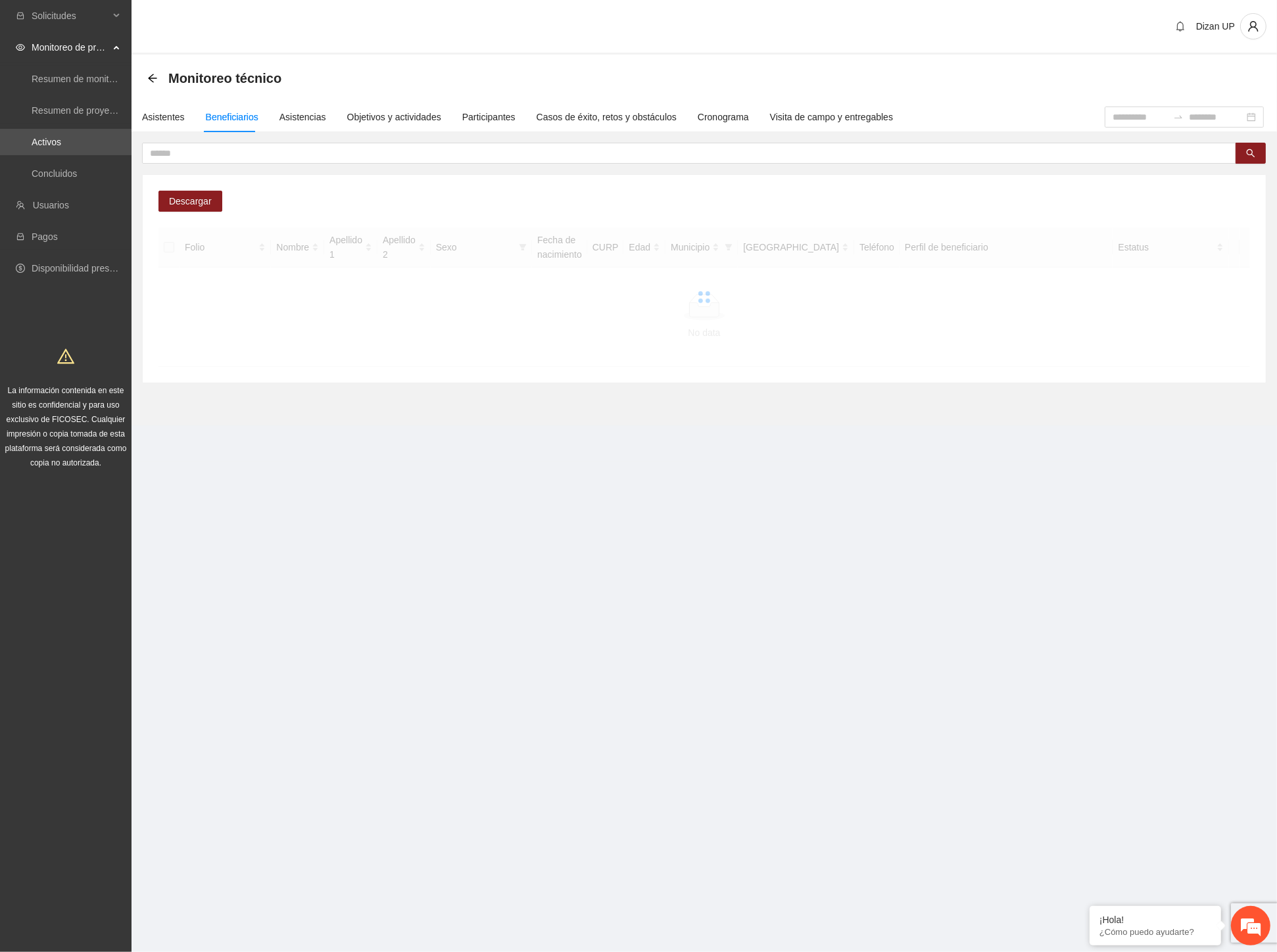
click at [423, 125] on div "Asistentes Beneficiarios Asistencias Objetivos y actividades Participantes Caso…" at bounding box center [705, 242] width 1146 height 282
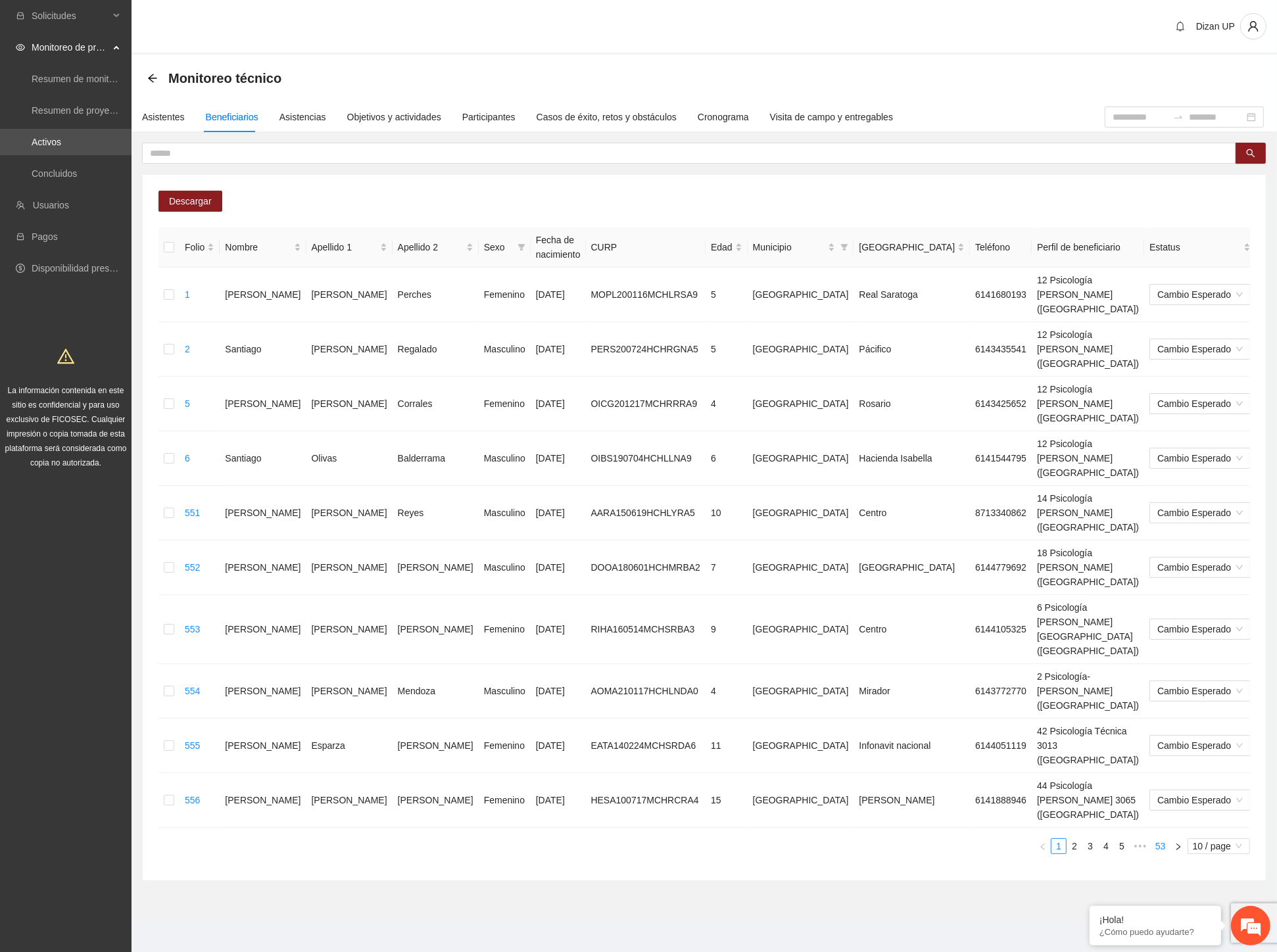
click at [1159, 839] on link "53" at bounding box center [1161, 846] width 19 height 15
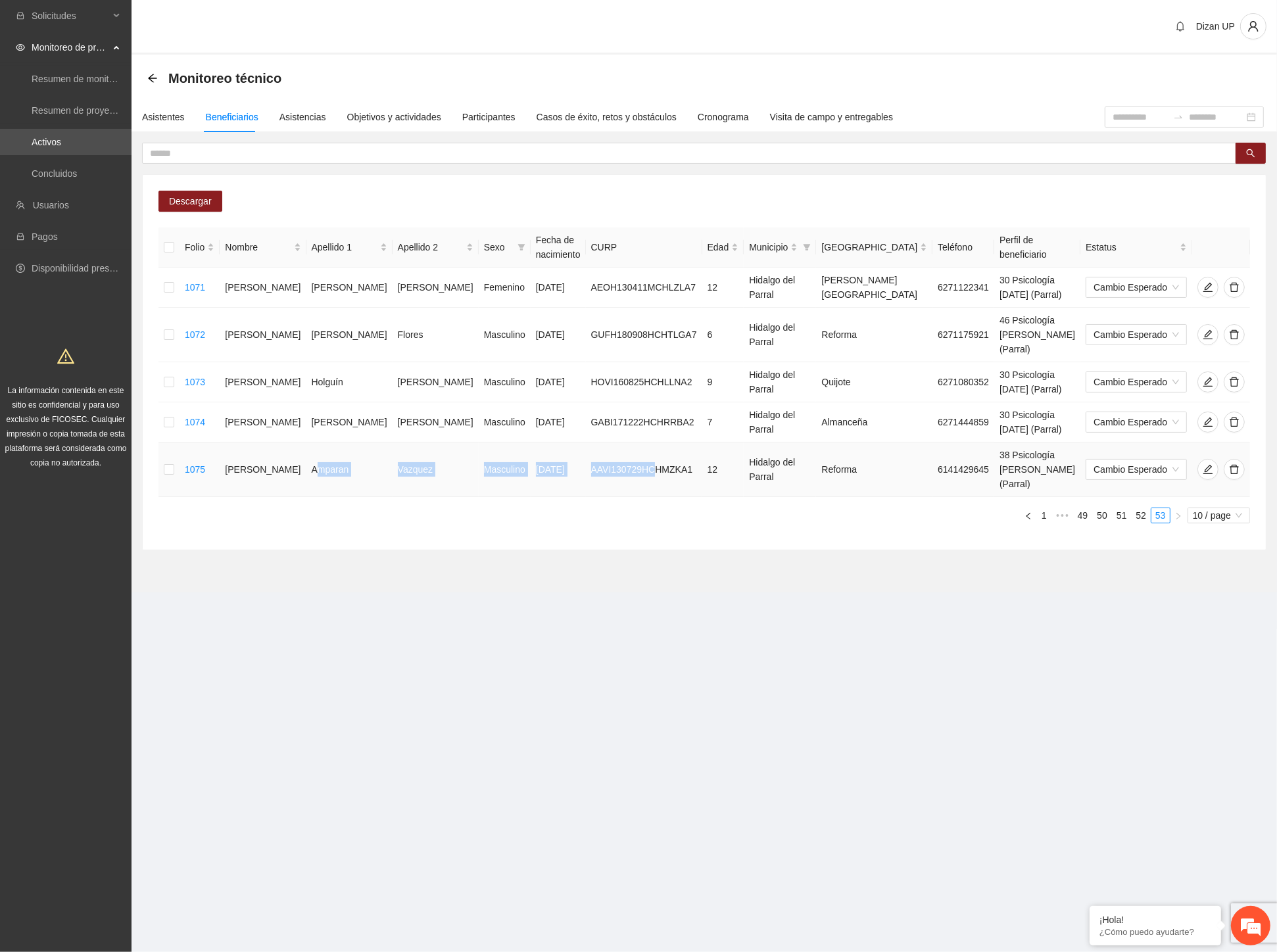
drag, startPoint x: 290, startPoint y: 447, endPoint x: 574, endPoint y: 451, distance: 284.0
click at [574, 451] on tr "1075 [PERSON_NAME] Masculino [DATE] AAVI130729HCHMZKA1 12 Hidalgo del Parral Re…" at bounding box center [720, 469] width 1123 height 55
click at [256, 416] on td "[PERSON_NAME]" at bounding box center [263, 421] width 86 height 40
click at [257, 370] on td "[PERSON_NAME]" at bounding box center [263, 382] width 86 height 40
click at [264, 327] on td "[PERSON_NAME]" at bounding box center [263, 334] width 86 height 55
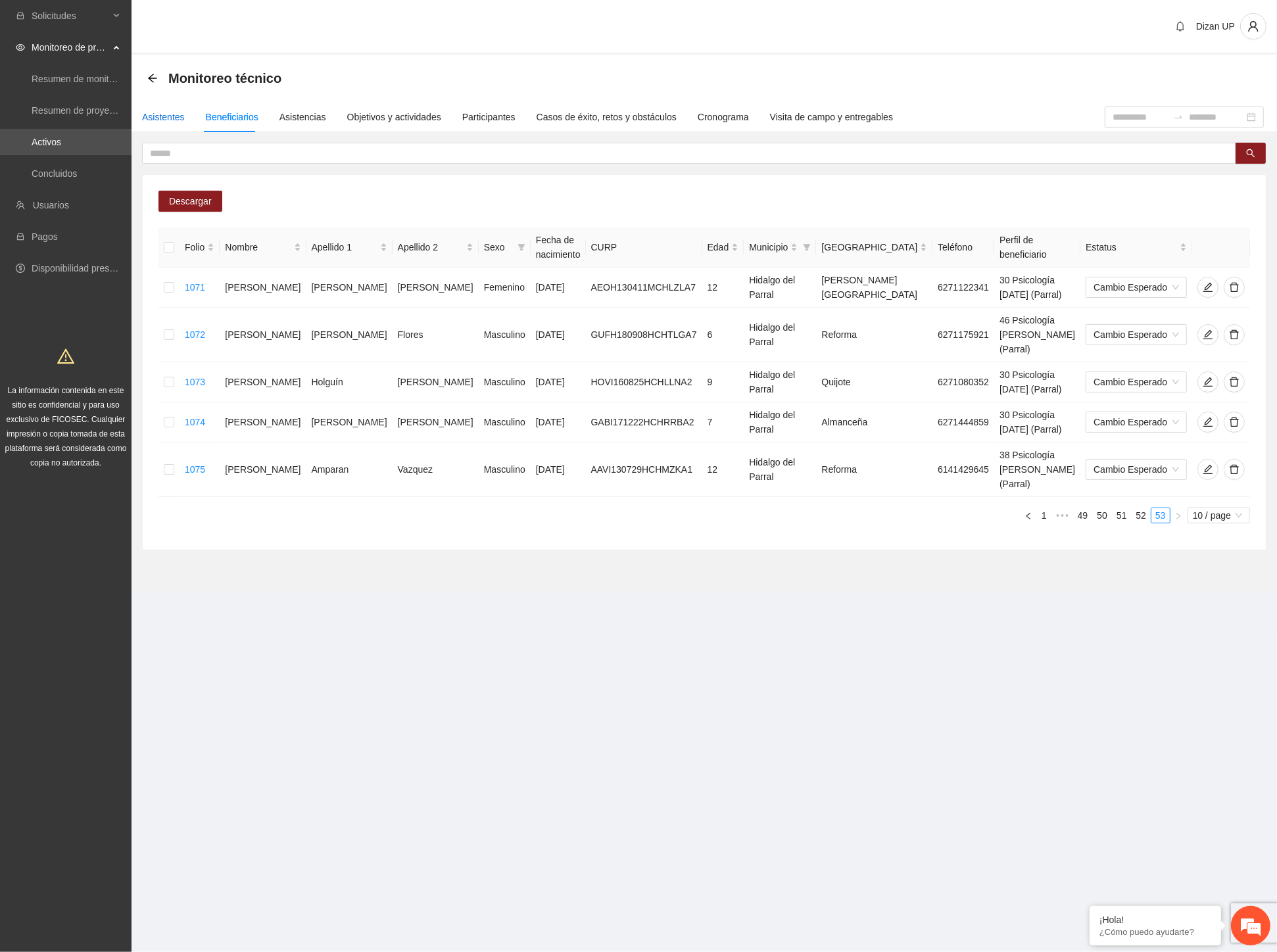
click at [168, 115] on div "Asistentes" at bounding box center [164, 117] width 43 height 15
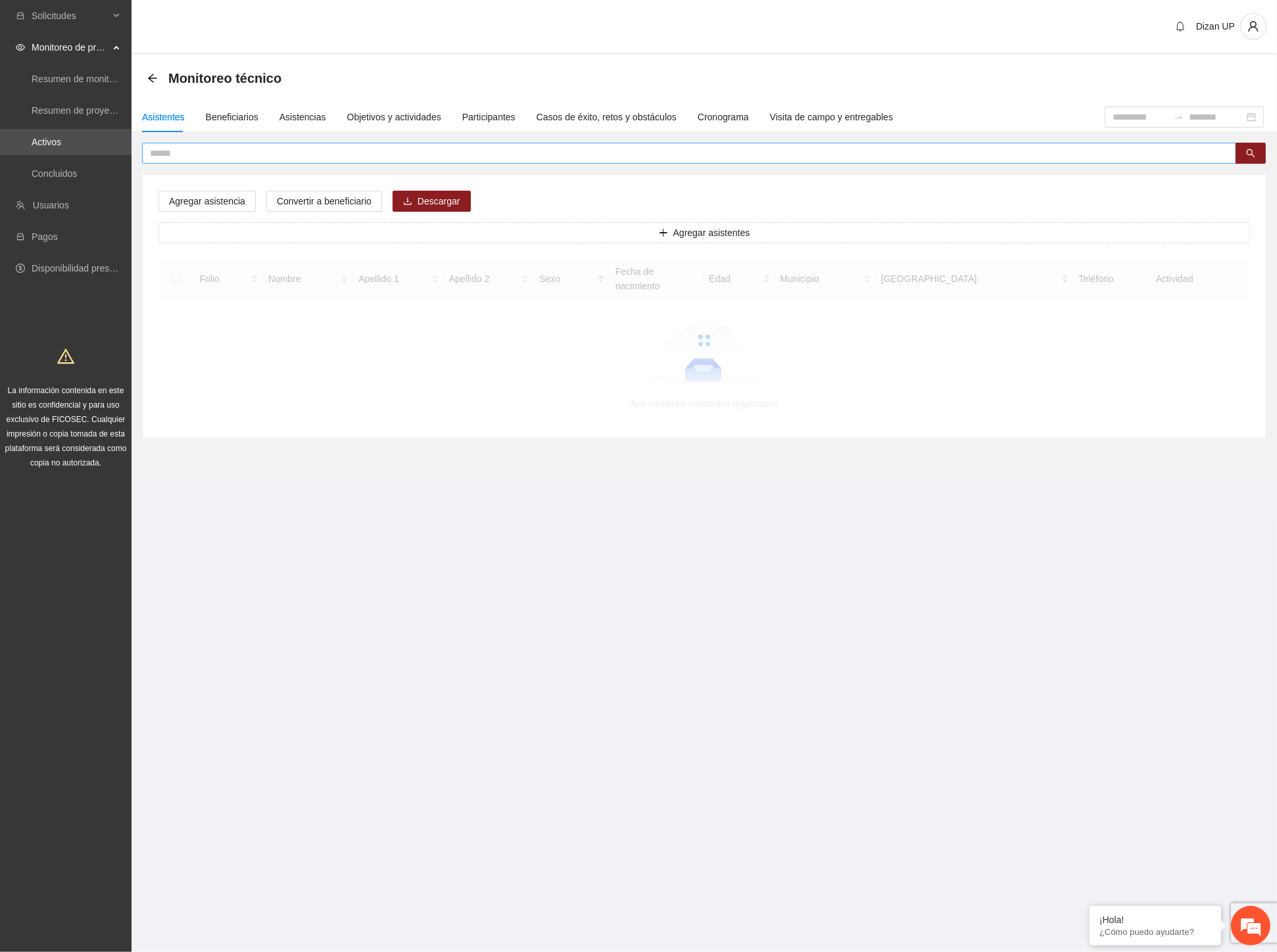
click at [256, 150] on input "text" at bounding box center [684, 153] width 1068 height 15
type input "*******"
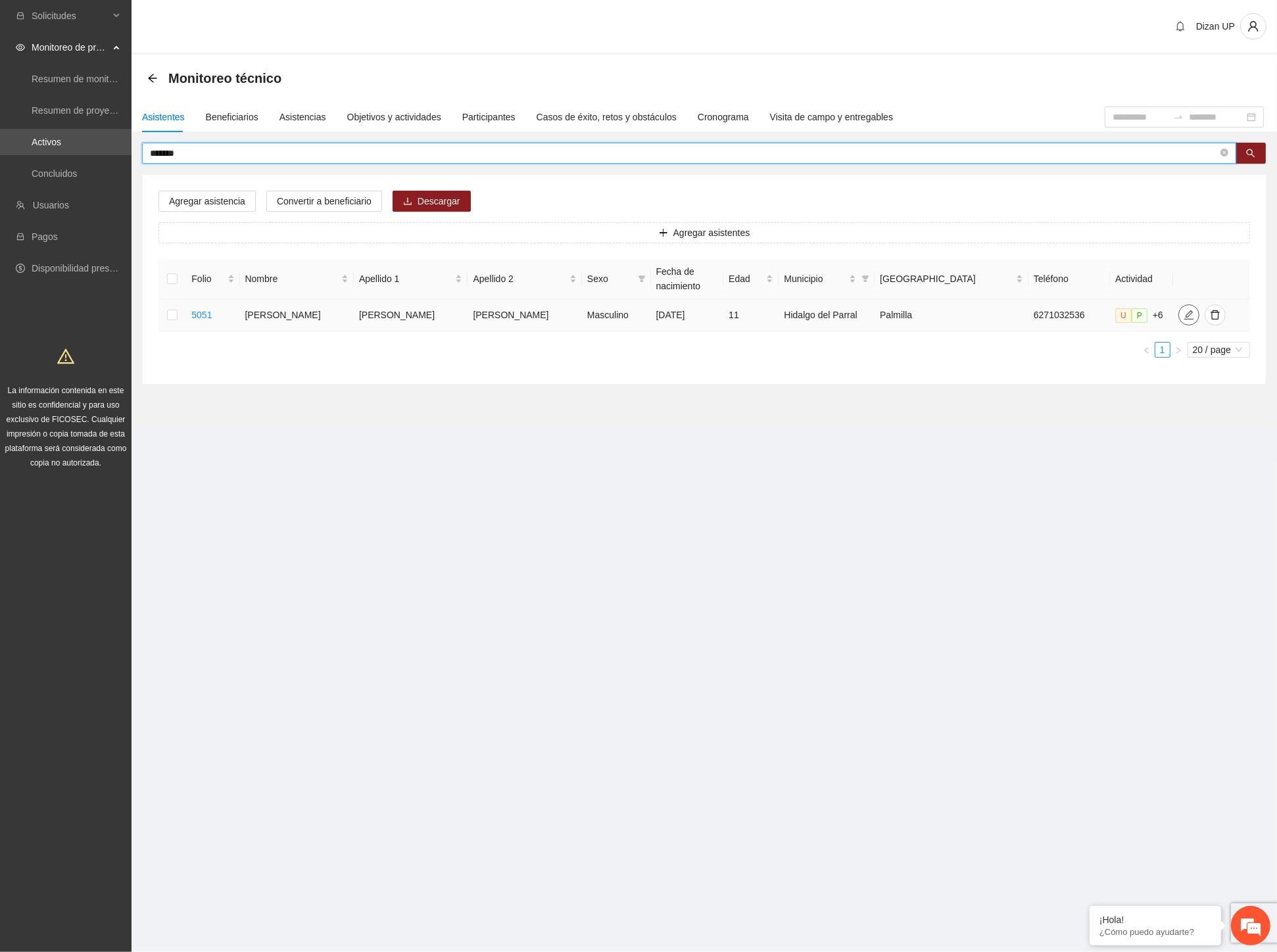
click at [1183, 312] on icon "edit" at bounding box center [1188, 315] width 11 height 11
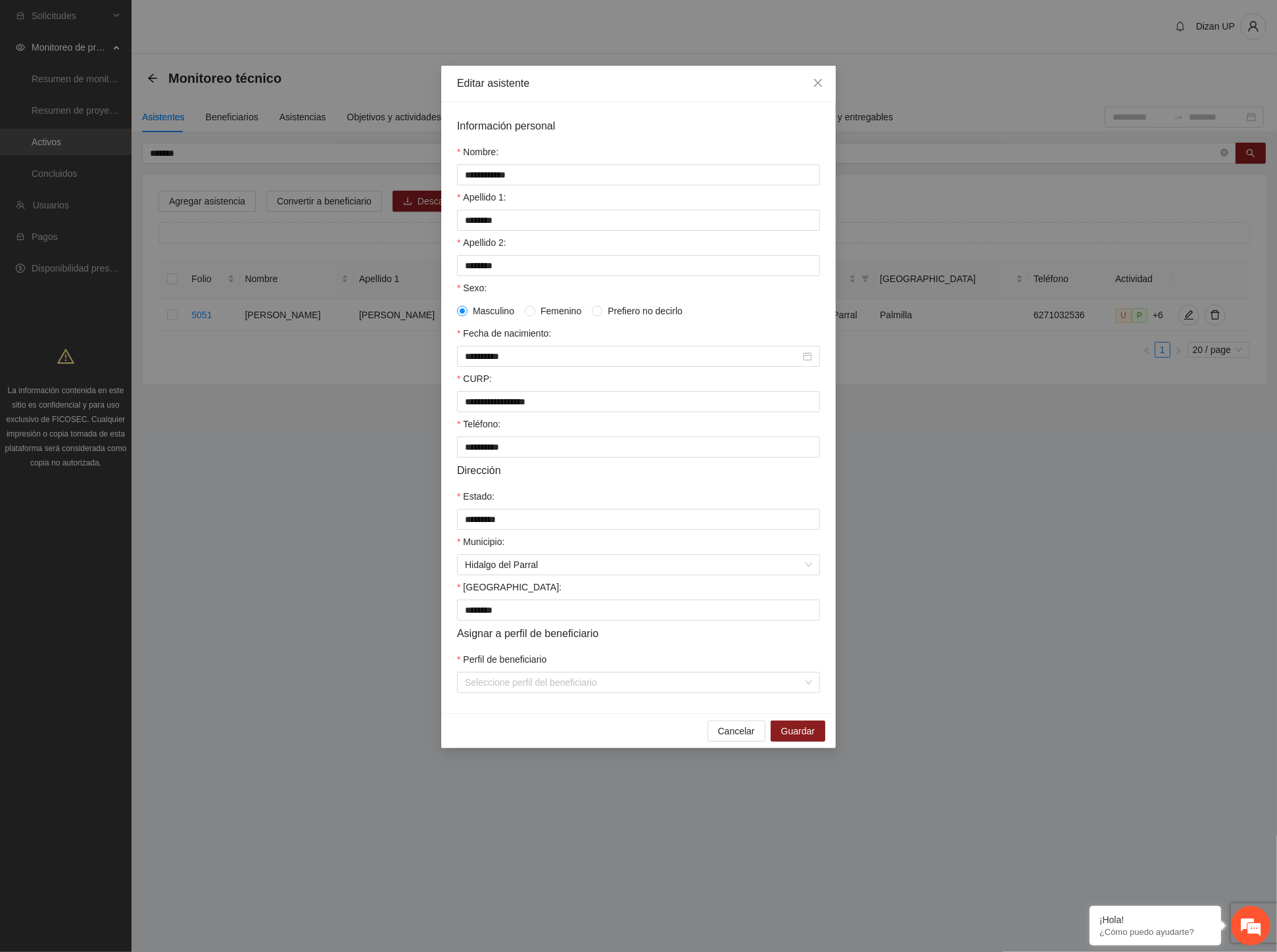
click at [639, 148] on div "Nombre:" at bounding box center [639, 155] width 363 height 20
click at [601, 692] on input "Perfil de beneficiario" at bounding box center [633, 683] width 338 height 20
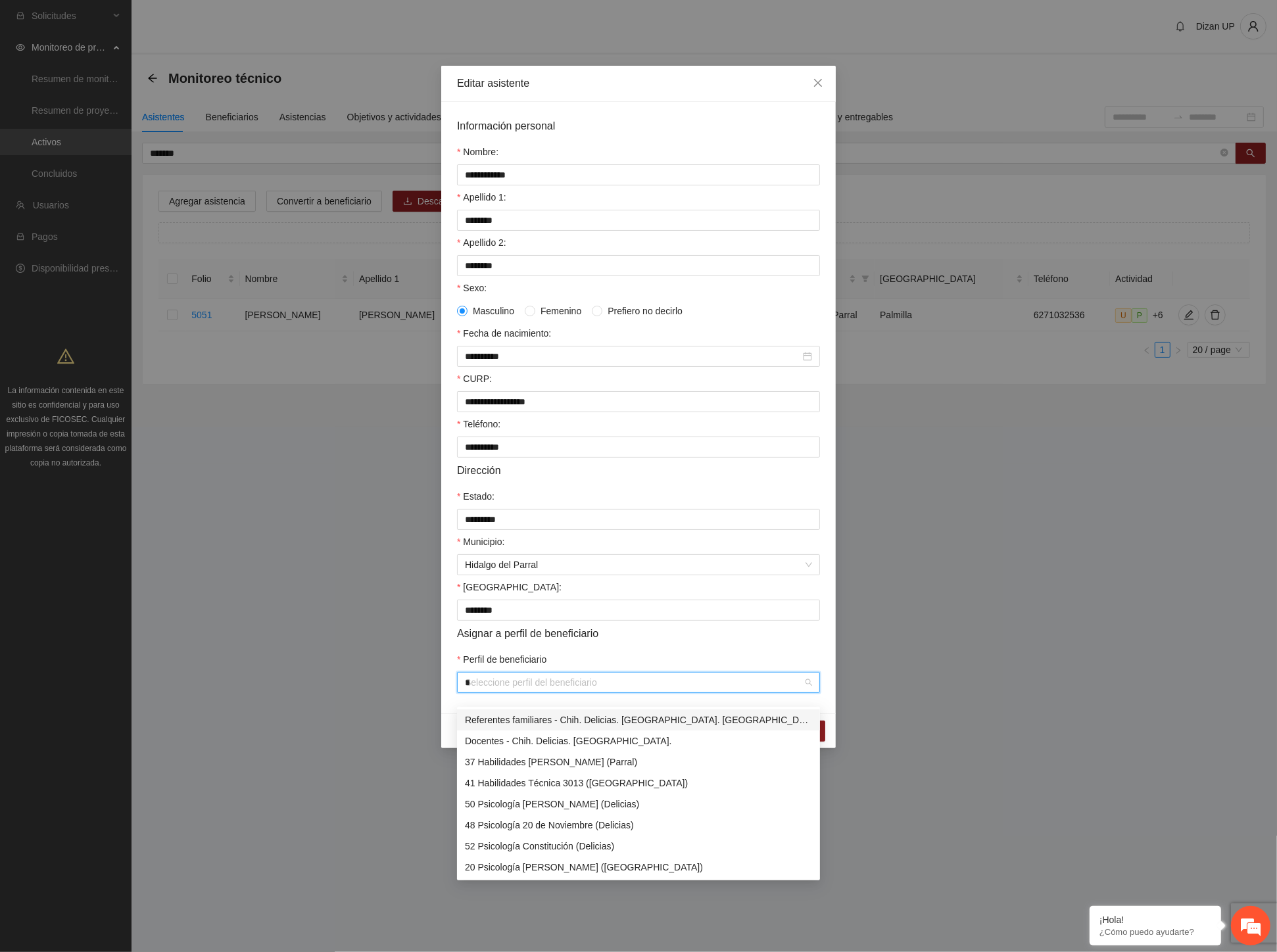
type input "**"
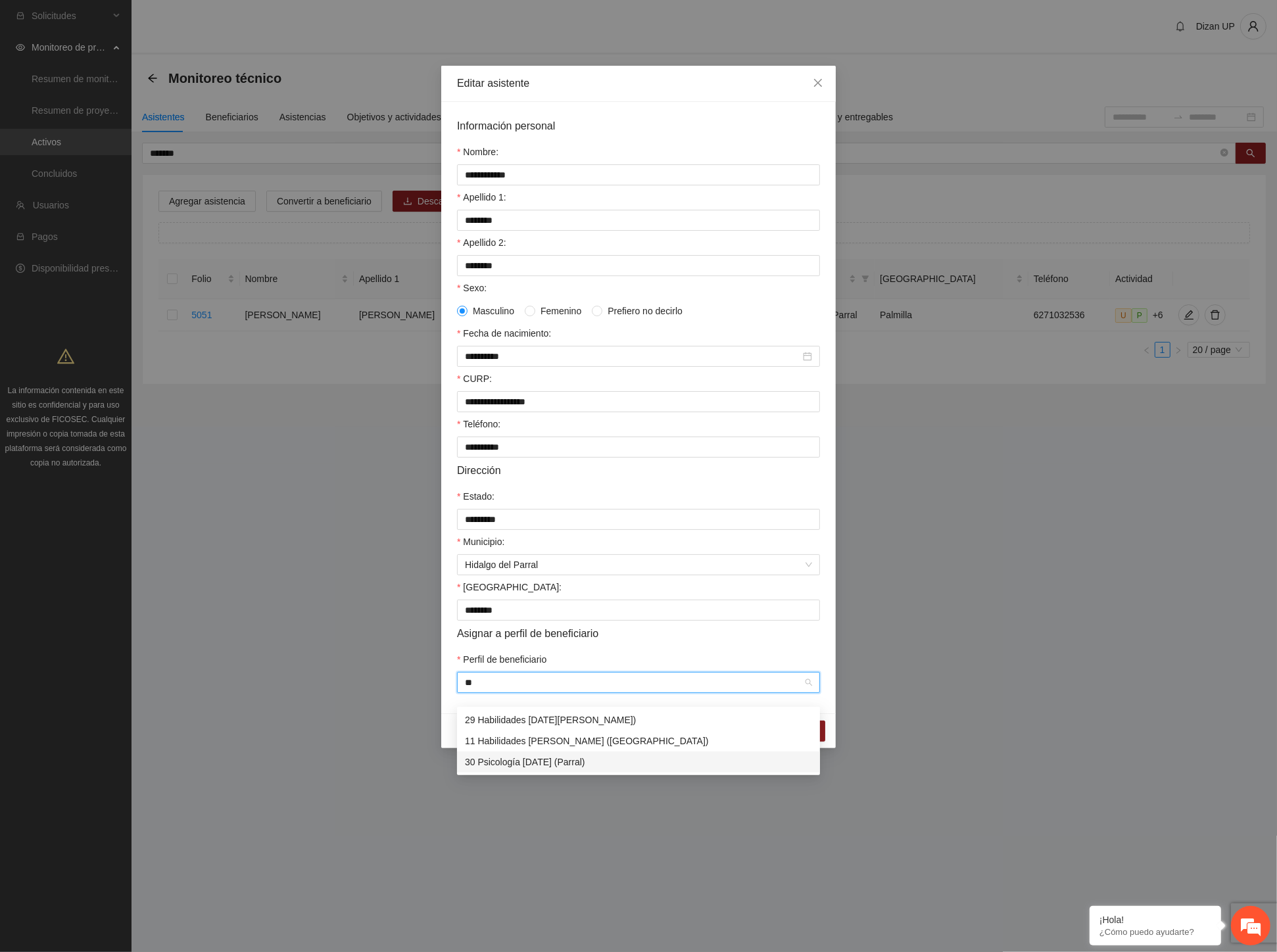
click at [481, 764] on div "30 Psicología [DATE] (Parral)" at bounding box center [638, 762] width 348 height 15
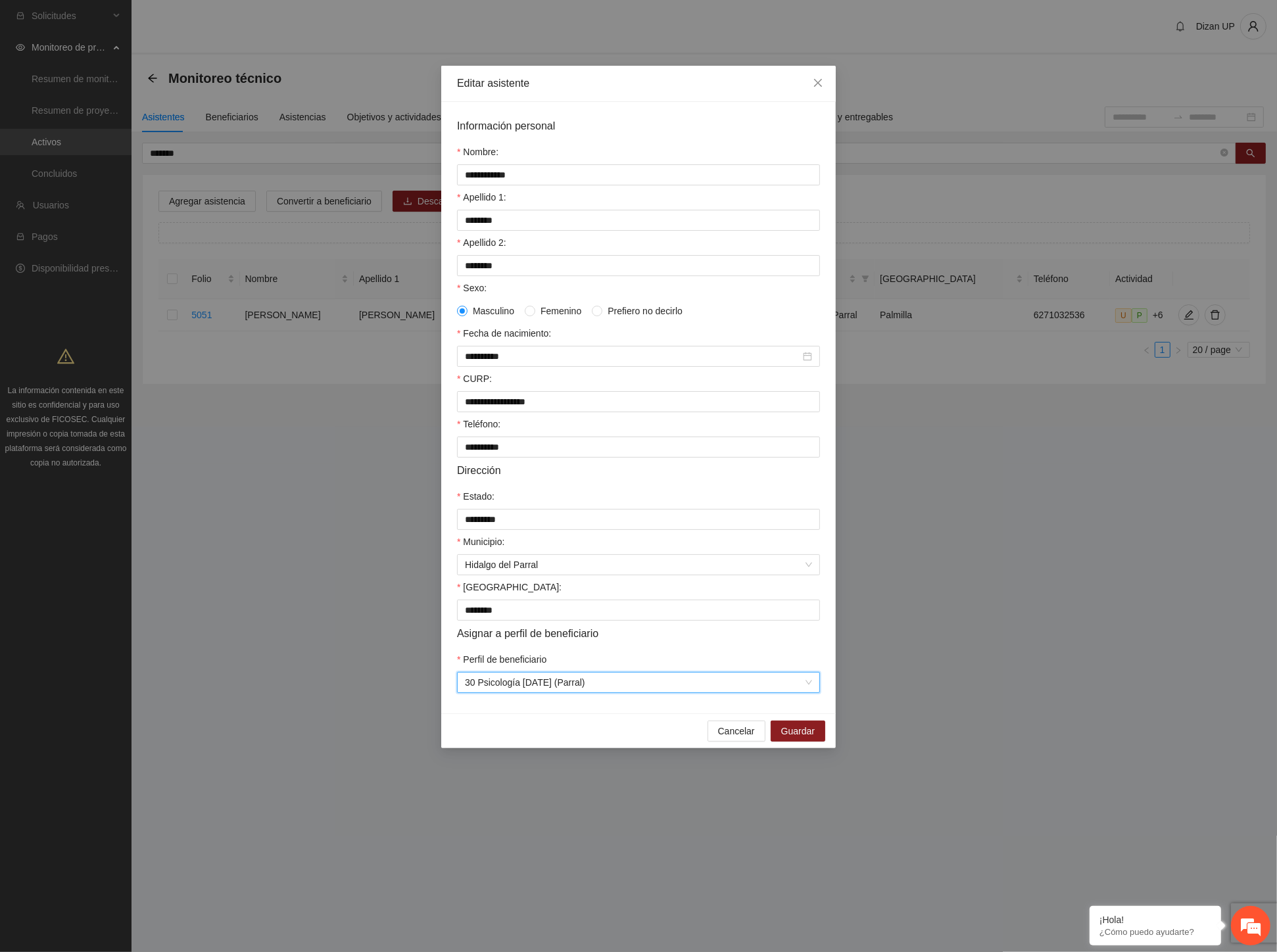
click at [636, 642] on div "Asignar a perfil de beneficiario" at bounding box center [639, 633] width 363 height 16
drag, startPoint x: 785, startPoint y: 741, endPoint x: 1135, endPoint y: 450, distance: 455.2
click at [785, 738] on span "Guardar" at bounding box center [798, 731] width 33 height 15
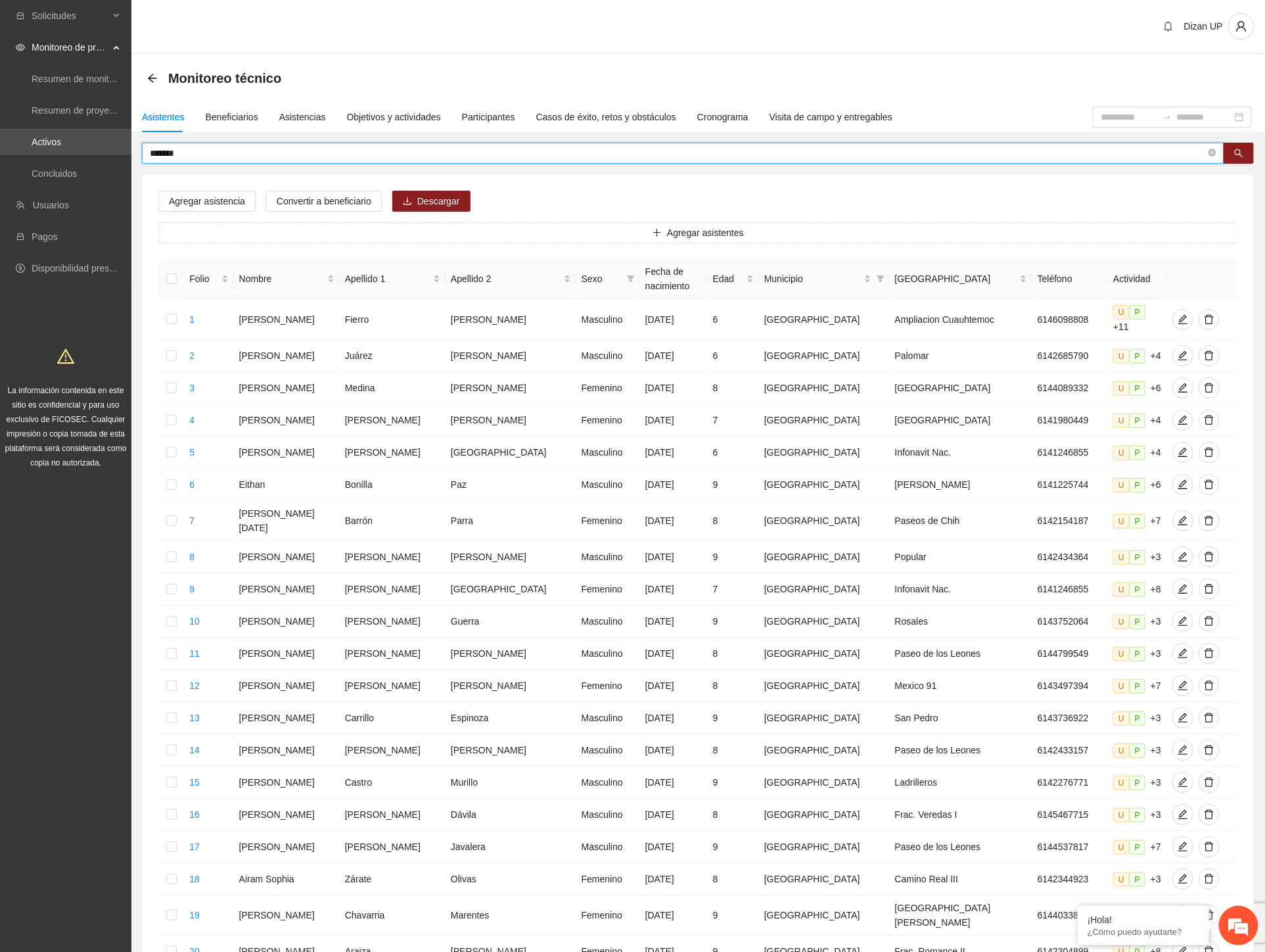
click at [187, 154] on input "*******" at bounding box center [678, 153] width 1056 height 15
type input "********"
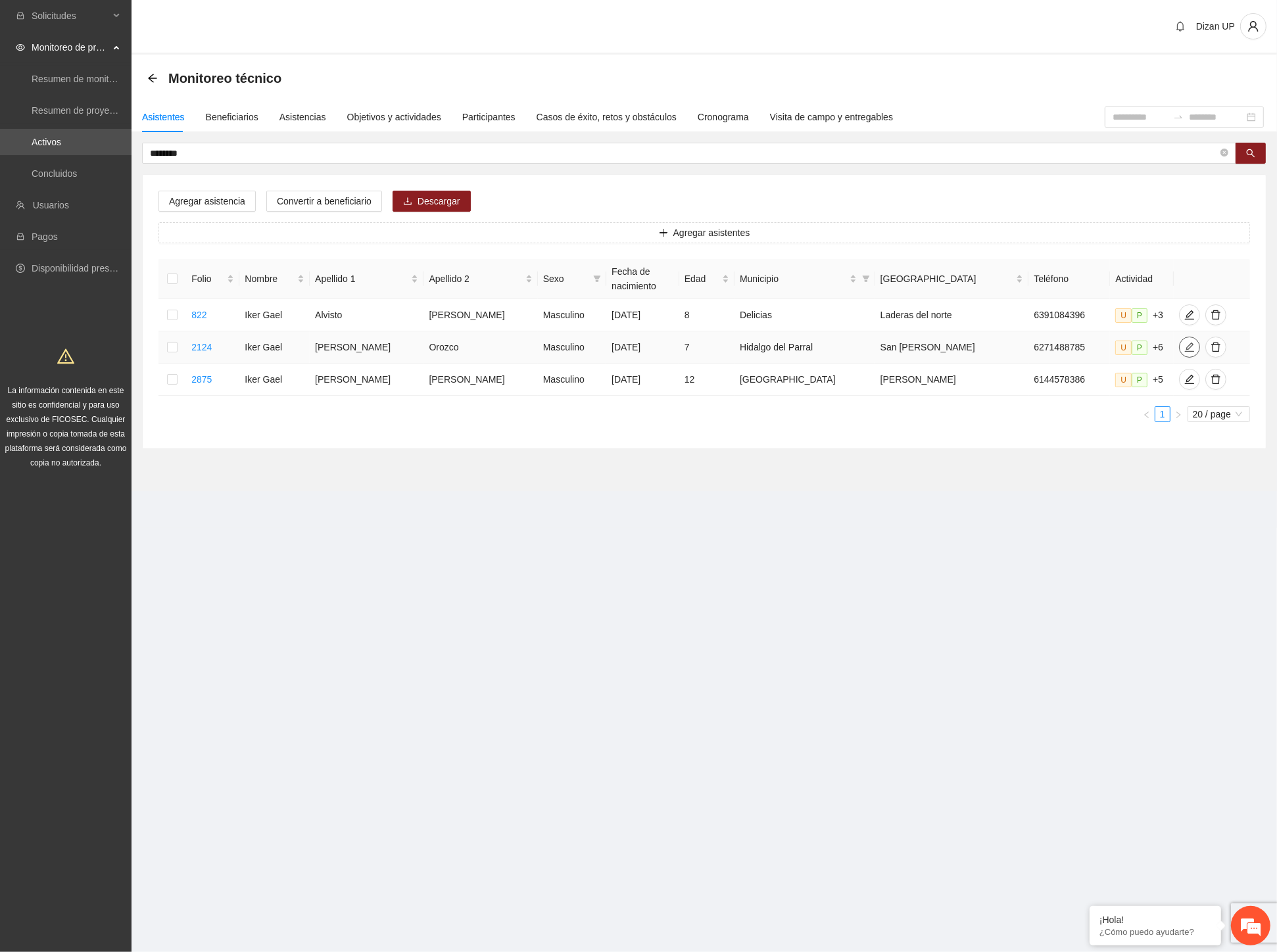
click at [1184, 345] on icon "edit" at bounding box center [1189, 347] width 11 height 11
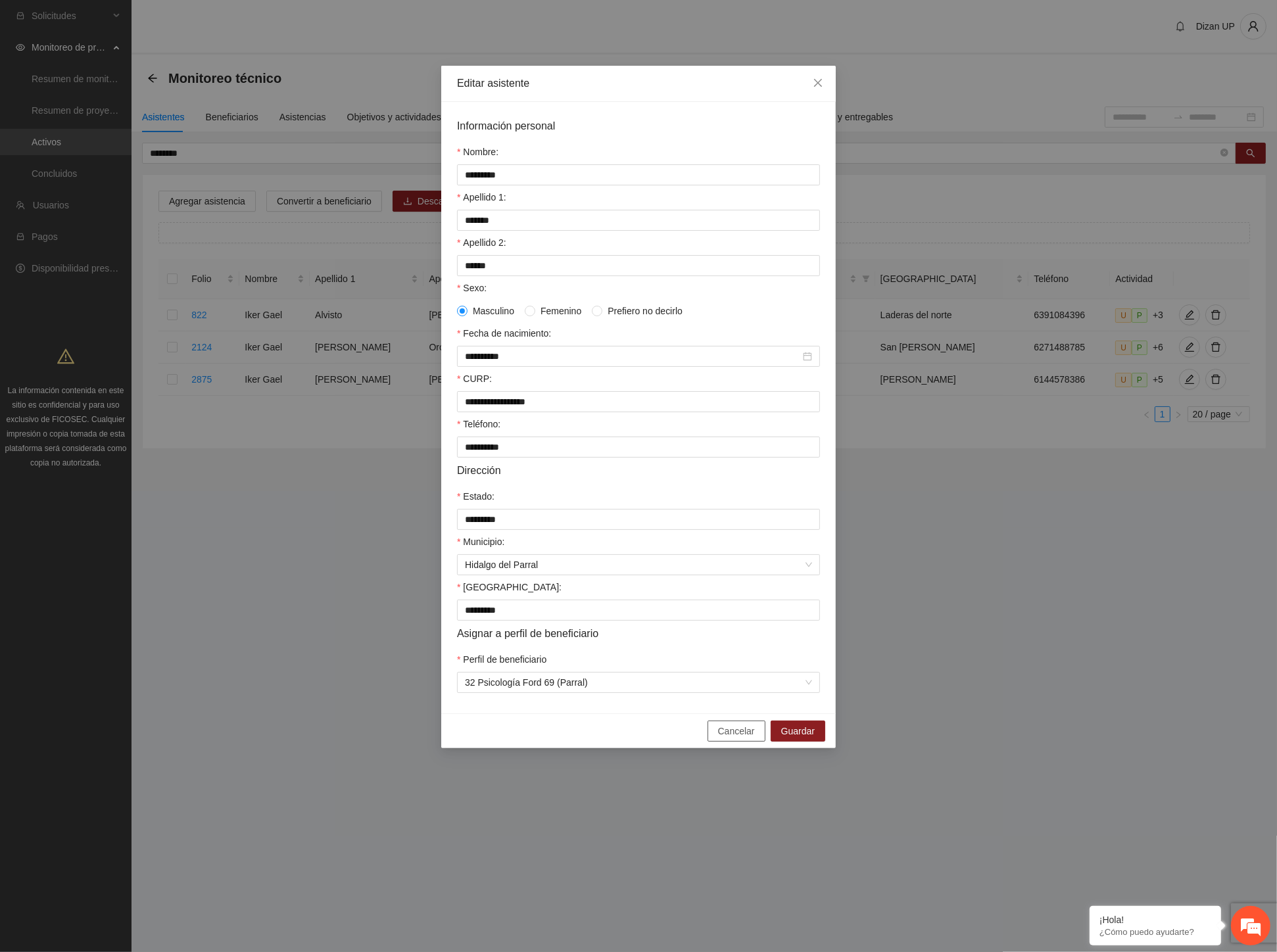
drag, startPoint x: 724, startPoint y: 745, endPoint x: 1120, endPoint y: 461, distance: 487.3
click at [725, 738] on span "Cancelar" at bounding box center [736, 731] width 37 height 15
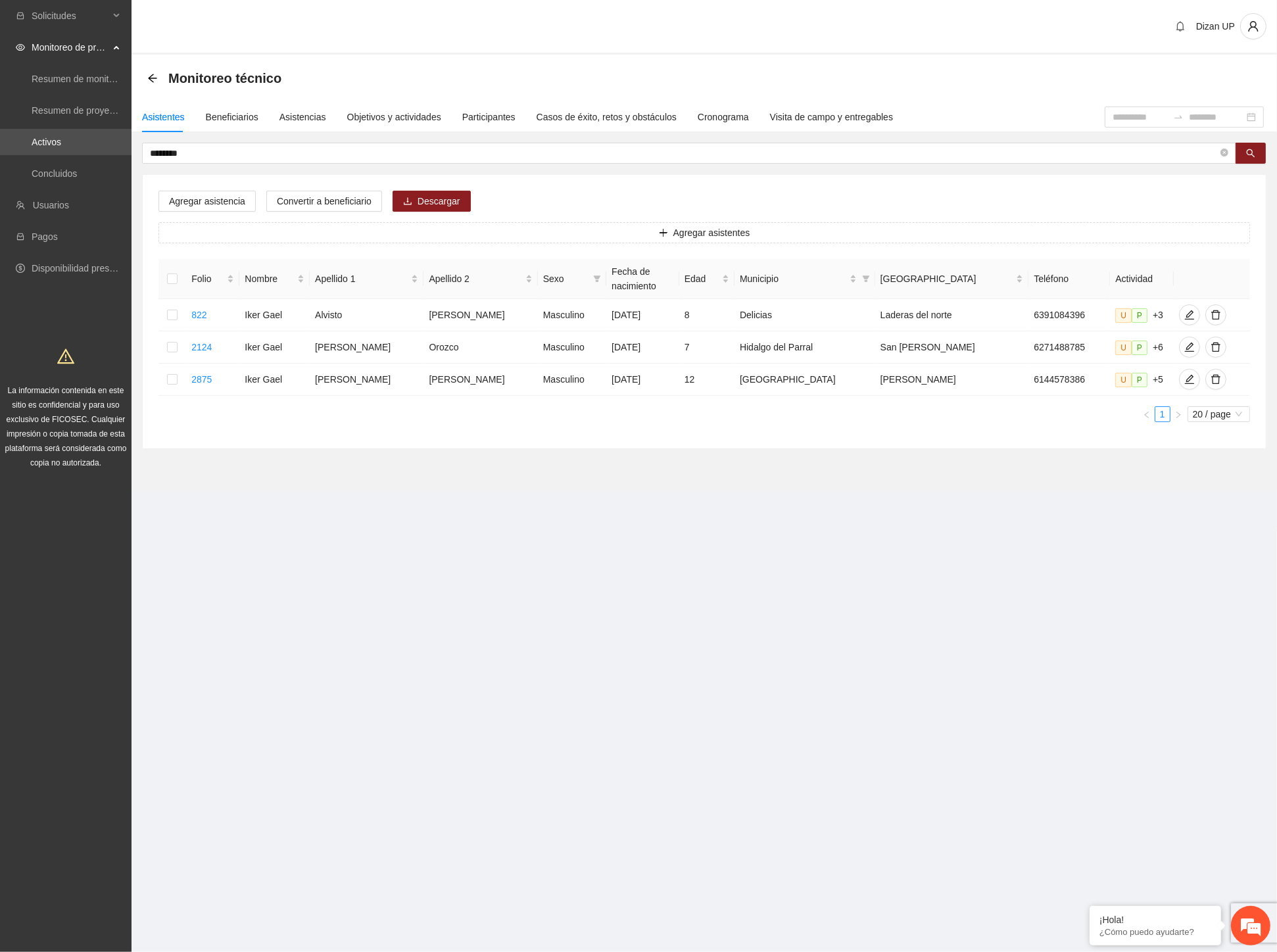
click at [923, 79] on div "Monitoreo técnico" at bounding box center [704, 78] width 1114 height 26
